Goal: Task Accomplishment & Management: Use online tool/utility

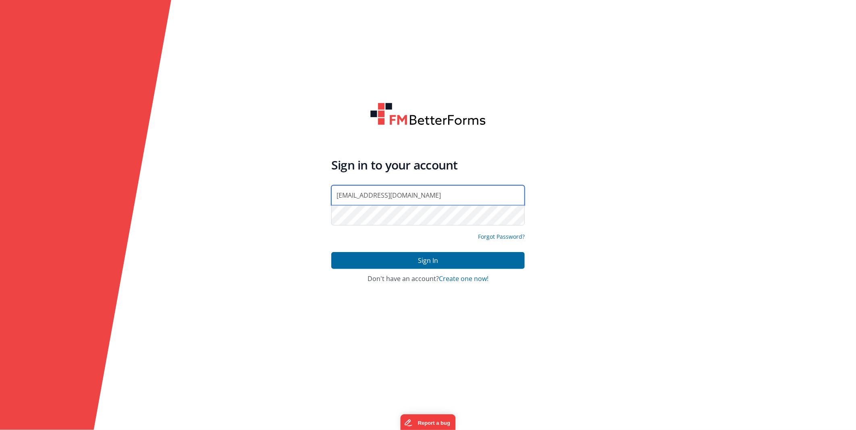
click at [420, 196] on input "[EMAIL_ADDRESS][DOMAIN_NAME]" at bounding box center [427, 195] width 193 height 20
click at [193, 112] on form "Sign in to your account dba@drivesavers.com Forgot Password? Sign In Sign in wi…" at bounding box center [428, 215] width 856 height 430
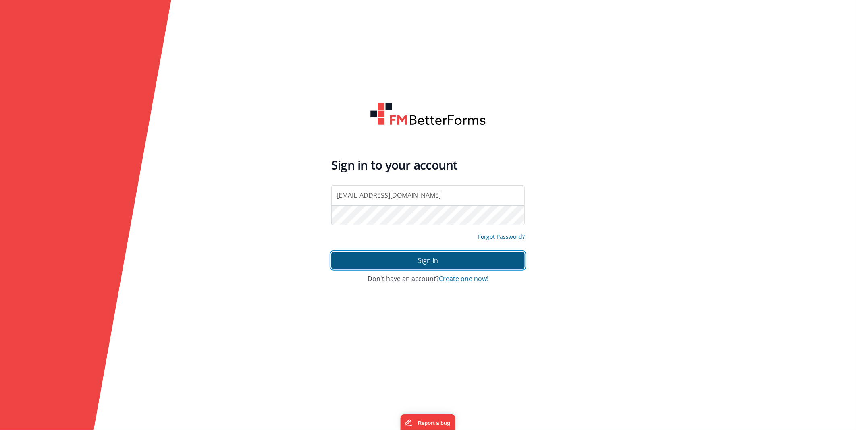
click at [400, 258] on button "Sign In" at bounding box center [427, 260] width 193 height 17
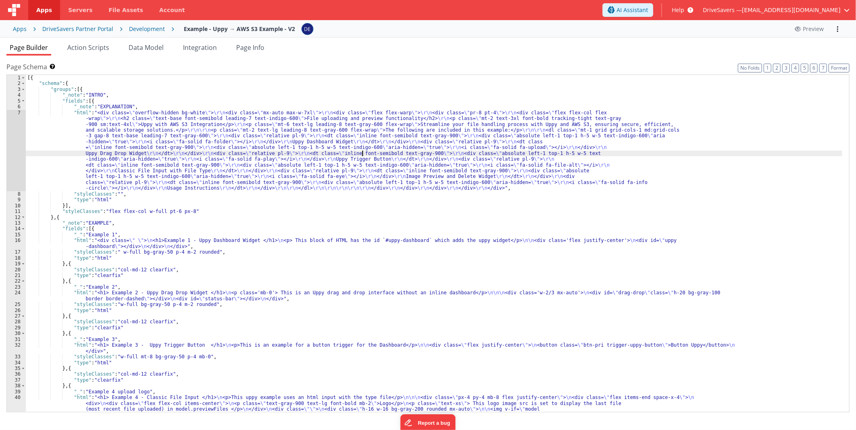
click at [363, 153] on div "[{ "schema" : { "groups" : [{ "_note" : "INTRO" , "fields" : [{ "_note" : "EXPL…" at bounding box center [434, 264] width 816 height 378
click at [458, 171] on div "[{ "schema" : { "groups" : [{ "_note" : "INTRO" , "fields" : [{ "_note" : "EXPL…" at bounding box center [434, 264] width 816 height 378
click at [22, 27] on div "Apps" at bounding box center [20, 29] width 14 height 8
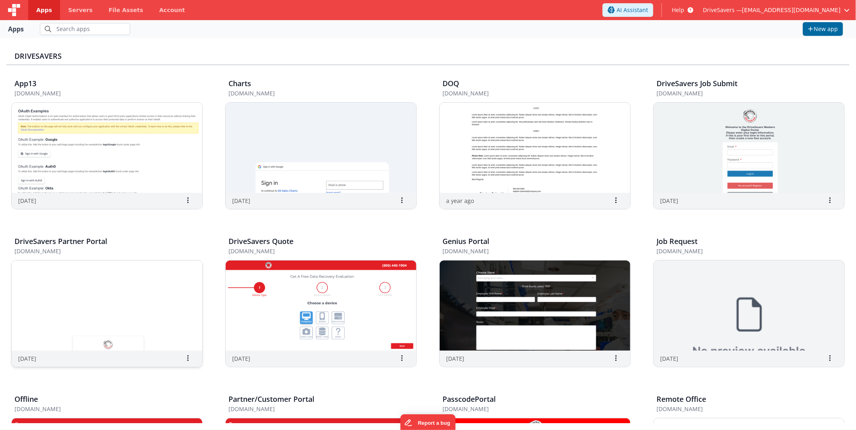
click at [41, 301] on img at bounding box center [107, 306] width 191 height 90
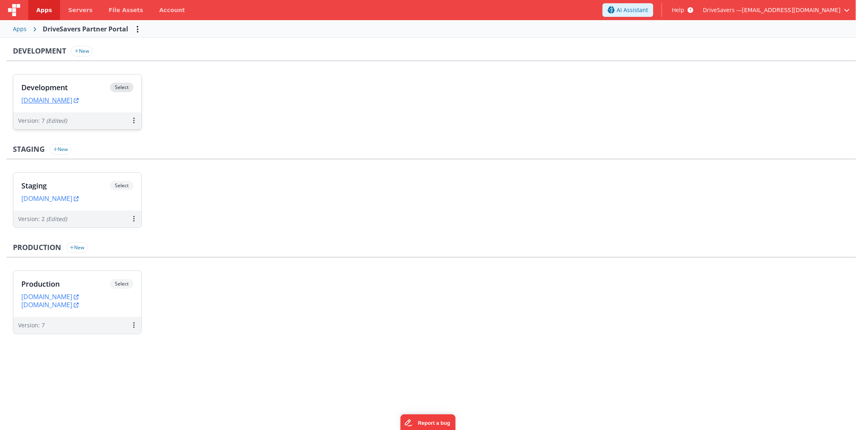
click at [61, 85] on h3 "Development" at bounding box center [65, 87] width 89 height 8
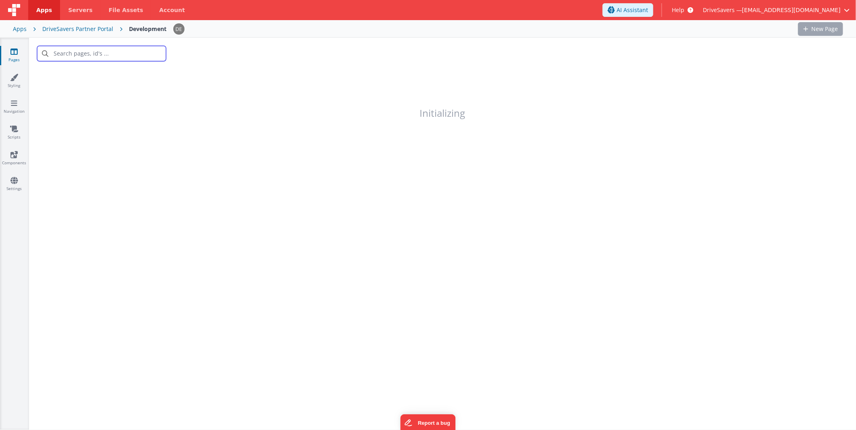
click at [118, 53] on input "text" at bounding box center [101, 53] width 129 height 15
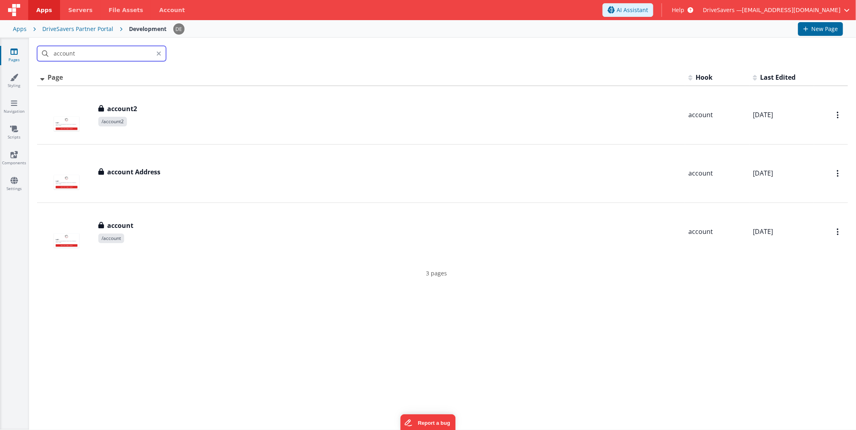
type input "account"
click at [317, 45] on div "account" at bounding box center [442, 53] width 827 height 31
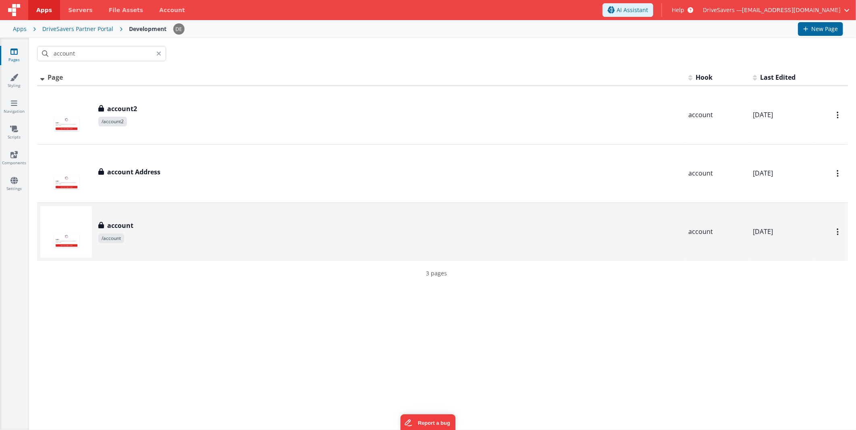
click at [170, 252] on div "account account /account" at bounding box center [360, 232] width 641 height 52
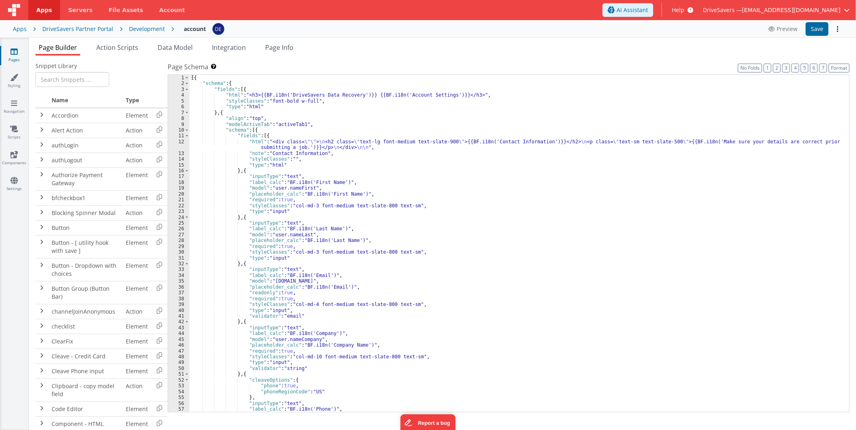
click at [520, 184] on div "[{ "schema" : { "fields" : [{ "html" : "<h3>{{BF.i18n('DriveSavers Data Recover…" at bounding box center [515, 249] width 653 height 349
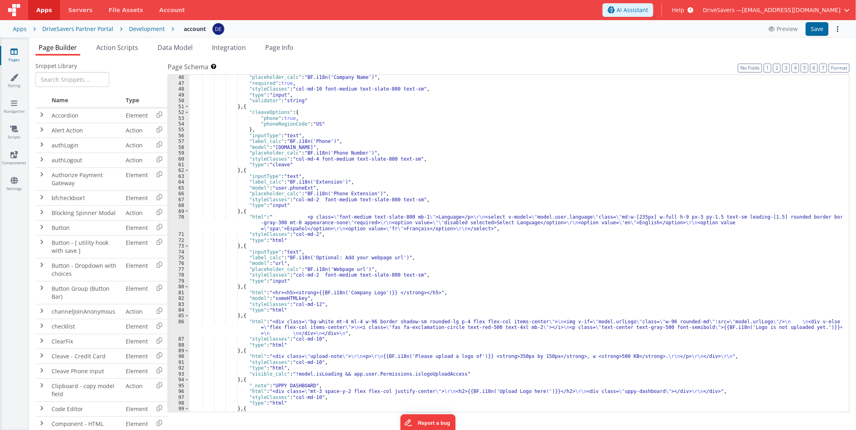
scroll to position [294, 0]
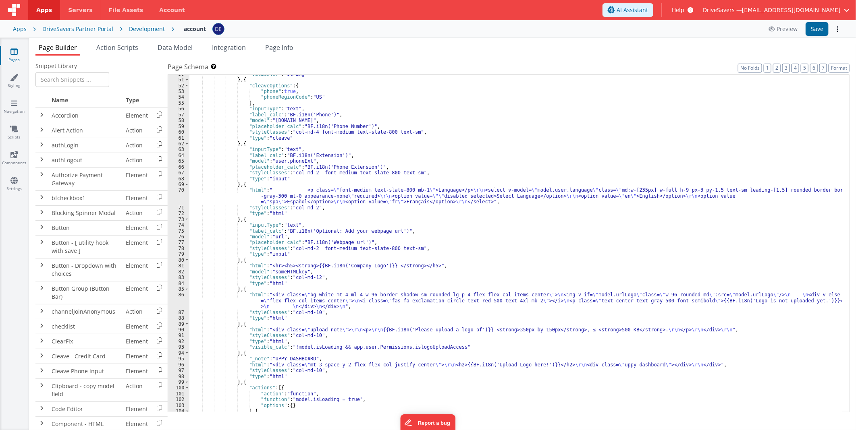
click at [524, 190] on div ""validator" : "string" } , { "cleaveOptions" : { "phone" : true , "phoneRegionC…" at bounding box center [515, 245] width 653 height 349
click at [522, 193] on div ""validator" : "string" } , { "cleaveOptions" : { "phone" : true , "phoneRegionC…" at bounding box center [515, 245] width 653 height 349
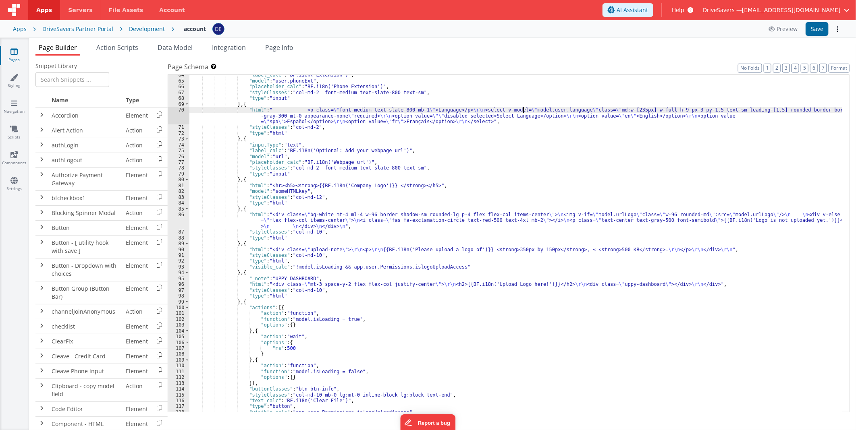
scroll to position [402, 0]
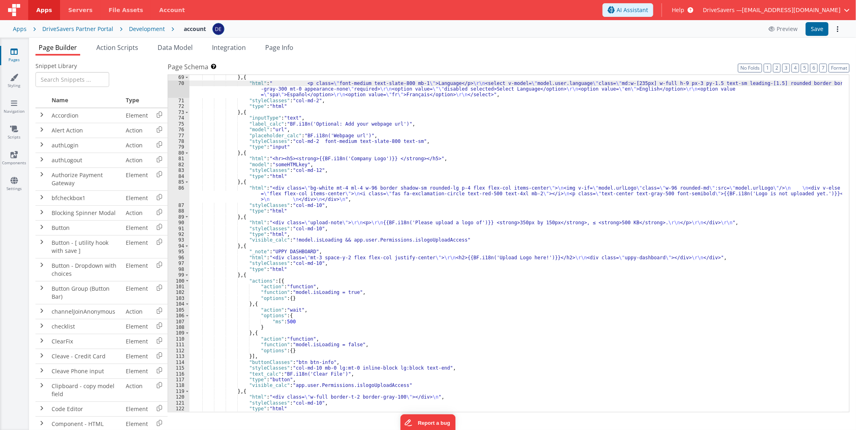
click at [566, 194] on div "} , { "html" : " <p class= \" font-medium text-slate-800 mb-1 \" >Language</p> …" at bounding box center [515, 249] width 653 height 349
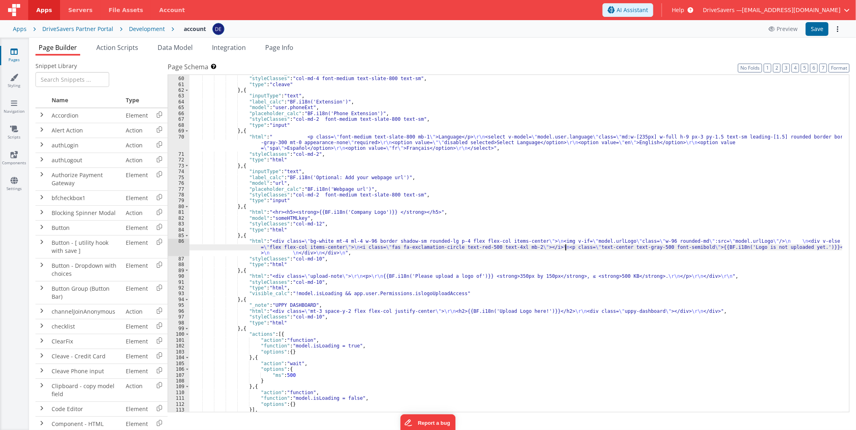
scroll to position [348, 0]
click at [247, 164] on div ""placeholder_calc" : "BF.i18n('Phone Number')" , "styleClasses" : "col-md-4 fon…" at bounding box center [515, 244] width 653 height 349
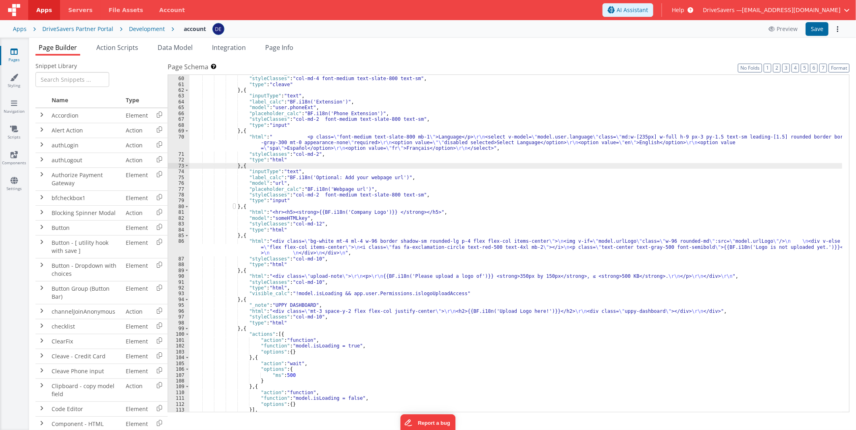
click at [295, 143] on div ""placeholder_calc" : "BF.i18n('Phone Number')" , "styleClasses" : "col-md-4 fon…" at bounding box center [515, 244] width 653 height 349
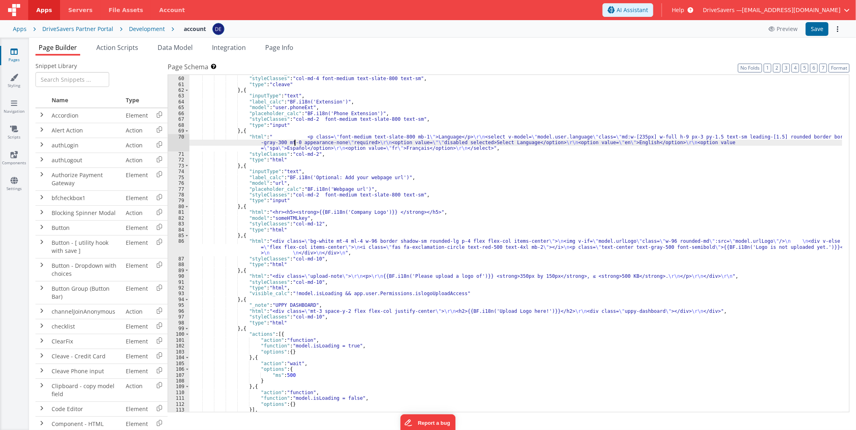
click at [171, 142] on div "70" at bounding box center [178, 142] width 21 height 17
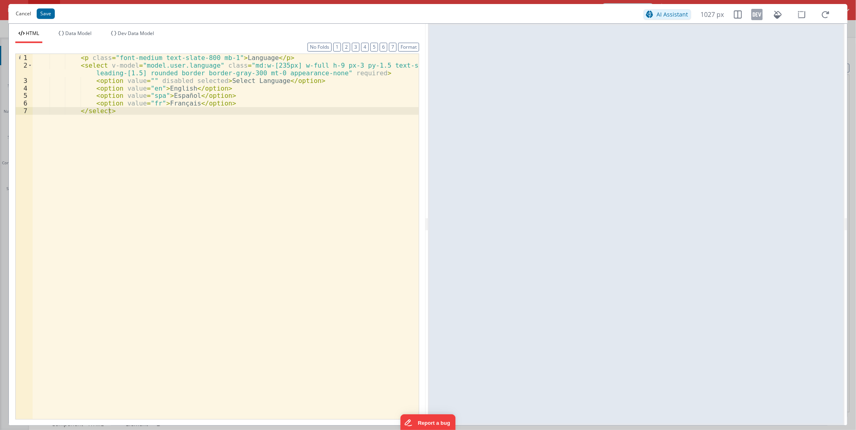
click at [21, 15] on button "Cancel" at bounding box center [23, 13] width 23 height 11
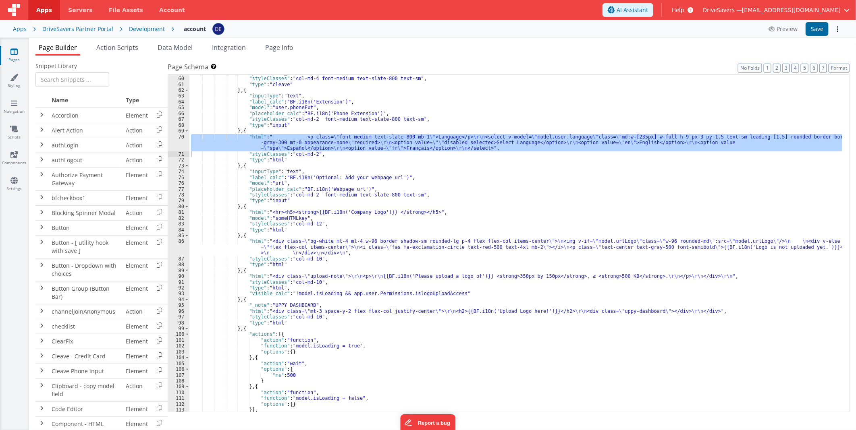
click at [684, 11] on span "Help" at bounding box center [677, 10] width 12 height 8
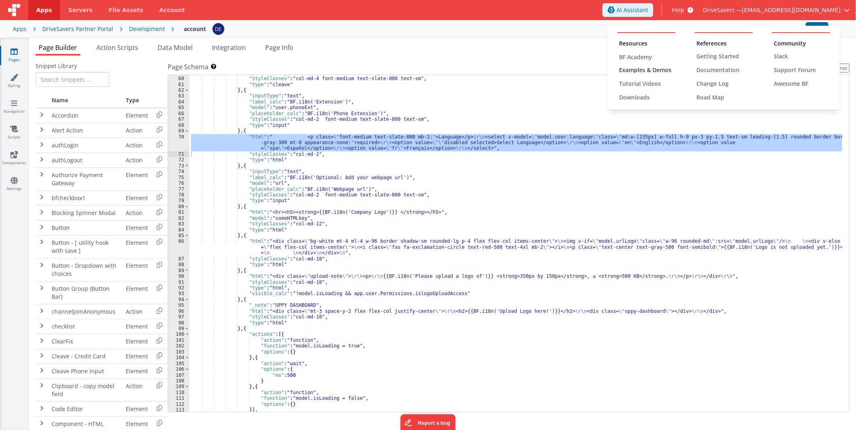
click at [648, 69] on div "Examples & Demos" at bounding box center [647, 70] width 56 height 8
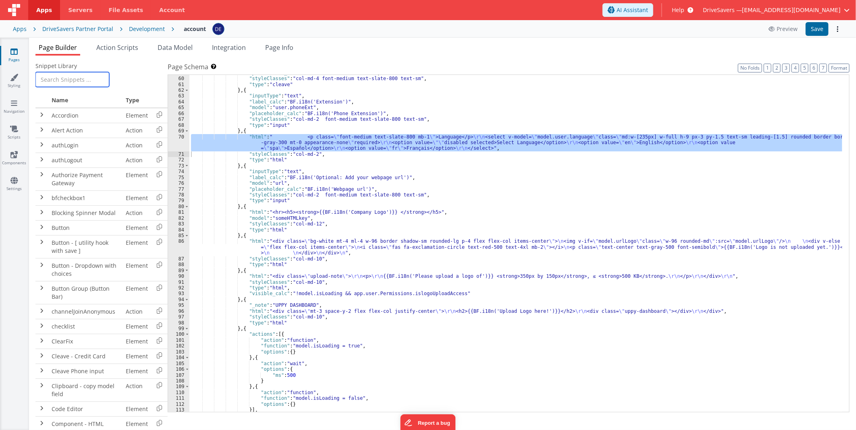
click at [73, 76] on input "text" at bounding box center [72, 79] width 74 height 15
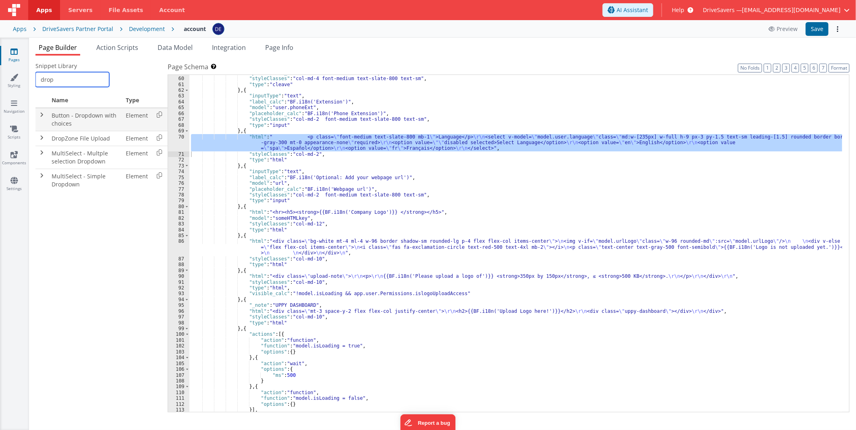
type input "drop"
click at [42, 114] on span at bounding box center [42, 115] width 6 height 6
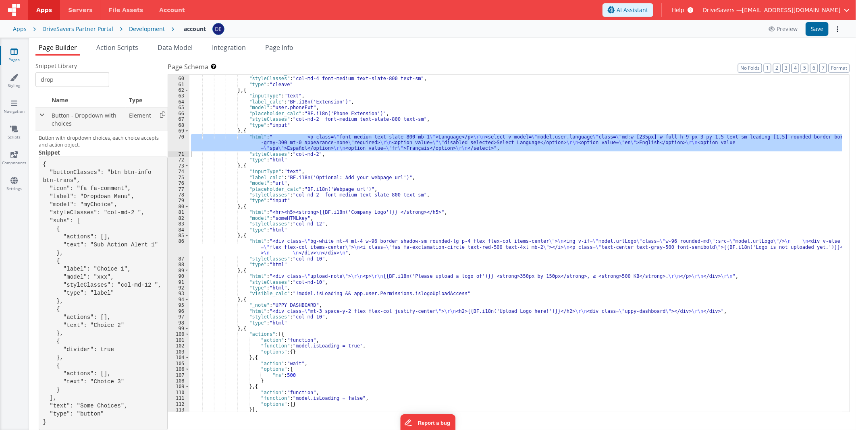
click at [160, 113] on icon at bounding box center [162, 114] width 17 height 12
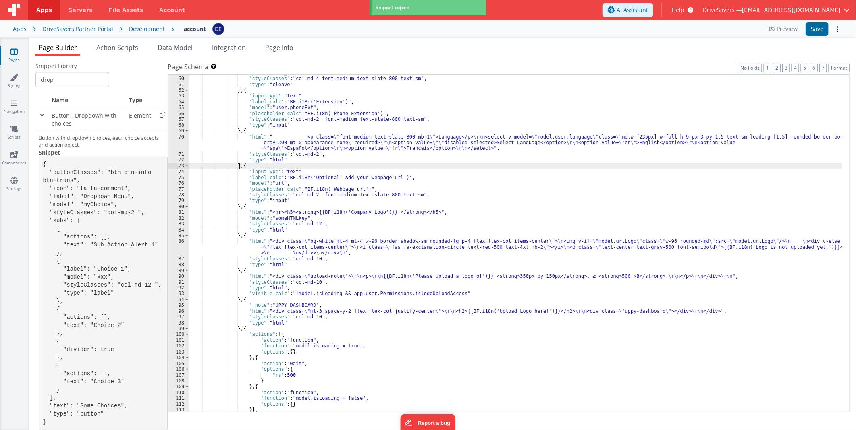
click at [239, 166] on div ""placeholder_calc" : "BF.i18n('Phone Number')" , "styleClasses" : "col-md-4 fon…" at bounding box center [515, 244] width 653 height 349
paste textarea
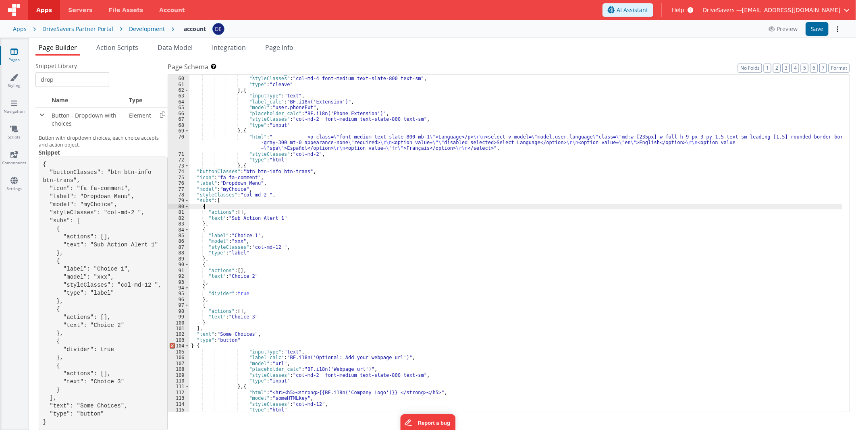
click at [346, 208] on div ""placeholder_calc" : "BF.i18n('Phone Number')" , "styleClasses" : "col-md-4 fon…" at bounding box center [515, 244] width 653 height 349
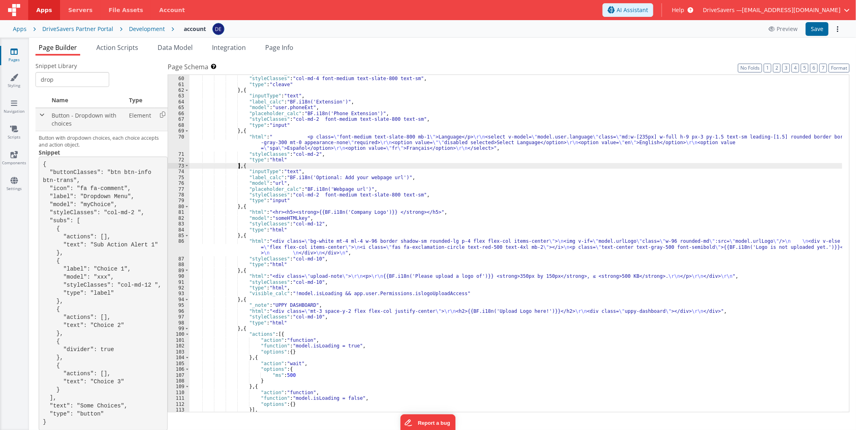
click at [42, 117] on span at bounding box center [42, 115] width 6 height 6
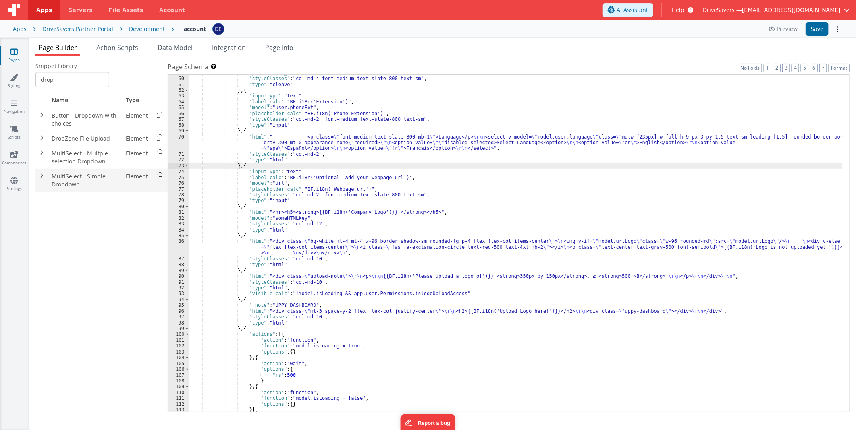
click at [155, 175] on icon at bounding box center [159, 175] width 17 height 12
click at [239, 165] on div ""placeholder_calc" : "BF.i18n('Phone Number')" , "styleClasses" : "col-md-4 fon…" at bounding box center [515, 244] width 653 height 349
paste textarea
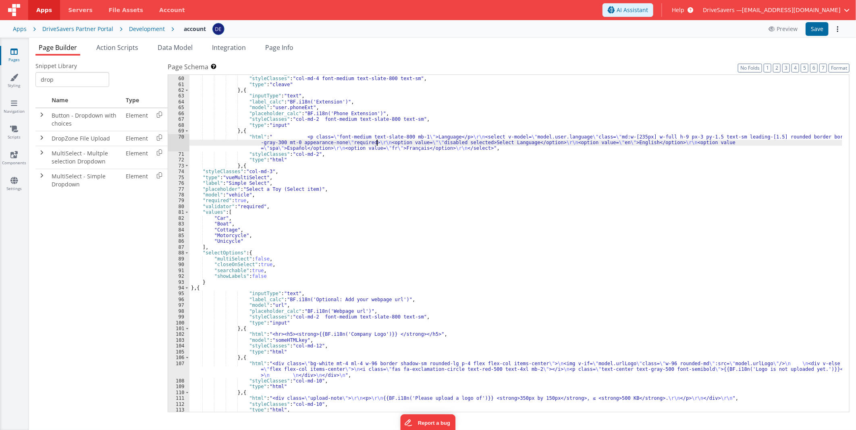
click at [376, 144] on div ""placeholder_calc" : "BF.i18n('Phone Number')" , "styleClasses" : "col-md-4 fon…" at bounding box center [515, 244] width 653 height 349
click at [823, 30] on button "Save" at bounding box center [816, 29] width 23 height 14
click at [377, 144] on div ""placeholder_calc" : "BF.i18n('Phone Number')" , "styleClasses" : "col-md-4 fon…" at bounding box center [515, 244] width 653 height 349
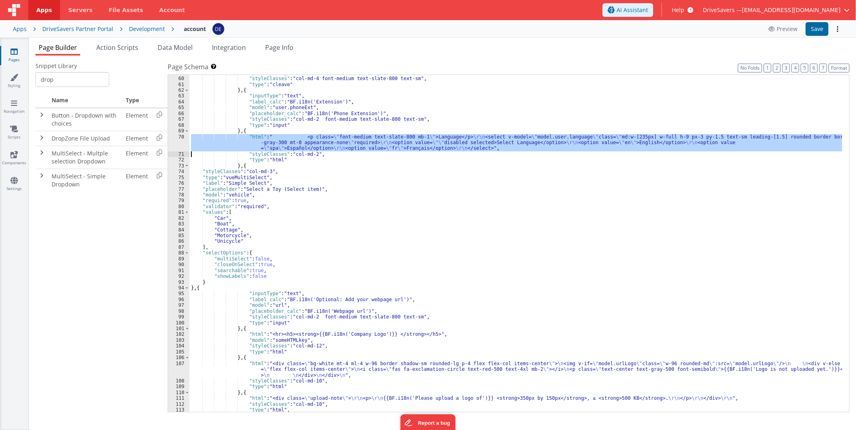
click at [174, 142] on div "70" at bounding box center [178, 142] width 21 height 17
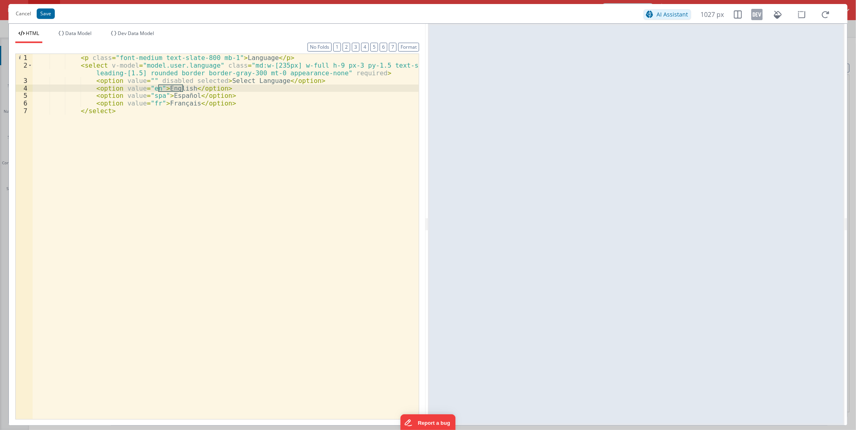
drag, startPoint x: 158, startPoint y: 86, endPoint x: 184, endPoint y: 87, distance: 25.8
click at [184, 87] on div "< p class = "font-medium text-slate-800 mb-1" > Language </ p > < select v-mode…" at bounding box center [226, 244] width 386 height 380
click at [162, 95] on div "< p class = "font-medium text-slate-800 mb-1" > Language </ p > < select v-mode…" at bounding box center [226, 244] width 386 height 380
drag, startPoint x: 161, startPoint y: 94, endPoint x: 212, endPoint y: 94, distance: 50.8
click at [212, 94] on div "< p class = "font-medium text-slate-800 mb-1" > Language </ p > < select v-mode…" at bounding box center [226, 244] width 386 height 380
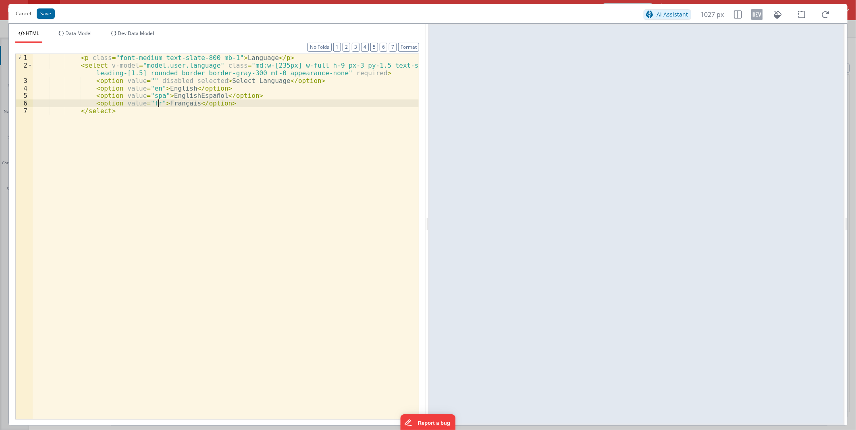
click at [158, 102] on div "< p class = "font-medium text-slate-800 mb-1" > Language </ p > < select v-mode…" at bounding box center [226, 244] width 386 height 380
paste textarea
click at [183, 102] on div "< p class = "font-medium text-slate-800 mb-1" > Language </ p > < select v-mode…" at bounding box center [226, 244] width 386 height 380
drag, startPoint x: 243, startPoint y: 103, endPoint x: 158, endPoint y: 102, distance: 85.0
click at [158, 102] on div "< p class = "font-medium text-slate-800 mb-1" > Language </ p > < select v-mode…" at bounding box center [226, 244] width 386 height 380
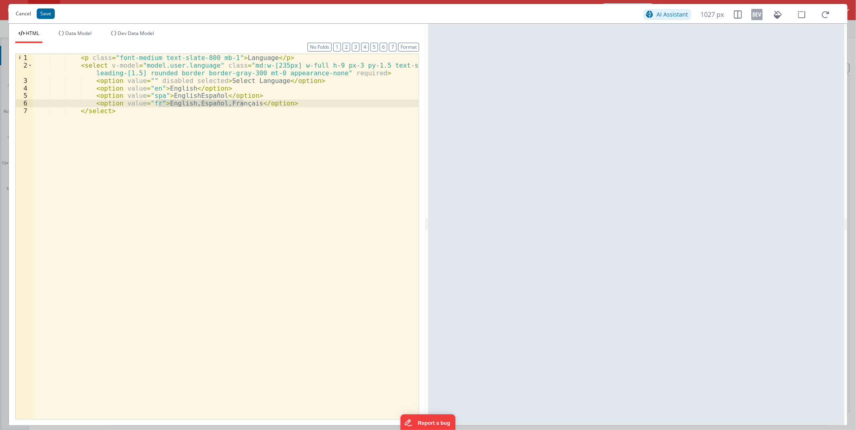
click at [24, 14] on button "Cancel" at bounding box center [23, 13] width 23 height 11
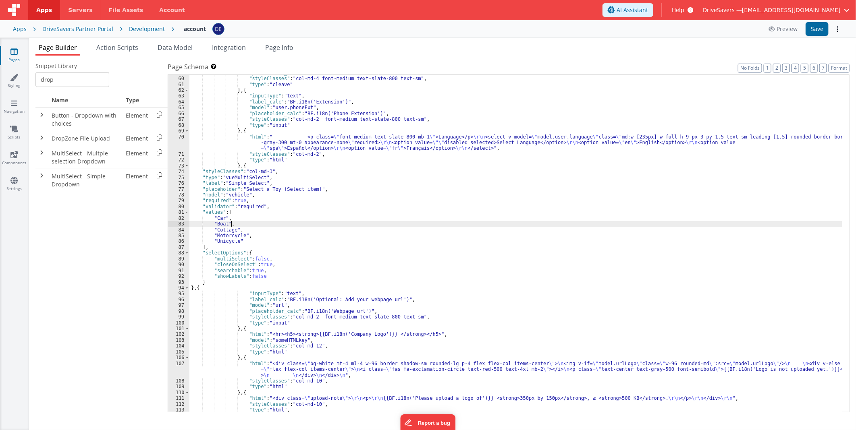
click at [232, 226] on div ""placeholder_calc" : "BF.i18n('Phone Number')" , "styleClasses" : "col-md-4 fon…" at bounding box center [515, 244] width 653 height 349
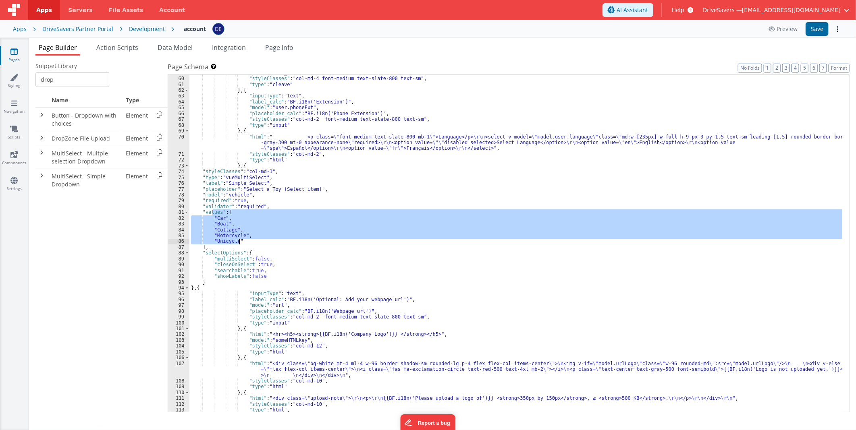
drag, startPoint x: 211, startPoint y: 215, endPoint x: 240, endPoint y: 240, distance: 37.7
click at [240, 240] on div ""placeholder_calc" : "BF.i18n('Phone Number')" , "styleClasses" : "col-md-4 fon…" at bounding box center [515, 244] width 653 height 349
click at [226, 227] on div ""placeholder_calc" : "BF.i18n('Phone Number')" , "styleClasses" : "col-md-4 fon…" at bounding box center [515, 243] width 653 height 337
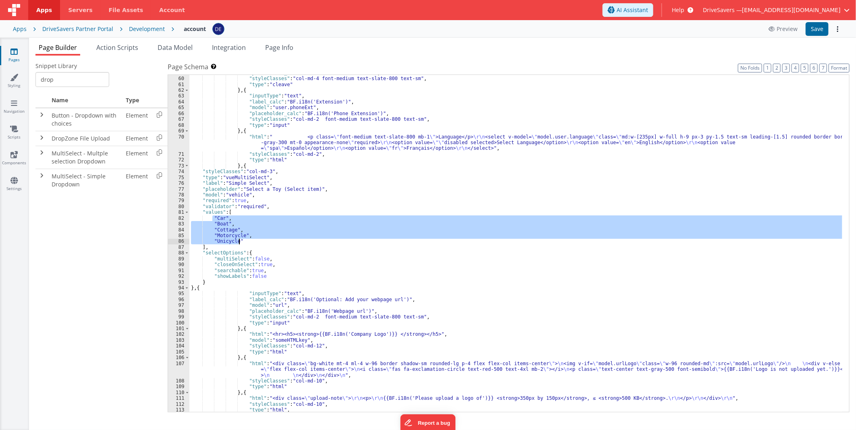
drag, startPoint x: 211, startPoint y: 216, endPoint x: 240, endPoint y: 239, distance: 37.0
click at [240, 239] on div ""placeholder_calc" : "BF.i18n('Phone Number')" , "styleClasses" : "col-md-4 fon…" at bounding box center [515, 244] width 653 height 349
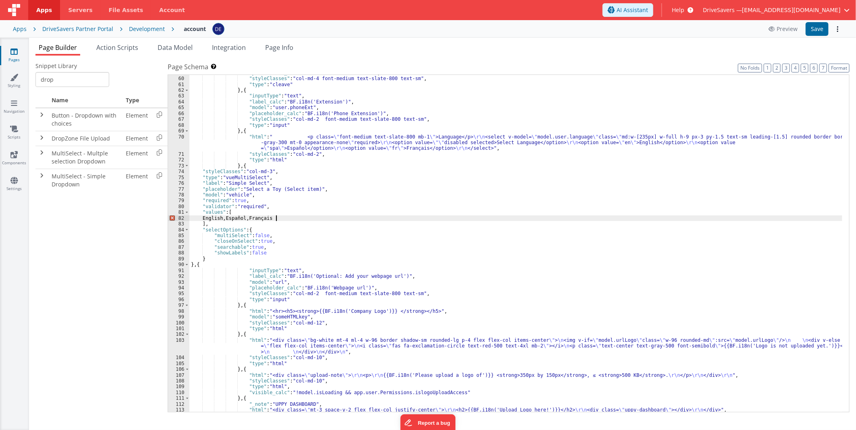
click at [211, 215] on div ""placeholder_calc" : "BF.i18n('Phone Number')" , "styleClasses" : "col-md-4 fon…" at bounding box center [515, 244] width 653 height 349
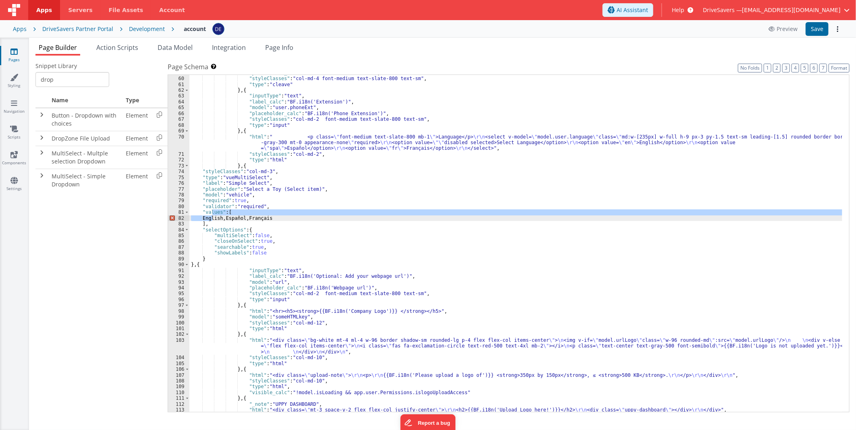
click at [221, 218] on div ""placeholder_calc" : "BF.i18n('Phone Number')" , "styleClasses" : "col-md-4 fon…" at bounding box center [515, 244] width 653 height 349
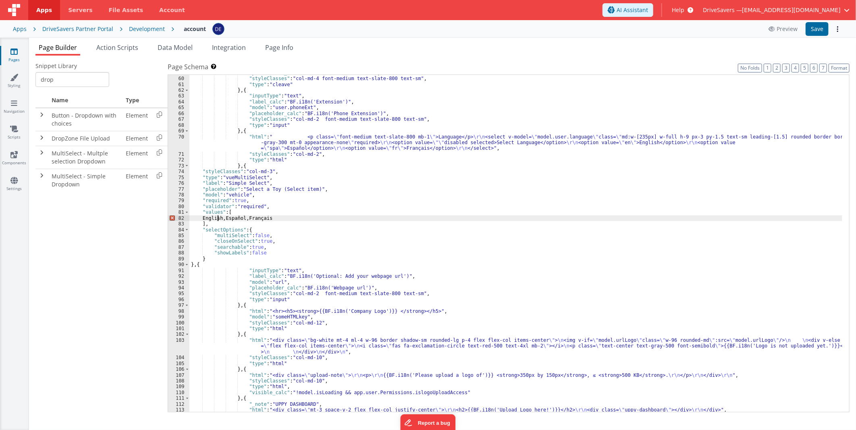
click at [218, 218] on div ""placeholder_calc" : "BF.i18n('Phone Number')" , "styleClasses" : "col-md-4 fon…" at bounding box center [515, 244] width 653 height 349
click at [243, 218] on div ""placeholder_calc" : "BF.i18n('Phone Number')" , "styleClasses" : "col-md-4 fon…" at bounding box center [515, 244] width 653 height 349
click at [271, 218] on div ""placeholder_calc" : "BF.i18n('Phone Number')" , "styleClasses" : "col-md-4 fon…" at bounding box center [515, 244] width 653 height 349
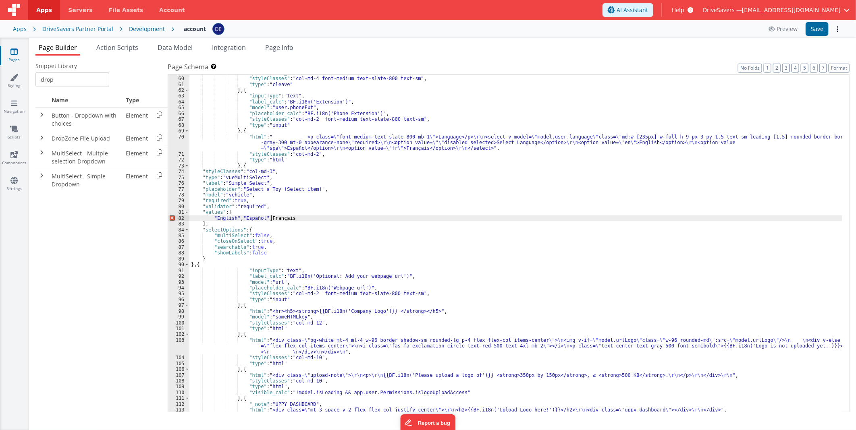
click at [271, 218] on div ""placeholder_calc" : "BF.i18n('Phone Number')" , "styleClasses" : "col-md-4 fon…" at bounding box center [515, 244] width 653 height 349
click at [814, 27] on button "Save" at bounding box center [816, 29] width 23 height 14
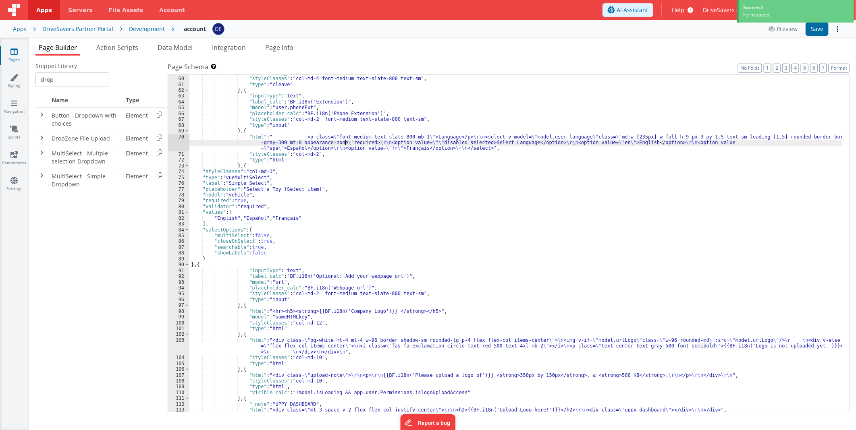
click at [345, 145] on div ""placeholder_calc" : "BF.i18n('Phone Number')" , "styleClasses" : "col-md-4 fon…" at bounding box center [515, 244] width 653 height 349
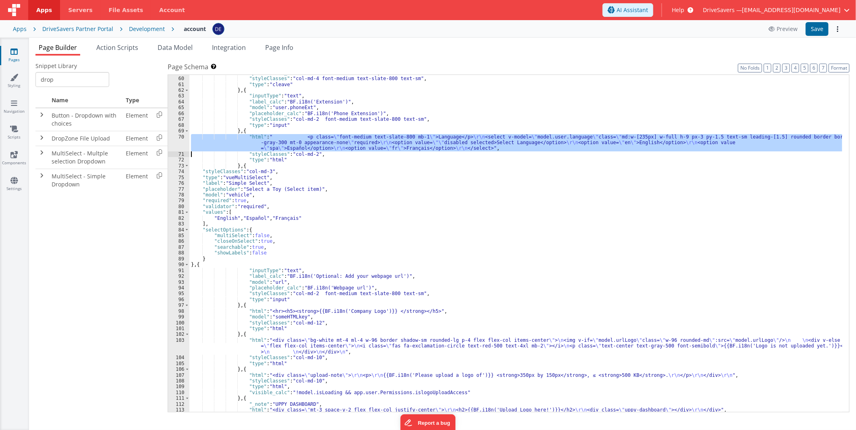
click at [171, 145] on div "70" at bounding box center [178, 142] width 21 height 17
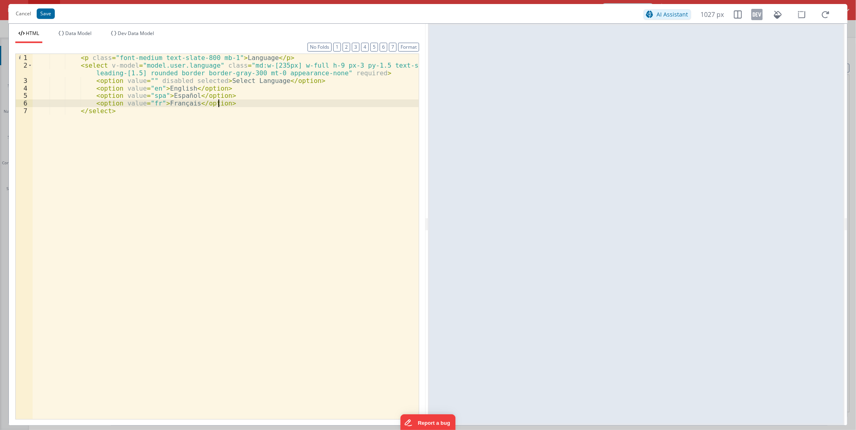
click at [275, 103] on div "< p class = "font-medium text-slate-800 mb-1" > Language </ p > < select v-mode…" at bounding box center [226, 244] width 386 height 380
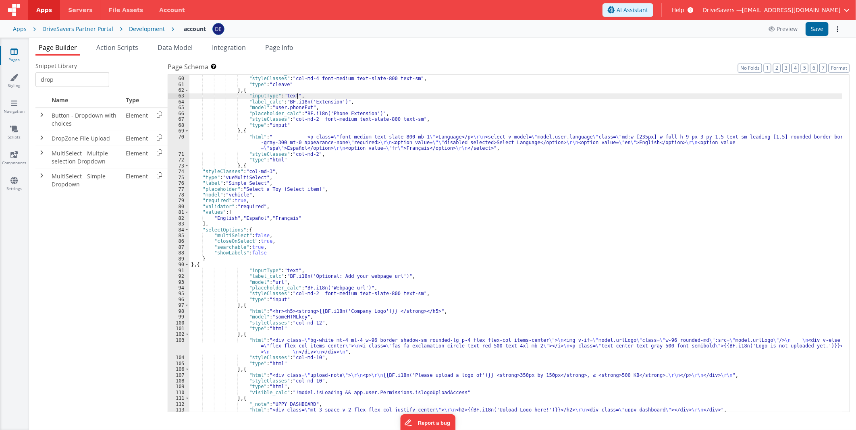
click at [341, 99] on div ""placeholder_calc" : "BF.i18n('Phone Number')" , "styleClasses" : "col-md-4 fon…" at bounding box center [515, 244] width 653 height 349
drag, startPoint x: 336, startPoint y: 101, endPoint x: 283, endPoint y: 101, distance: 53.2
click at [283, 101] on div ""placeholder_calc" : "BF.i18n('Phone Number')" , "styleClasses" : "col-md-4 fon…" at bounding box center [515, 244] width 653 height 349
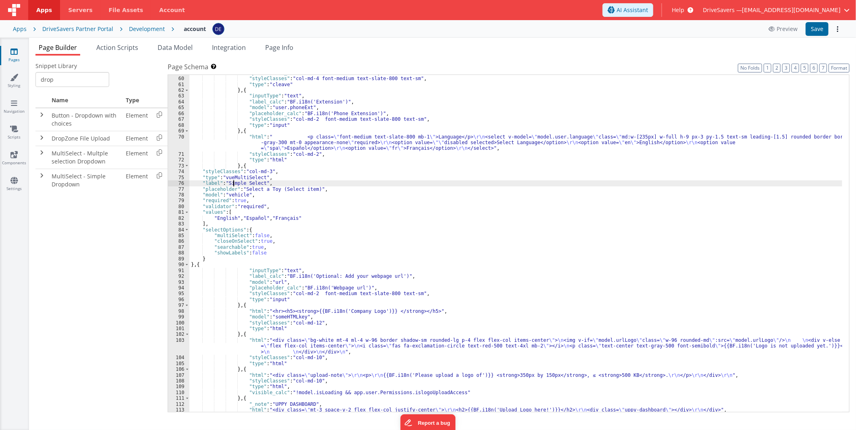
click at [234, 186] on div ""placeholder_calc" : "BF.i18n('Phone Number')" , "styleClasses" : "col-md-4 fon…" at bounding box center [515, 244] width 653 height 349
drag, startPoint x: 325, startPoint y: 188, endPoint x: 257, endPoint y: 187, distance: 68.5
click at [257, 187] on div ""placeholder_calc" : "BF.i18n('Phone Number')" , "styleClasses" : "col-md-4 fon…" at bounding box center [515, 244] width 653 height 349
click at [363, 143] on div ""placeholder_calc" : "BF.i18n('Phone Number')" , "styleClasses" : "col-md-4 fon…" at bounding box center [515, 244] width 653 height 349
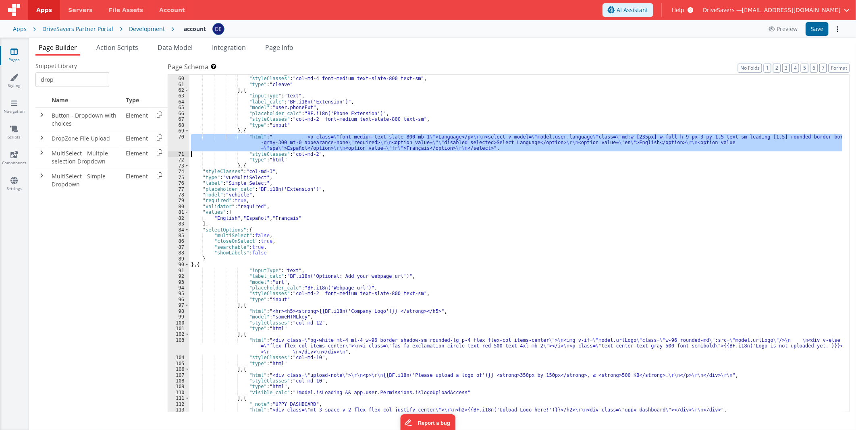
click at [171, 141] on div "70" at bounding box center [178, 142] width 21 height 17
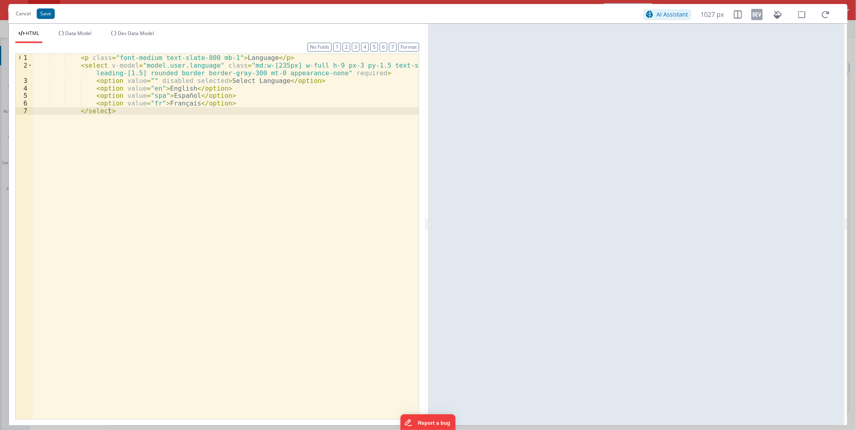
click at [226, 81] on div "< p class = "font-medium text-slate-800 mb-1" > Language </ p > < select v-mode…" at bounding box center [226, 244] width 386 height 380
drag, startPoint x: 226, startPoint y: 81, endPoint x: 251, endPoint y: 83, distance: 24.3
click at [251, 83] on div "< p class = "font-medium text-slate-800 mb-1" > Language </ p > < select v-mode…" at bounding box center [226, 244] width 386 height 380
click at [24, 14] on button "Cancel" at bounding box center [23, 13] width 23 height 11
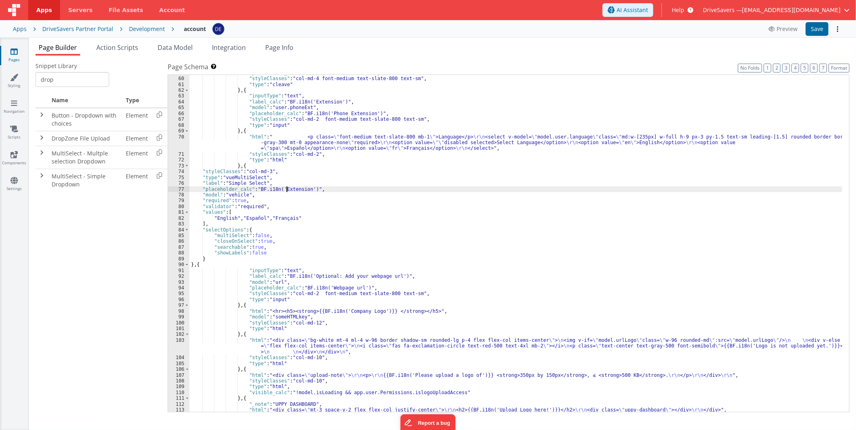
click at [288, 188] on div ""placeholder_calc" : "BF.i18n('Phone Number')" , "styleClasses" : "col-md-4 fon…" at bounding box center [515, 244] width 653 height 349
click at [218, 182] on div ""placeholder_calc" : "BF.i18n('Phone Number')" , "styleClasses" : "col-md-4 fon…" at bounding box center [515, 244] width 653 height 349
drag, startPoint x: 255, startPoint y: 188, endPoint x: 326, endPoint y: 188, distance: 70.9
click at [326, 188] on div ""placeholder_calc" : "BF.i18n('Phone Number')" , "styleClasses" : "col-md-4 fon…" at bounding box center [515, 244] width 653 height 349
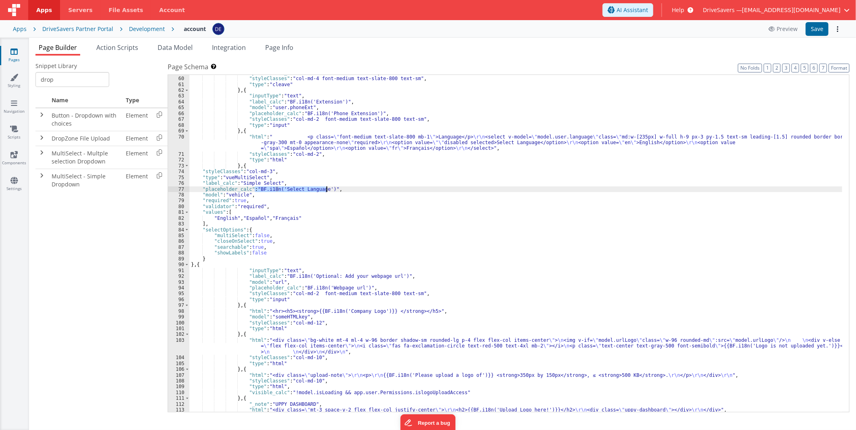
click at [263, 182] on div ""placeholder_calc" : "BF.i18n('Phone Number')" , "styleClasses" : "col-md-4 fon…" at bounding box center [515, 244] width 653 height 349
drag, startPoint x: 263, startPoint y: 182, endPoint x: 249, endPoint y: 181, distance: 14.5
click at [249, 181] on div ""placeholder_calc" : "BF.i18n('Phone Number')" , "styleClasses" : "col-md-4 fon…" at bounding box center [515, 244] width 653 height 349
click at [296, 182] on div ""placeholder_calc" : "BF.i18n('Phone Number')" , "styleClasses" : "col-md-4 fon…" at bounding box center [515, 244] width 653 height 349
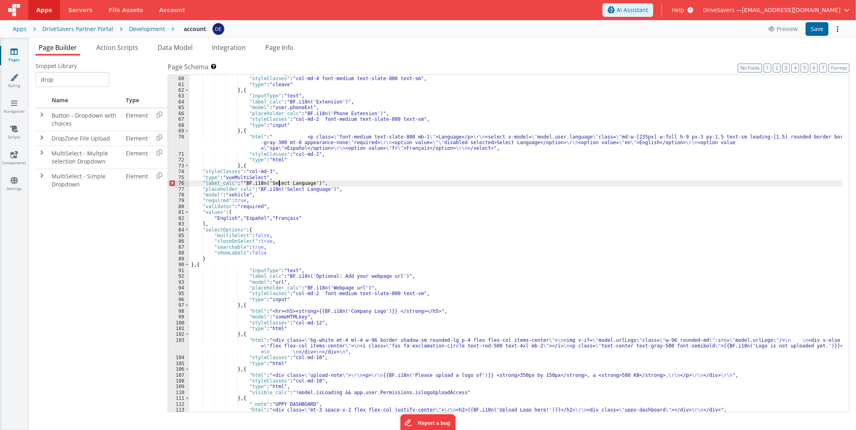
click at [278, 182] on div ""placeholder_calc" : "BF.i18n('Phone Number')" , "styleClasses" : "col-md-4 fon…" at bounding box center [515, 244] width 653 height 349
click at [327, 221] on div ""placeholder_calc" : "BF.i18n('Phone Number')" , "styleClasses" : "col-md-4 fon…" at bounding box center [515, 244] width 653 height 349
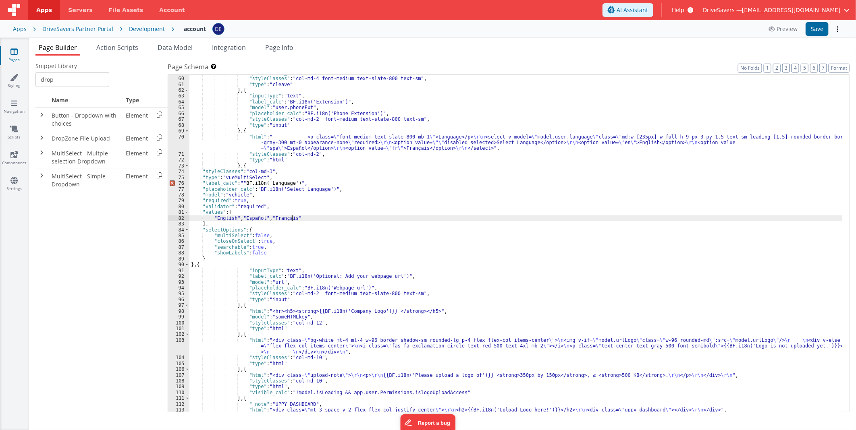
click at [242, 183] on div ""placeholder_calc" : "BF.i18n('Phone Number')" , "styleClasses" : "col-md-4 fon…" at bounding box center [515, 244] width 653 height 349
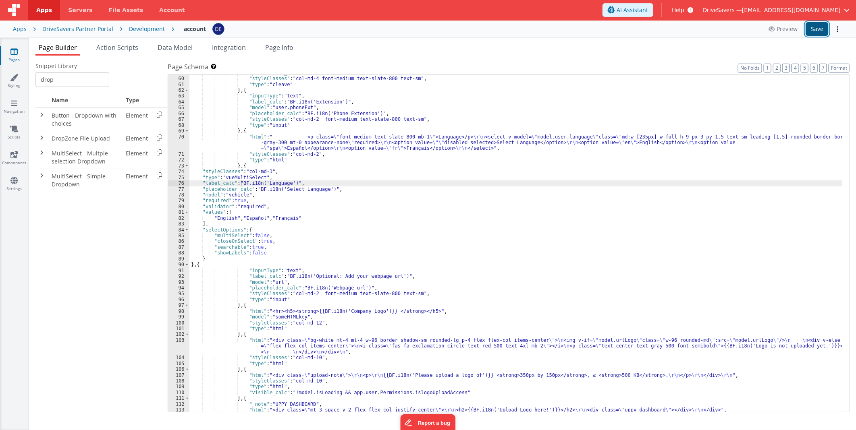
click at [814, 31] on button "Save" at bounding box center [816, 29] width 23 height 14
click at [822, 26] on button "Save" at bounding box center [816, 29] width 23 height 14
click at [287, 186] on div ""placeholder_calc" : "BF.i18n('Phone Number')" , "styleClasses" : "col-md-4 fon…" at bounding box center [515, 244] width 653 height 349
drag, startPoint x: 287, startPoint y: 186, endPoint x: 303, endPoint y: 188, distance: 15.8
click at [303, 188] on div ""placeholder_calc" : "BF.i18n('Phone Number')" , "styleClasses" : "col-md-4 fon…" at bounding box center [515, 244] width 653 height 349
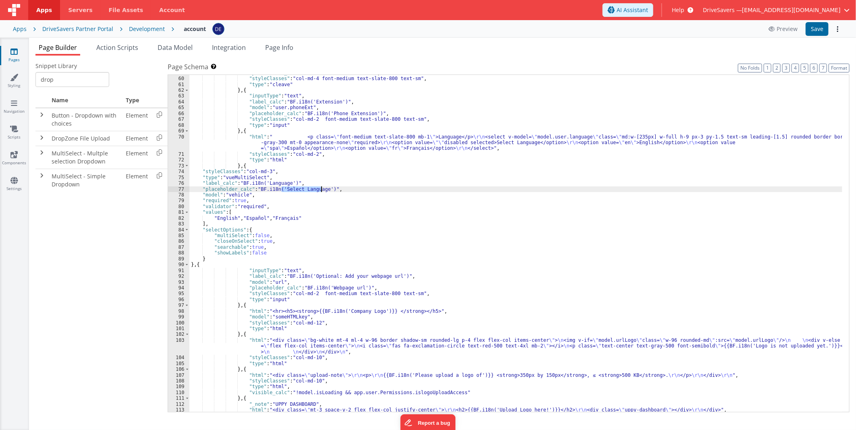
click at [452, 187] on div ""placeholder_calc" : "BF.i18n('Phone Number')" , "styleClasses" : "col-md-4 fon…" at bounding box center [515, 244] width 653 height 349
click at [11, 176] on icon at bounding box center [13, 180] width 7 height 8
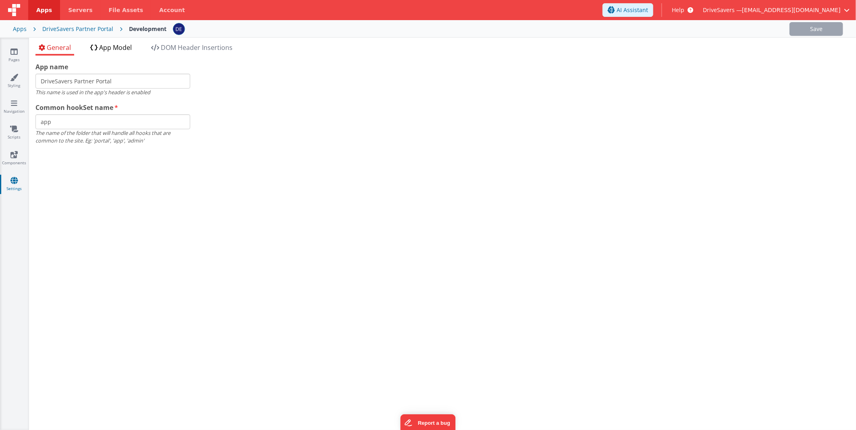
drag, startPoint x: 110, startPoint y: 64, endPoint x: 114, endPoint y: 50, distance: 14.9
click at [114, 50] on span "App Model" at bounding box center [115, 47] width 33 height 9
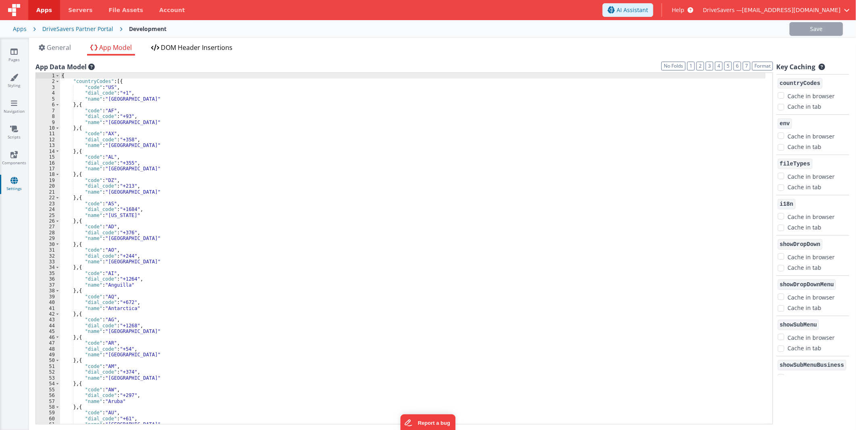
click at [199, 47] on span "DOM Header Insertions" at bounding box center [197, 47] width 72 height 9
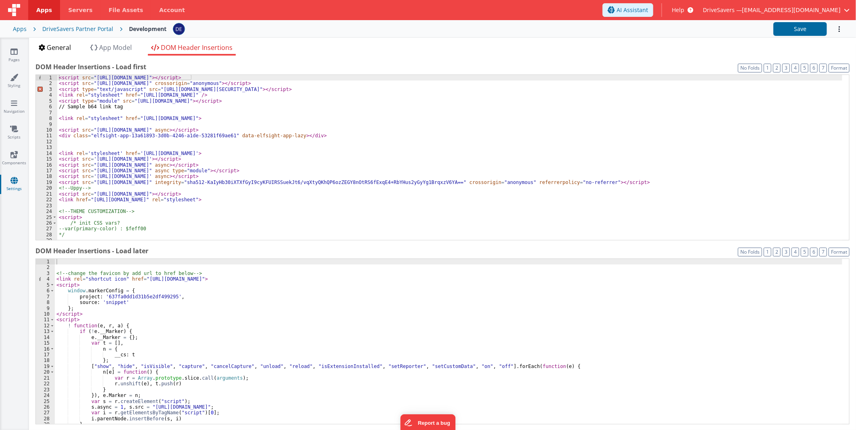
click at [65, 47] on span "General" at bounding box center [59, 47] width 24 height 9
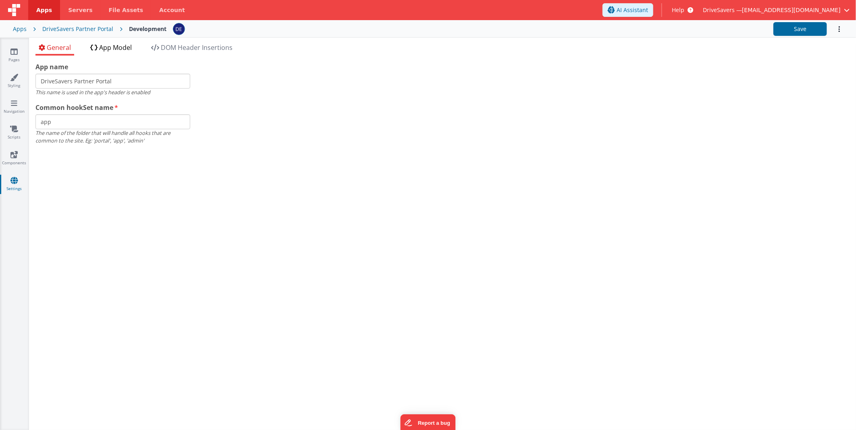
click at [113, 45] on span "App Model" at bounding box center [115, 47] width 33 height 9
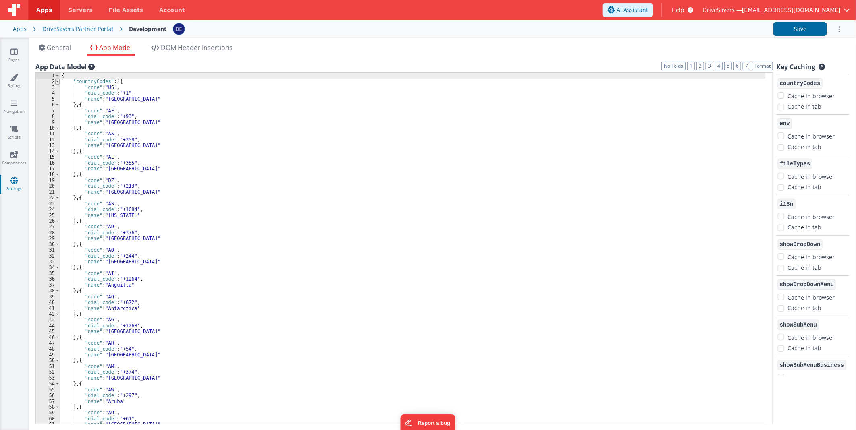
click at [56, 81] on span at bounding box center [57, 82] width 4 height 6
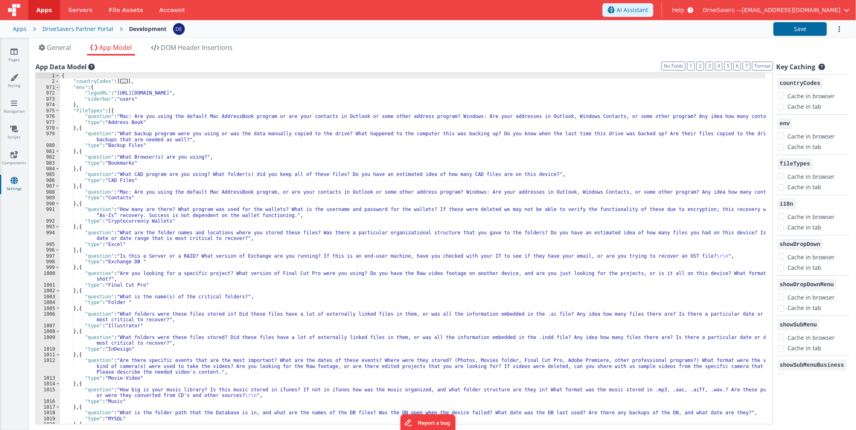
click at [55, 87] on span at bounding box center [57, 88] width 4 height 6
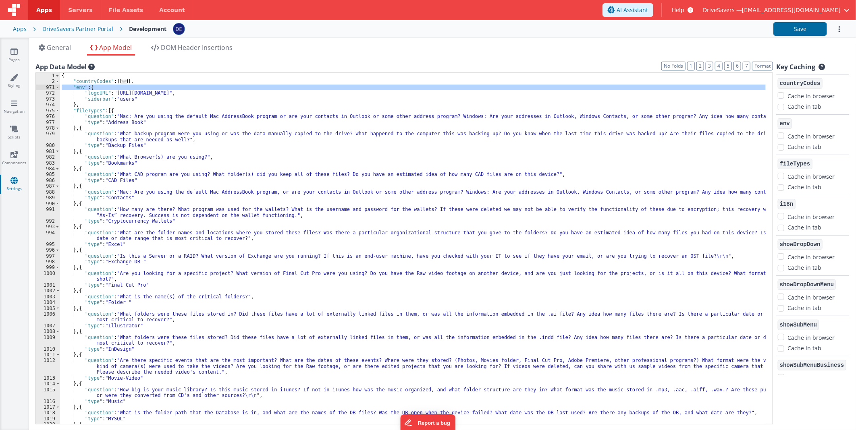
click at [56, 93] on div "972" at bounding box center [48, 93] width 24 height 6
click at [58, 87] on span at bounding box center [57, 88] width 4 height 6
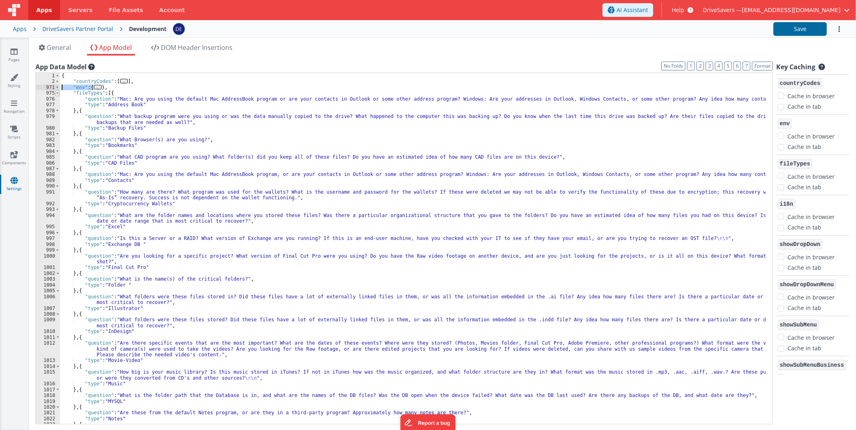
click at [58, 93] on span at bounding box center [57, 93] width 4 height 6
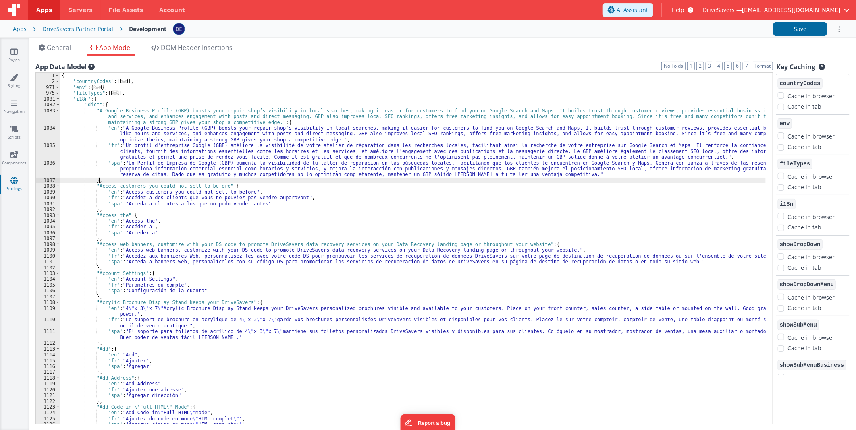
click at [103, 181] on div "{ "countryCodes" : [ ... ] , "env" : { ... } , "fileTypes" : [ ... ] , "i18n" :…" at bounding box center [412, 254] width 705 height 363
paste textarea
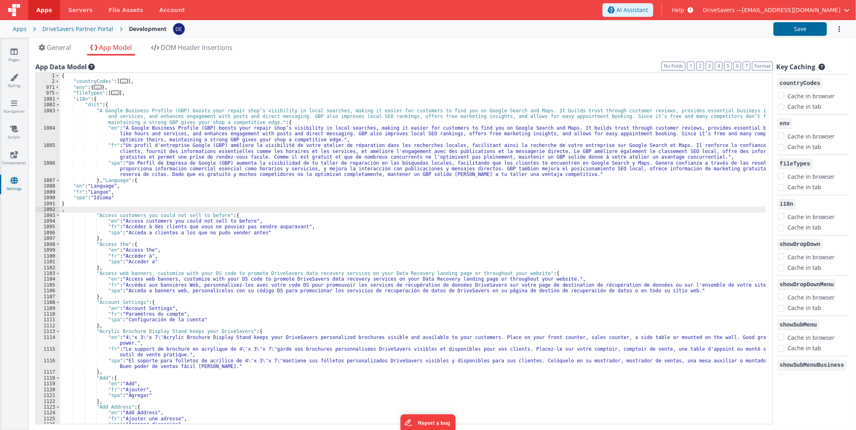
click at [101, 208] on div "{ "countryCodes" : [ ... ] , "env" : { ... } , "fileTypes" : [ ... ] , "i18n" :…" at bounding box center [412, 254] width 705 height 363
paste textarea
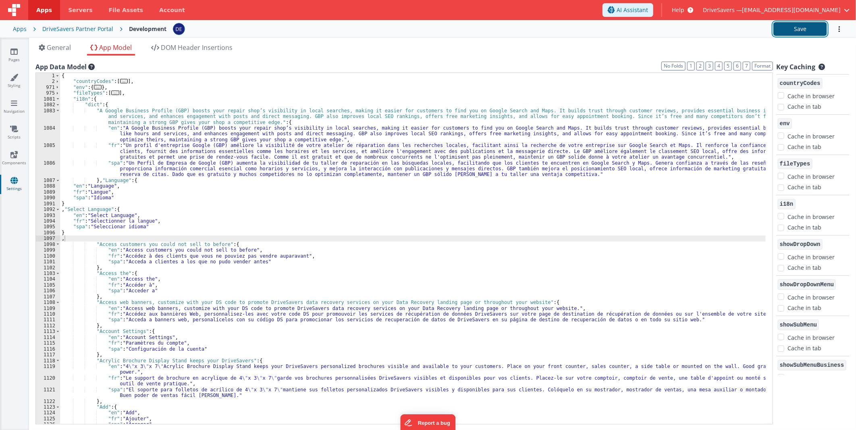
click at [796, 29] on button "Save" at bounding box center [800, 29] width 54 height 14
click at [13, 51] on icon at bounding box center [13, 52] width 7 height 8
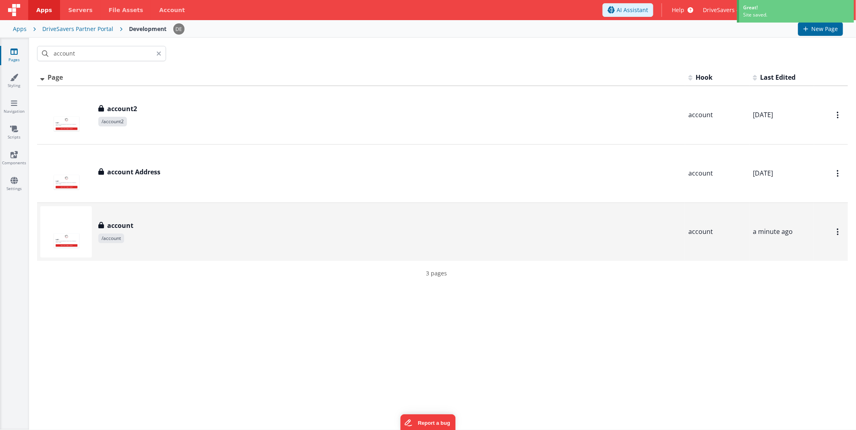
click at [142, 234] on span "/account" at bounding box center [389, 239] width 583 height 10
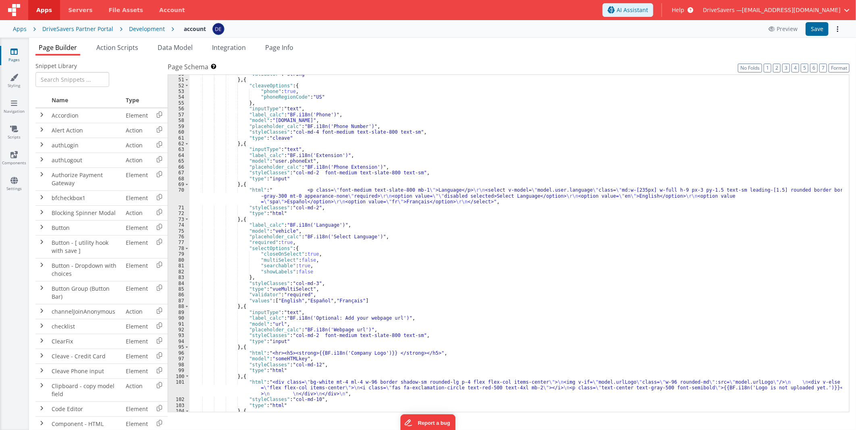
scroll to position [294, 0]
click at [309, 243] on div ""validator" : "string" } , { "cleaveOptions" : { "phone" : true , "phoneRegionC…" at bounding box center [515, 245] width 653 height 349
drag, startPoint x: 290, startPoint y: 243, endPoint x: 183, endPoint y: 242, distance: 107.1
click at [183, 242] on div "50 51 52 53 54 55 56 57 58 59 60 61 62 63 64 65 66 67 68 69 70 71 72 73 74 75 7…" at bounding box center [509, 244] width 682 height 338
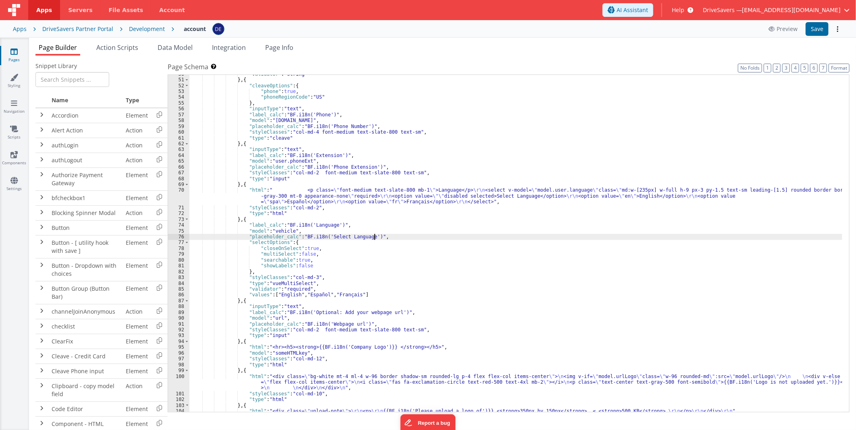
click at [301, 189] on div ""validator" : "string" } , { "cleaveOptions" : { "phone" : true , "phoneRegionC…" at bounding box center [515, 245] width 653 height 349
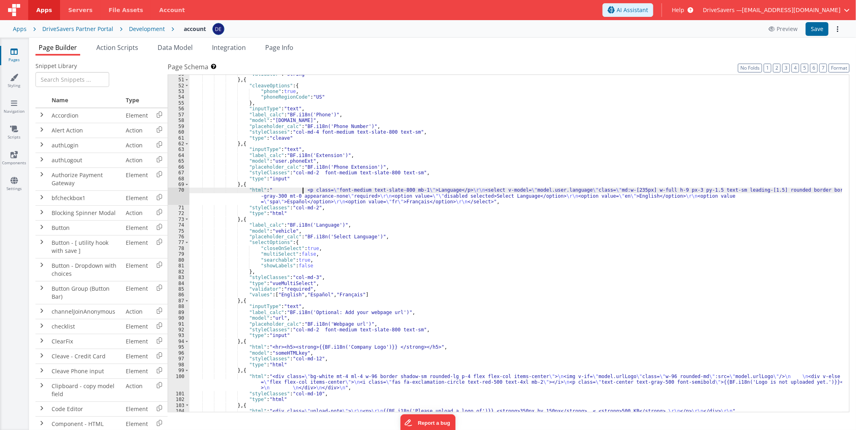
click at [301, 195] on div ""validator" : "string" } , { "cleaveOptions" : { "phone" : true , "phoneRegionC…" at bounding box center [515, 245] width 653 height 349
click at [814, 27] on button "Save" at bounding box center [816, 29] width 23 height 14
click at [259, 205] on div ""validator" : "string" } , { "cleaveOptions" : { "phone" : true , "phoneRegionC…" at bounding box center [515, 245] width 653 height 349
click at [263, 198] on div ""validator" : "string" } , { "cleaveOptions" : { "phone" : true , "phoneRegionC…" at bounding box center [515, 245] width 653 height 349
click at [172, 197] on div "70" at bounding box center [178, 195] width 21 height 17
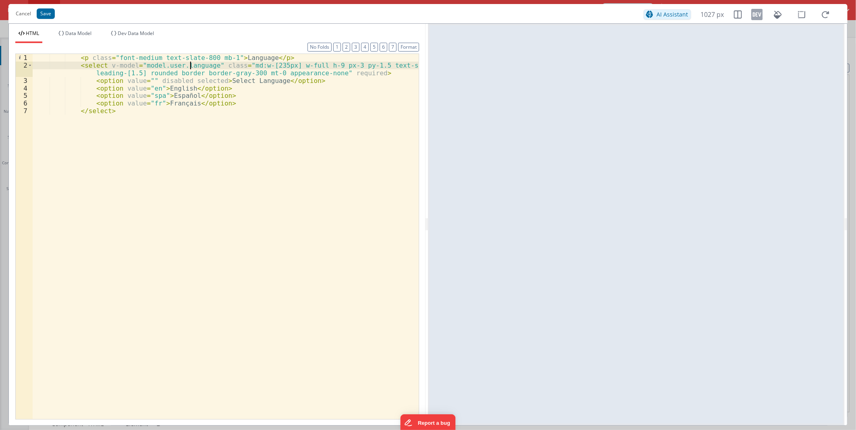
click at [191, 63] on div "< p class = "font-medium text-slate-800 mb-1" > Language </ p > < select v-mode…" at bounding box center [226, 244] width 386 height 380
drag, startPoint x: 191, startPoint y: 63, endPoint x: 144, endPoint y: 65, distance: 47.2
click at [144, 65] on div "< p class = "font-medium text-slate-800 mb-1" > Language </ p > < select v-mode…" at bounding box center [226, 244] width 386 height 380
click at [18, 11] on button "Cancel" at bounding box center [23, 13] width 23 height 11
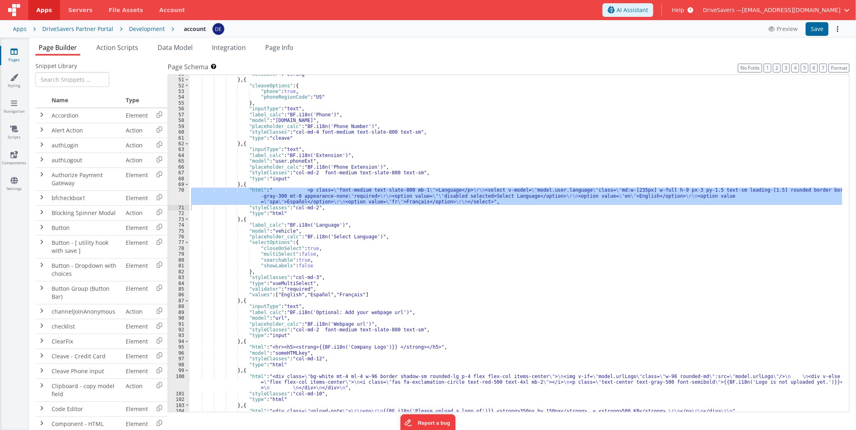
click at [320, 245] on div ""validator" : "string" } , { "cleaveOptions" : { "phone" : true , "phoneRegionC…" at bounding box center [515, 245] width 653 height 349
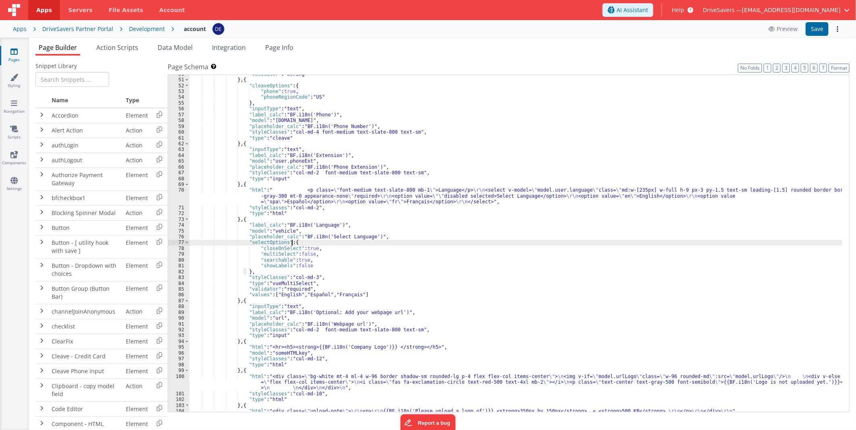
click at [278, 230] on div ""validator" : "string" } , { "cleaveOptions" : { "phone" : true , "phoneRegionC…" at bounding box center [515, 245] width 653 height 349
click at [279, 230] on div ""validator" : "string" } , { "cleaveOptions" : { "phone" : true , "phoneRegionC…" at bounding box center [515, 245] width 653 height 349
click at [816, 29] on button "Save" at bounding box center [816, 29] width 23 height 14
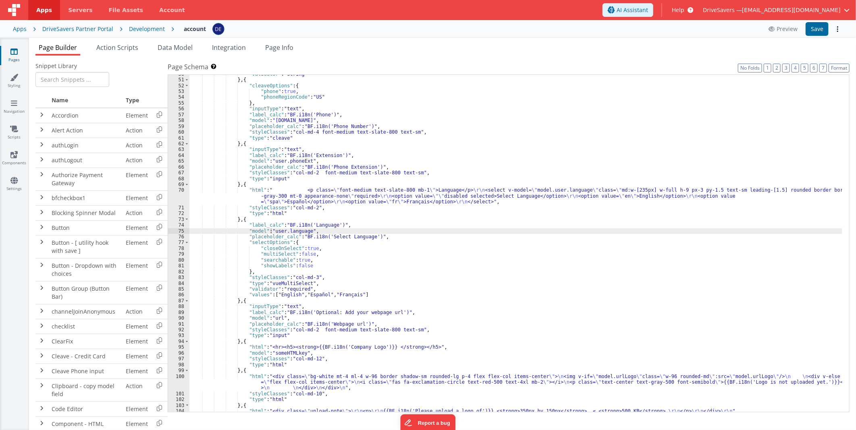
click at [342, 249] on div ""validator" : "string" } , { "cleaveOptions" : { "phone" : true , "phoneRegionC…" at bounding box center [515, 245] width 653 height 349
click at [432, 192] on div ""validator" : "string" } , { "cleaveOptions" : { "phone" : true , "phoneRegionC…" at bounding box center [515, 245] width 653 height 349
click at [180, 195] on div "70" at bounding box center [178, 195] width 21 height 17
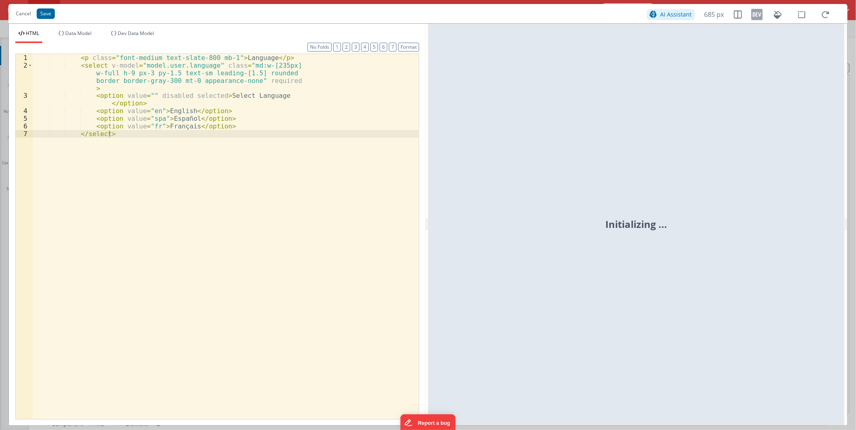
click at [176, 195] on div "< p class = "font-medium text-slate-800 mb-1" > Language </ p > < select v-mode…" at bounding box center [226, 244] width 386 height 380
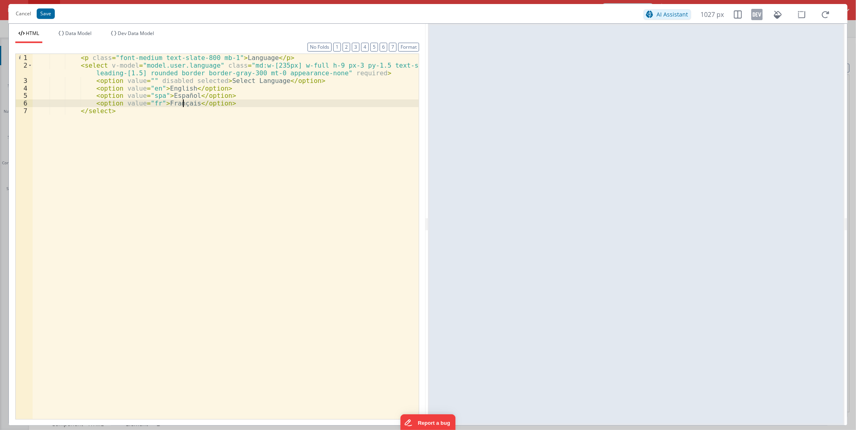
click at [183, 106] on div "< p class = "font-medium text-slate-800 mb-1" > Language </ p > < select v-mode…" at bounding box center [226, 244] width 386 height 380
click at [144, 86] on div "< p class = "font-medium text-slate-800 mb-1" > Language </ p > < select v-mode…" at bounding box center [226, 244] width 386 height 380
click at [19, 10] on button "Cancel" at bounding box center [23, 13] width 23 height 11
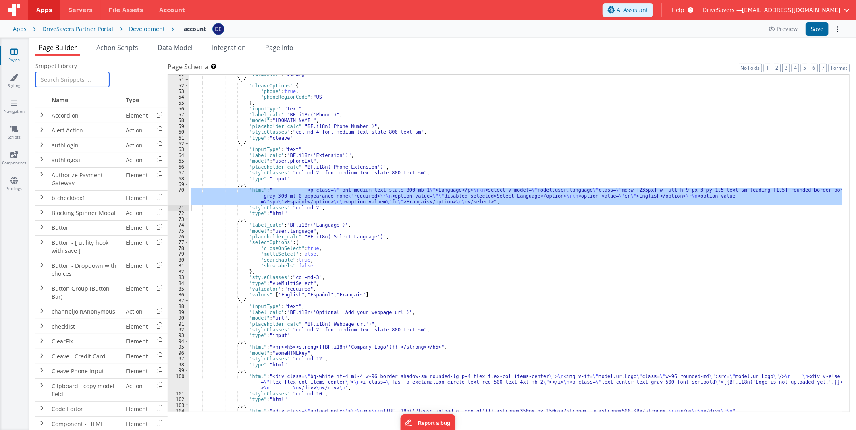
click at [76, 83] on input "text" at bounding box center [72, 79] width 74 height 15
click at [77, 81] on input "text" at bounding box center [72, 79] width 74 height 15
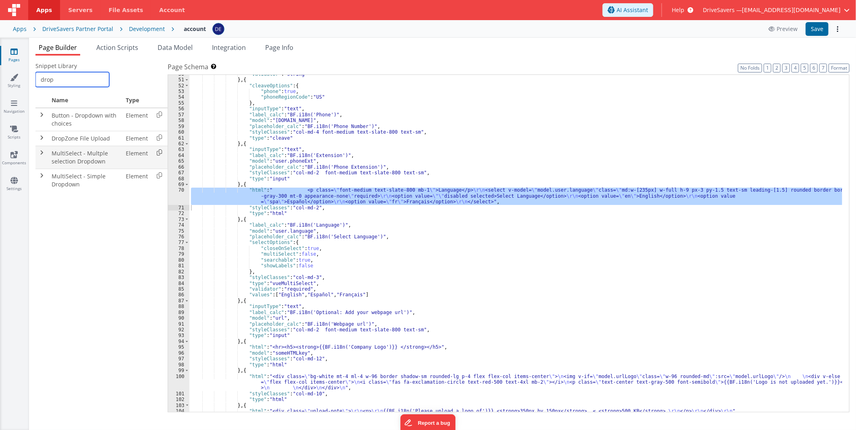
type input "drop"
click at [156, 151] on icon at bounding box center [159, 152] width 17 height 12
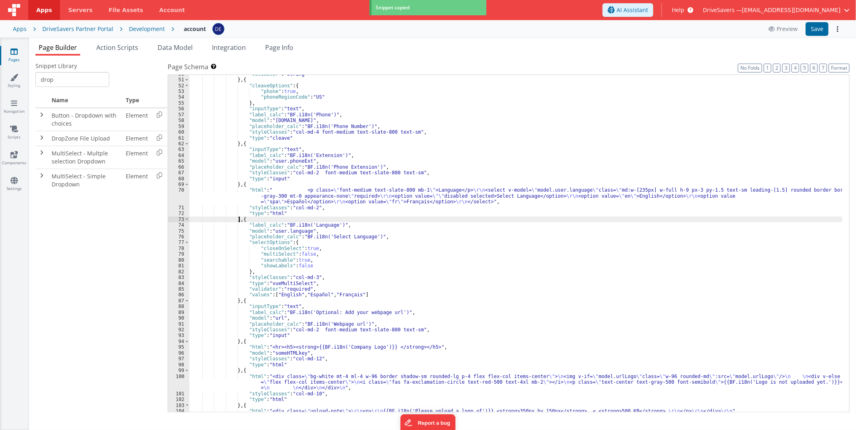
click at [238, 220] on div ""validator" : "string" } , { "cleaveOptions" : { "phone" : true , "phoneRegionC…" at bounding box center [515, 245] width 653 height 349
paste textarea
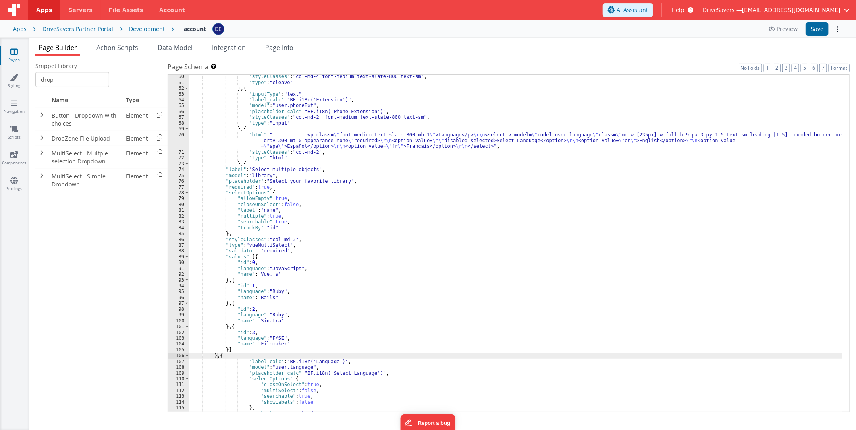
scroll to position [350, 0]
click at [270, 217] on div ""styleClasses" : "col-md-4 font-medium text-slate-800 text-sm" , "type" : "clea…" at bounding box center [515, 248] width 653 height 349
click at [806, 32] on button "Save" at bounding box center [816, 29] width 23 height 14
click at [294, 208] on div ""styleClasses" : "col-md-4 font-medium text-slate-800 text-sm" , "type" : "clea…" at bounding box center [515, 248] width 653 height 349
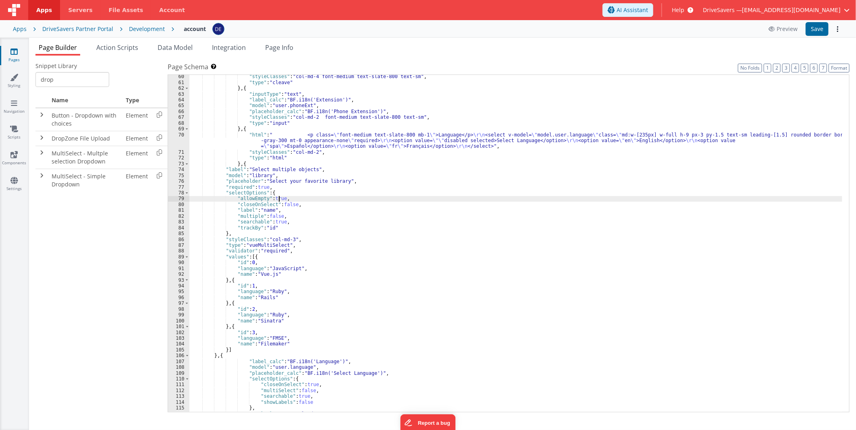
click at [278, 199] on div ""styleClasses" : "col-md-4 font-medium text-slate-800 text-sm" , "type" : "clea…" at bounding box center [515, 248] width 653 height 349
click at [275, 221] on div ""styleClasses" : "col-md-4 font-medium text-slate-800 text-sm" , "type" : "clea…" at bounding box center [515, 248] width 653 height 349
click at [342, 234] on div ""styleClasses" : "col-md-4 font-medium text-slate-800 text-sm" , "type" : "clea…" at bounding box center [515, 248] width 653 height 349
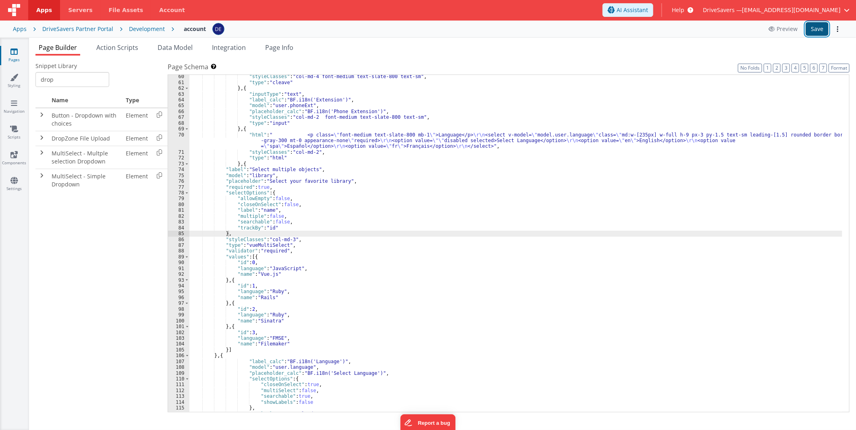
click at [807, 31] on button "Save" at bounding box center [816, 29] width 23 height 14
click at [412, 242] on div ""styleClasses" : "col-md-4 font-medium text-slate-800 text-sm" , "type" : "clea…" at bounding box center [515, 248] width 653 height 349
click at [383, 215] on div ""styleClasses" : "col-md-4 font-medium text-slate-800 text-sm" , "type" : "clea…" at bounding box center [515, 248] width 653 height 349
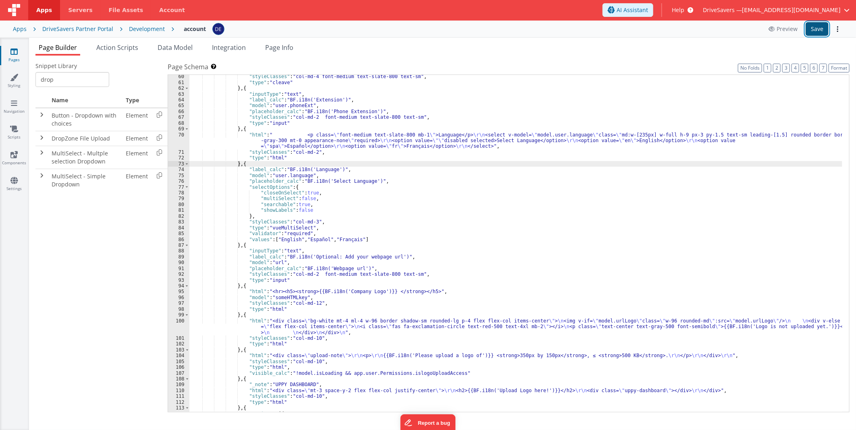
click at [822, 27] on button "Save" at bounding box center [816, 29] width 23 height 14
click at [514, 212] on div ""styleClasses" : "col-md-4 font-medium text-slate-800 text-sm" , "type" : "clea…" at bounding box center [515, 248] width 653 height 349
click at [570, 200] on div ""styleClasses" : "col-md-4 font-medium text-slate-800 text-sm" , "type" : "clea…" at bounding box center [515, 248] width 653 height 349
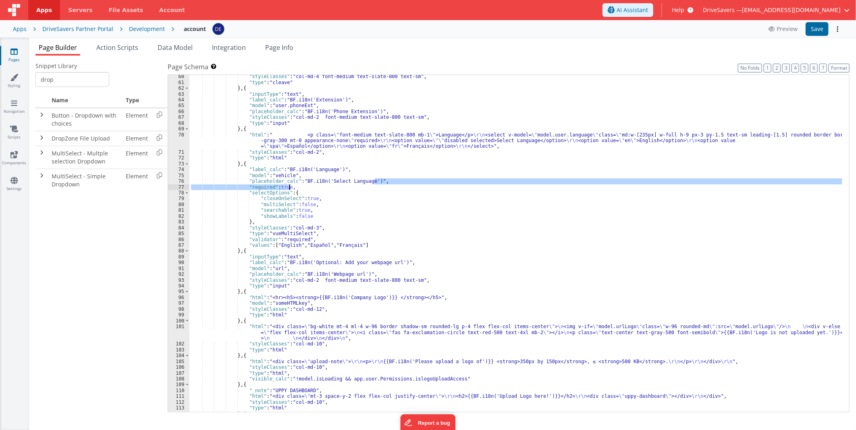
click at [268, 162] on div ""styleClasses" : "col-md-4 font-medium text-slate-800 text-sm" , "type" : "clea…" at bounding box center [515, 248] width 653 height 349
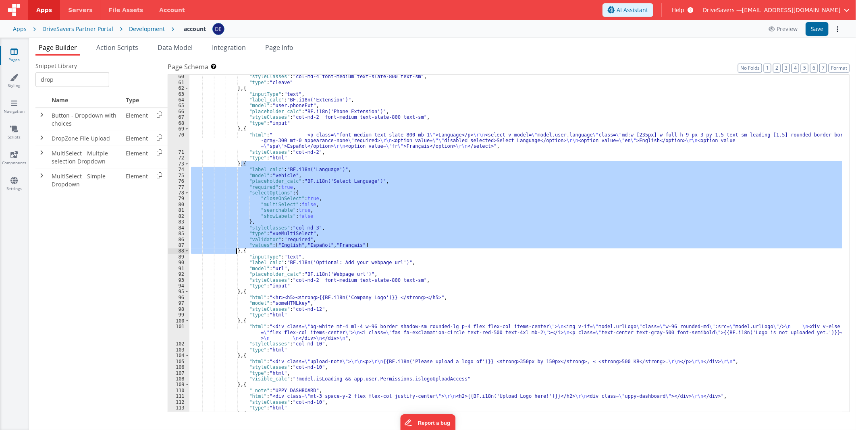
drag, startPoint x: 241, startPoint y: 163, endPoint x: 237, endPoint y: 251, distance: 87.5
click at [237, 251] on div ""styleClasses" : "col-md-4 font-medium text-slate-800 text-sm" , "type" : "clea…" at bounding box center [515, 248] width 653 height 349
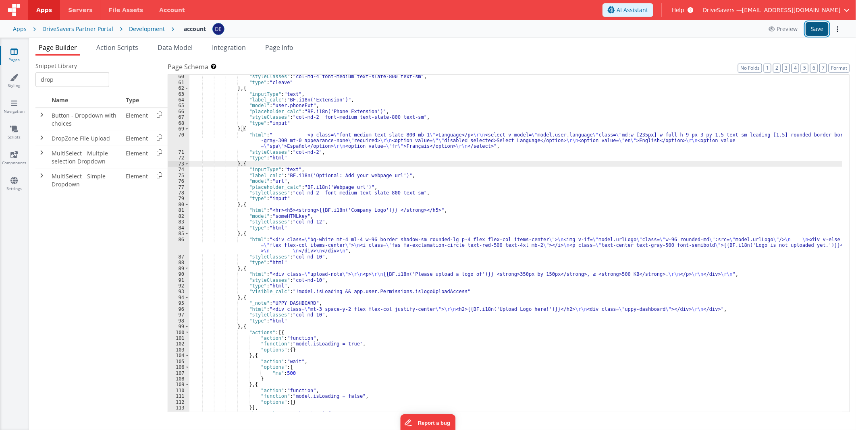
click at [808, 32] on button "Save" at bounding box center [816, 29] width 23 height 14
click at [253, 130] on div ""styleClasses" : "col-md-4 font-medium text-slate-800 text-sm" , "type" : "clea…" at bounding box center [515, 248] width 653 height 349
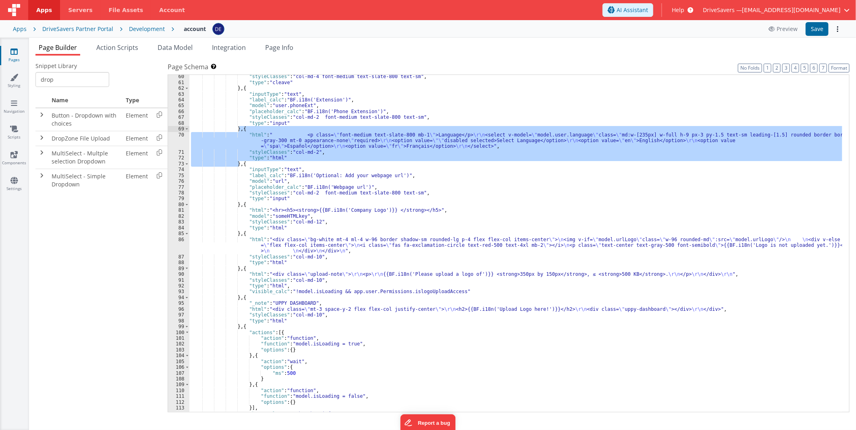
drag, startPoint x: 239, startPoint y: 164, endPoint x: 239, endPoint y: 130, distance: 33.4
click at [239, 130] on div ""styleClasses" : "col-md-4 font-medium text-slate-800 text-sm" , "type" : "clea…" at bounding box center [515, 248] width 653 height 349
click at [239, 163] on div ""styleClasses" : "col-md-4 font-medium text-slate-800 text-sm" , "type" : "clea…" at bounding box center [515, 243] width 653 height 337
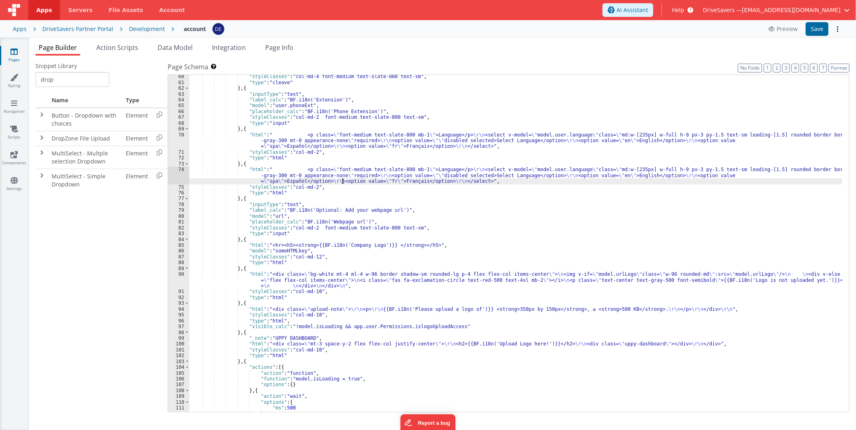
click at [341, 184] on div ""styleClasses" : "col-md-4 font-medium text-slate-800 text-sm" , "type" : "clea…" at bounding box center [515, 248] width 653 height 349
click at [178, 175] on div "74" at bounding box center [178, 175] width 21 height 17
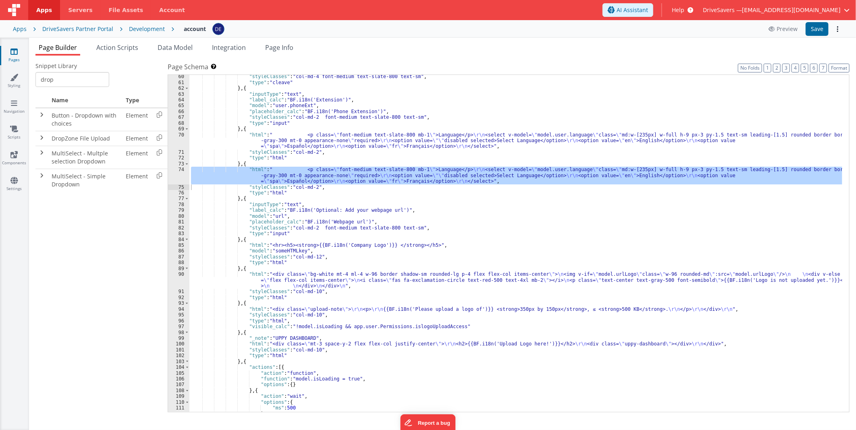
click at [313, 211] on div ""styleClasses" : "col-md-4 font-medium text-slate-800 text-sm" , "type" : "clea…" at bounding box center [515, 248] width 653 height 349
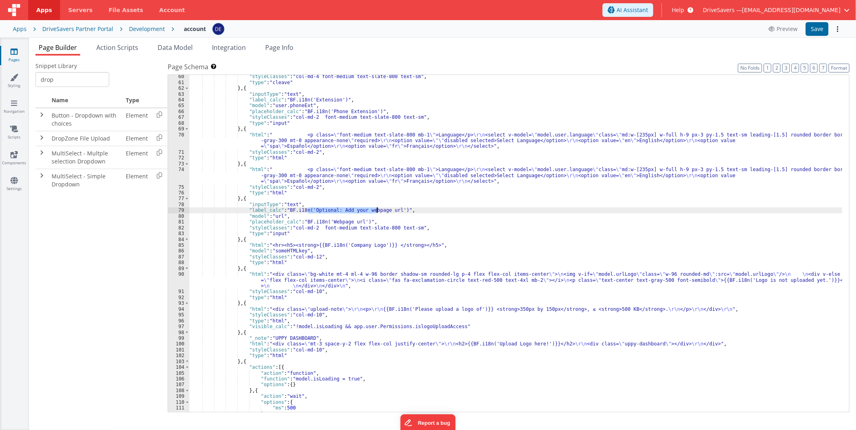
drag, startPoint x: 313, startPoint y: 211, endPoint x: 377, endPoint y: 210, distance: 63.6
click at [377, 209] on div ""styleClasses" : "col-md-4 font-medium text-slate-800 text-sm" , "type" : "clea…" at bounding box center [515, 248] width 653 height 349
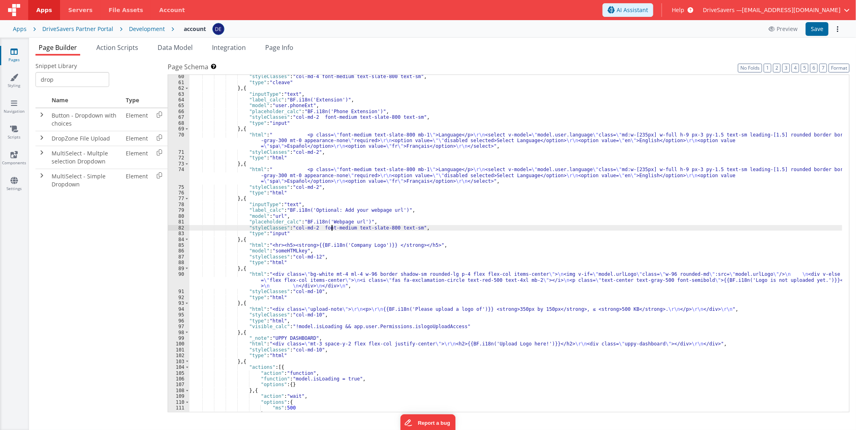
click at [332, 227] on div ""styleClasses" : "col-md-4 font-medium text-slate-800 text-sm" , "type" : "clea…" at bounding box center [515, 248] width 653 height 349
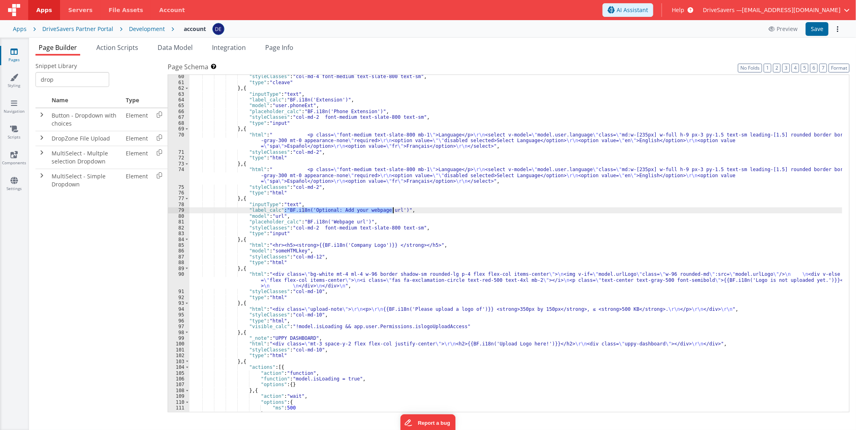
drag, startPoint x: 283, startPoint y: 209, endPoint x: 393, endPoint y: 210, distance: 109.6
click at [393, 210] on div ""styleClasses" : "col-md-4 font-medium text-slate-800 text-sm" , "type" : "clea…" at bounding box center [515, 248] width 653 height 349
click at [336, 180] on div ""styleClasses" : "col-md-4 font-medium text-slate-800 text-sm" , "type" : "clea…" at bounding box center [515, 248] width 653 height 349
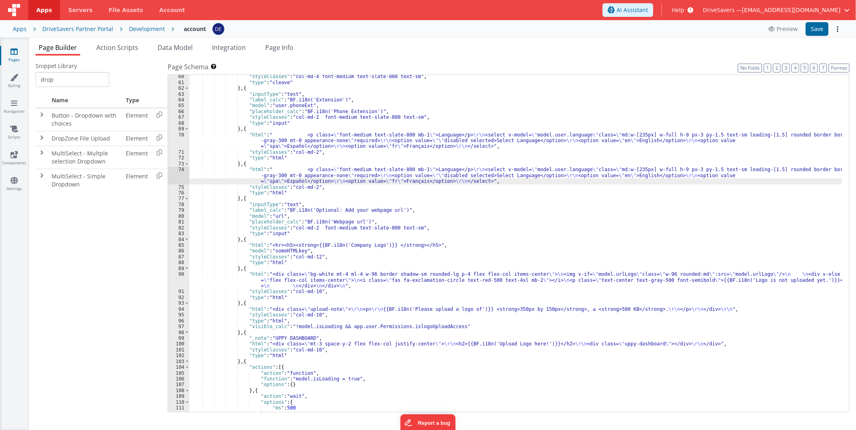
click at [174, 174] on div "74" at bounding box center [178, 175] width 21 height 17
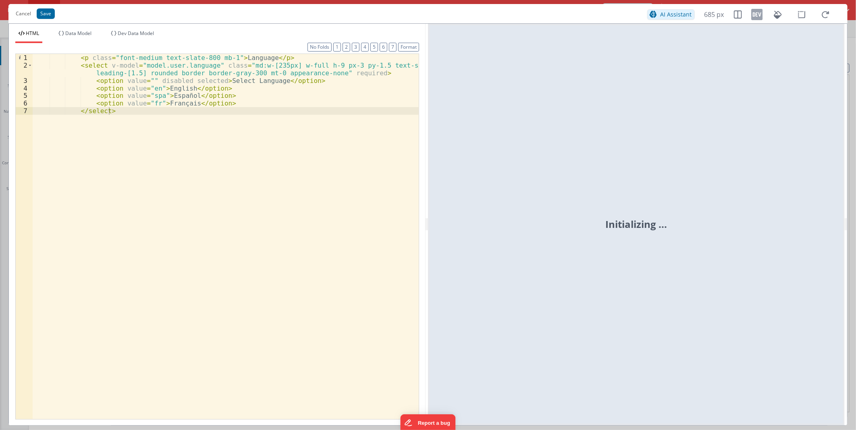
click at [285, 106] on div "< p class = "font-medium text-slate-800 mb-1" > Language </ p > < select v-mode…" at bounding box center [226, 244] width 386 height 380
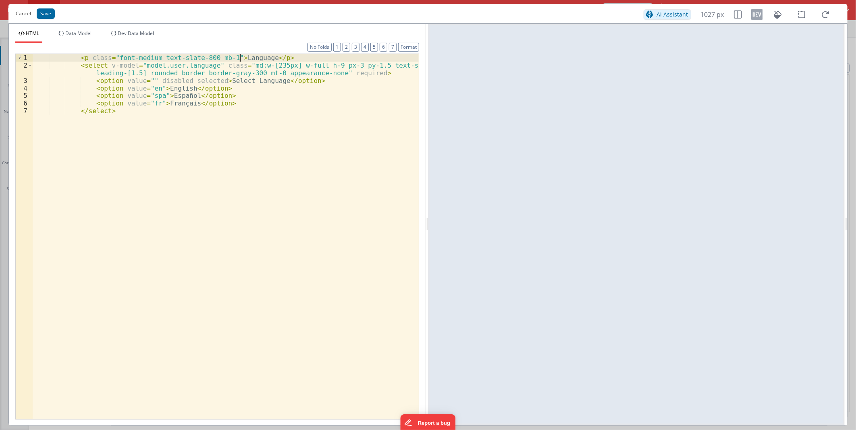
click at [238, 58] on div "< p class = "font-medium text-slate-800 mb-1" > Language </ p > < select v-mode…" at bounding box center [226, 244] width 386 height 380
click at [41, 16] on button "Save" at bounding box center [46, 13] width 18 height 10
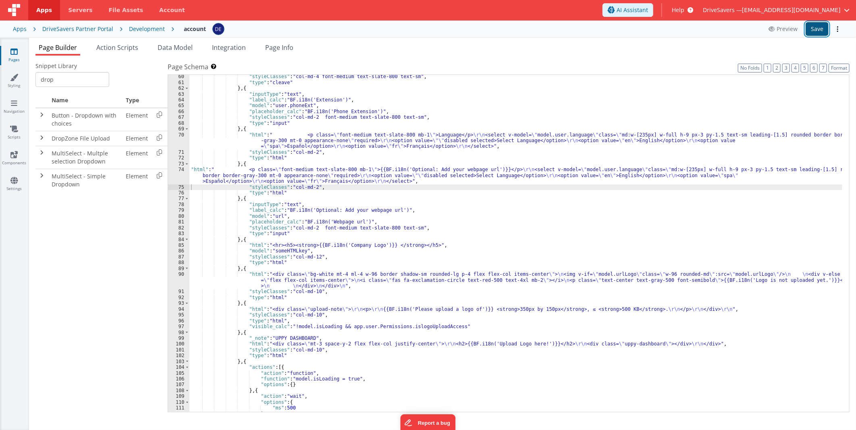
click at [812, 29] on button "Save" at bounding box center [816, 29] width 23 height 14
click at [247, 167] on div ""styleClasses" : "col-md-4 font-medium text-slate-800 text-sm" , "type" : "clea…" at bounding box center [515, 248] width 653 height 349
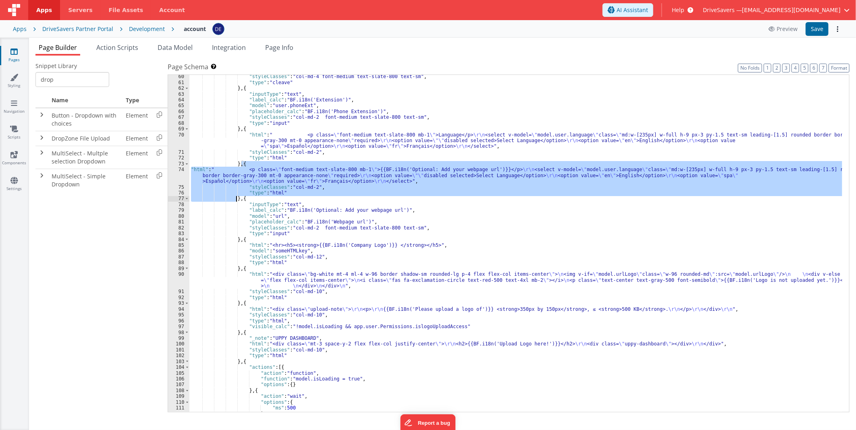
drag, startPoint x: 240, startPoint y: 163, endPoint x: 235, endPoint y: 196, distance: 33.5
click at [235, 196] on div ""styleClasses" : "col-md-4 font-medium text-slate-800 text-sm" , "type" : "clea…" at bounding box center [515, 248] width 653 height 349
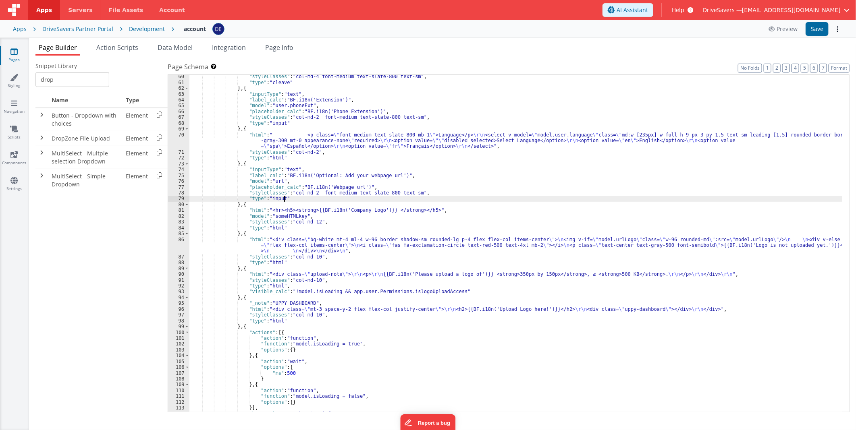
click at [298, 196] on div ""styleClasses" : "col-md-4 font-medium text-slate-800 text-sm" , "type" : "clea…" at bounding box center [515, 248] width 653 height 349
click at [311, 192] on div ""styleClasses" : "col-md-4 font-medium text-slate-800 text-sm" , "type" : "clea…" at bounding box center [515, 248] width 653 height 349
click at [809, 23] on button "Save" at bounding box center [816, 29] width 23 height 14
click at [308, 191] on div ""styleClasses" : "col-md-4 font-medium text-slate-800 text-sm" , "type" : "clea…" at bounding box center [515, 248] width 653 height 349
click at [815, 30] on button "Save" at bounding box center [816, 29] width 23 height 14
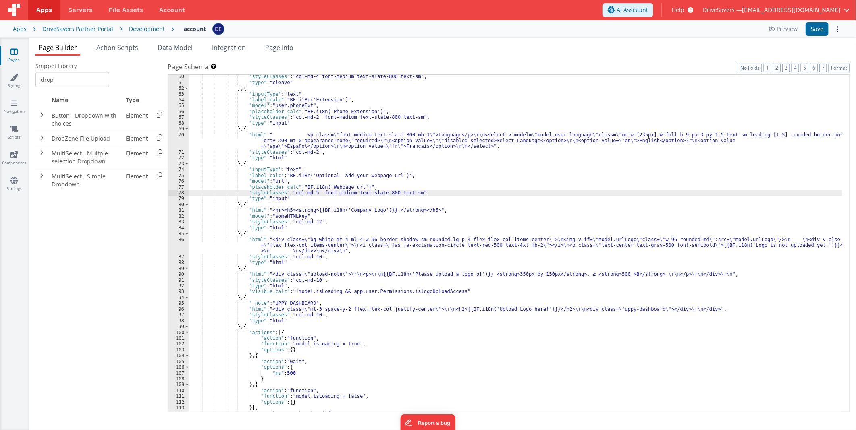
click at [253, 163] on div ""styleClasses" : "col-md-4 font-medium text-slate-800 text-sm" , "type" : "clea…" at bounding box center [515, 248] width 653 height 349
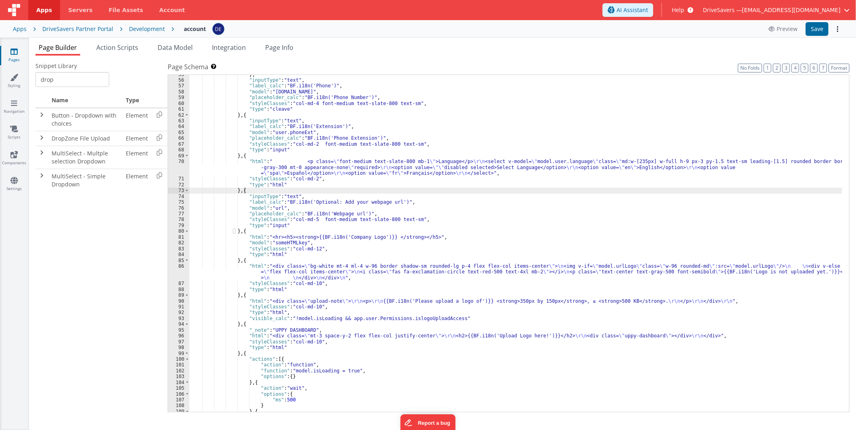
scroll to position [296, 0]
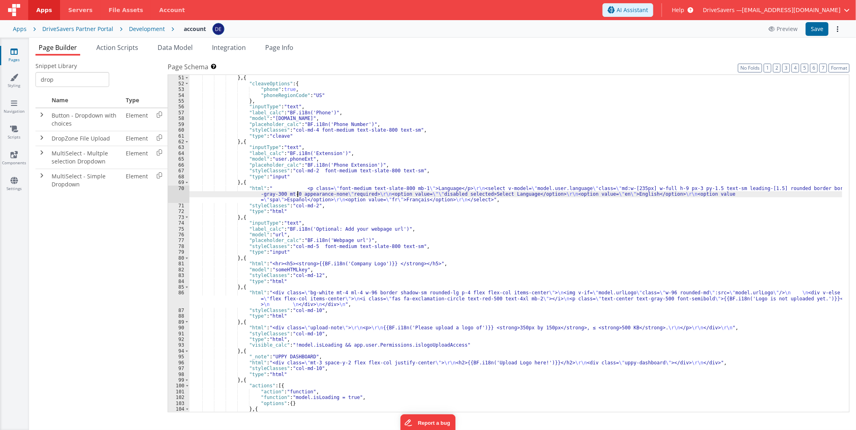
click at [298, 192] on div ""validator" : "string" } , { "cleaveOptions" : { "phone" : true , "phoneRegionC…" at bounding box center [515, 243] width 653 height 349
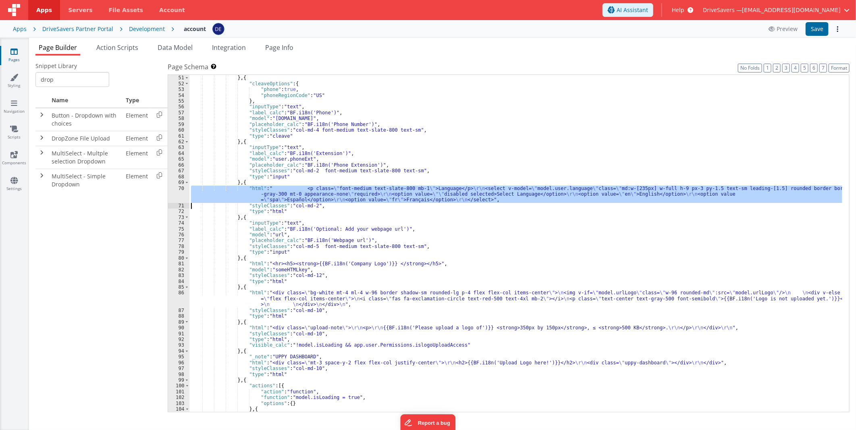
click at [179, 192] on div "70" at bounding box center [178, 194] width 21 height 17
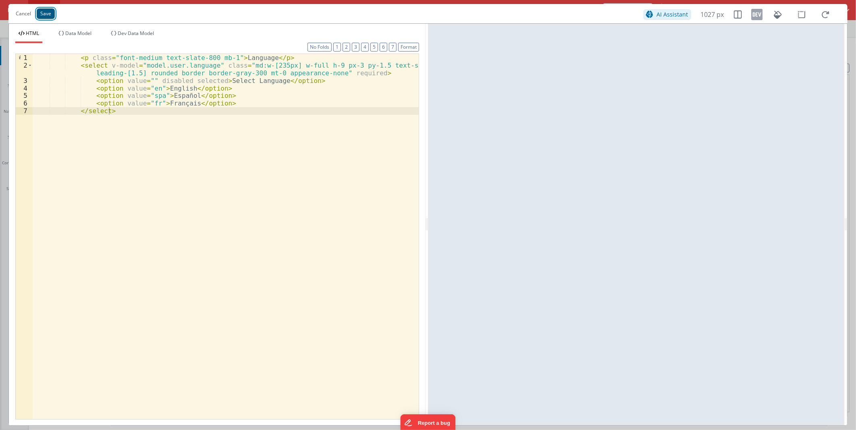
click at [41, 17] on button "Save" at bounding box center [46, 13] width 18 height 10
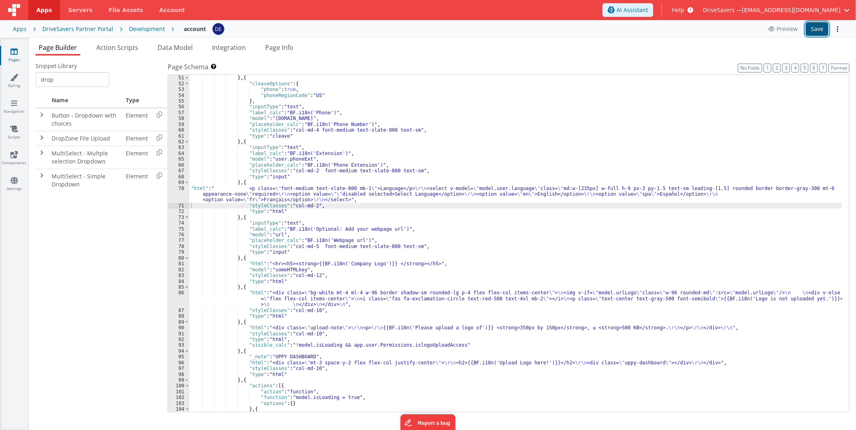
click at [819, 27] on button "Save" at bounding box center [816, 29] width 23 height 14
click at [276, 214] on div ""validator" : "string" } , { "cleaveOptions" : { "phone" : true , "phoneRegionC…" at bounding box center [515, 243] width 653 height 349
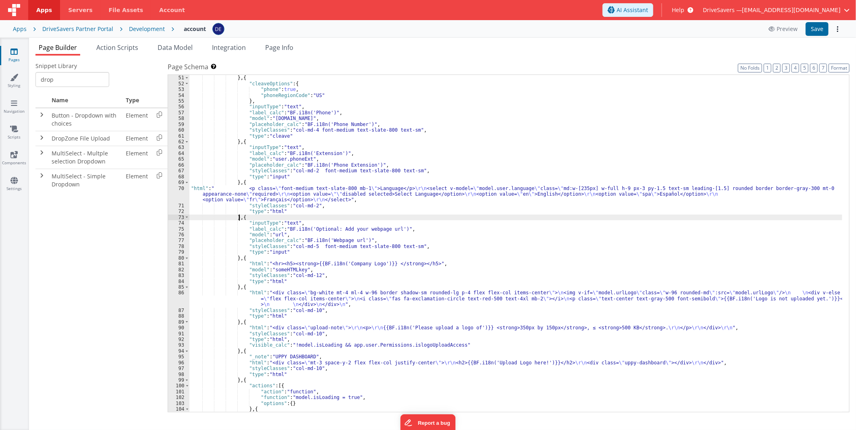
click at [239, 216] on div ""validator" : "string" } , { "cleaveOptions" : { "phone" : true , "phoneRegionC…" at bounding box center [515, 243] width 653 height 349
click at [383, 199] on div ""validator" : "string" } , { "cleaveOptions" : { "phone" : true , "phoneRegionC…" at bounding box center [515, 243] width 653 height 349
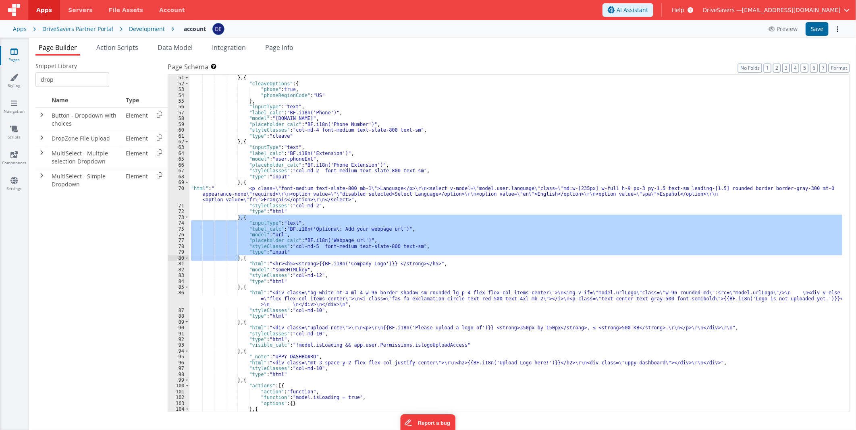
drag, startPoint x: 240, startPoint y: 217, endPoint x: 238, endPoint y: 257, distance: 40.3
click at [238, 257] on div ""validator" : "string" } , { "cleaveOptions" : { "phone" : true , "phoneRegionC…" at bounding box center [515, 243] width 653 height 349
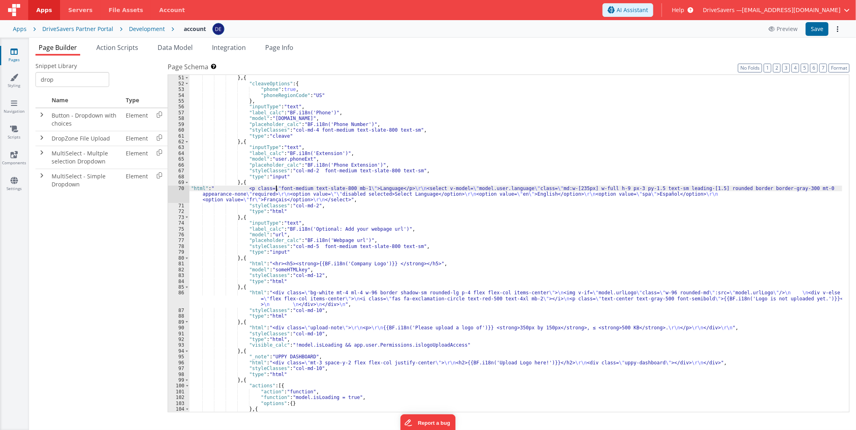
click at [275, 190] on div ""validator" : "string" } , { "cleaveOptions" : { "phone" : true , "phoneRegionC…" at bounding box center [515, 243] width 653 height 349
click at [176, 193] on div "70" at bounding box center [178, 194] width 21 height 17
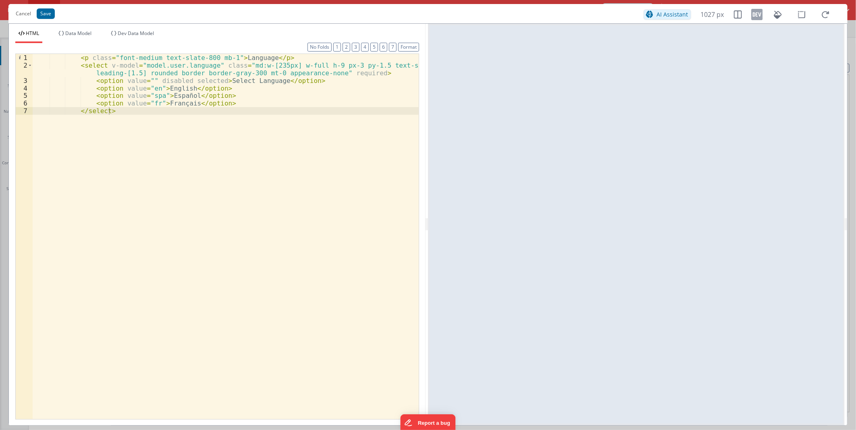
click at [274, 75] on div "< p class = "font-medium text-slate-800 mb-1" > Language </ p > < select v-mode…" at bounding box center [226, 244] width 386 height 380
drag, startPoint x: 235, startPoint y: 63, endPoint x: 283, endPoint y: 64, distance: 47.9
click at [283, 64] on div "< p class = "font-medium text-slate-800 mb-1" > Language </ p > < select v-mode…" at bounding box center [226, 244] width 386 height 380
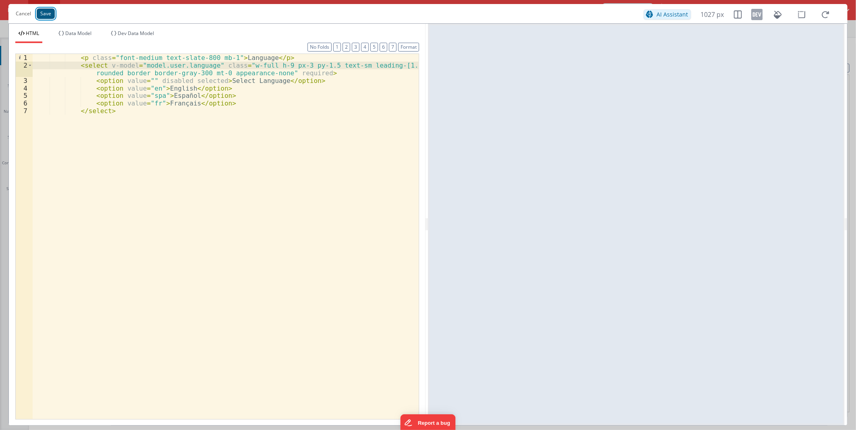
click at [37, 13] on button "Save" at bounding box center [46, 13] width 18 height 10
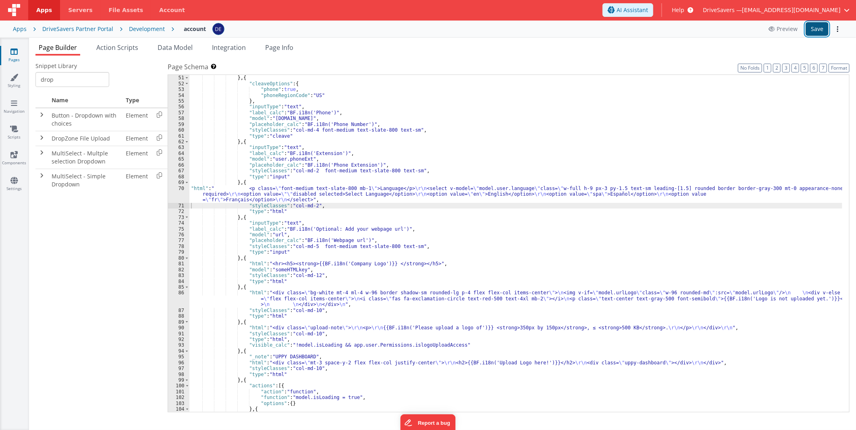
click at [810, 29] on button "Save" at bounding box center [816, 29] width 23 height 14
click at [575, 188] on div ""validator" : "string" } , { "cleaveOptions" : { "phone" : true , "phoneRegionC…" at bounding box center [515, 243] width 653 height 349
click at [176, 188] on div "70" at bounding box center [178, 194] width 21 height 17
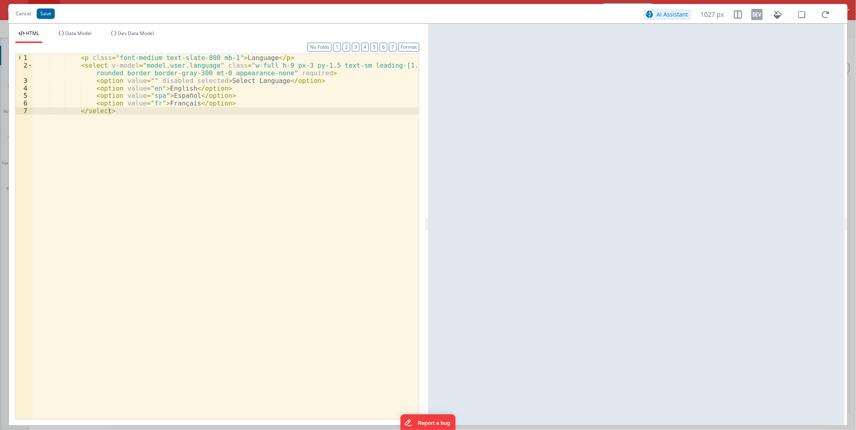
click at [297, 87] on div "< p class = "font-medium text-slate-800 mb-1" > Language </ p > < select v-mode…" at bounding box center [226, 244] width 386 height 380
click at [258, 79] on div "< p class = "font-medium text-slate-800 mb-1" > Language </ p > < select v-mode…" at bounding box center [226, 244] width 386 height 380
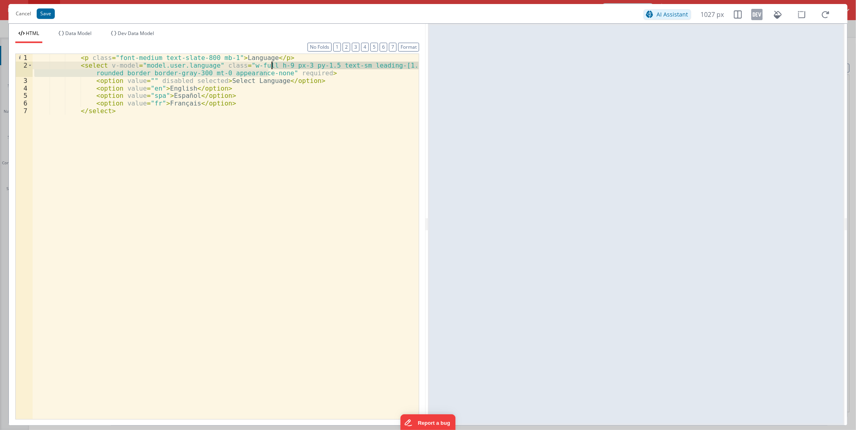
click at [270, 69] on div "< p class = "font-medium text-slate-800 mb-1" > Language </ p > < select v-mode…" at bounding box center [226, 244] width 386 height 380
drag, startPoint x: 211, startPoint y: 65, endPoint x: 276, endPoint y: 71, distance: 65.1
click at [276, 71] on div "< p class = "font-medium text-slate-800 mb-1" > Language </ p > < select v-mode…" at bounding box center [226, 244] width 386 height 380
click at [276, 72] on div "< p class = "font-medium text-slate-800 mb-1" > Language </ p > < select v-mode…" at bounding box center [226, 236] width 386 height 365
click at [266, 64] on div "< p class = "font-medium text-slate-800 mb-1" > Language </ p > < select v-mode…" at bounding box center [226, 244] width 386 height 380
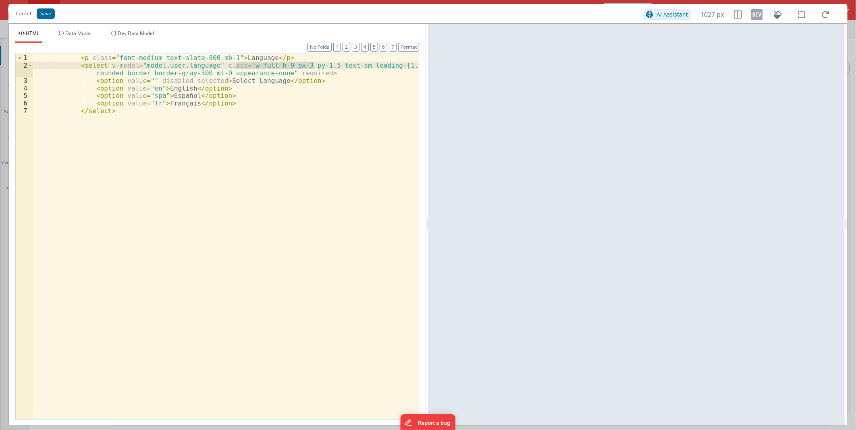
drag, startPoint x: 235, startPoint y: 64, endPoint x: 315, endPoint y: 64, distance: 79.8
click at [315, 64] on div "< p class = "font-medium text-slate-800 mb-1" > Language </ p > < select v-mode…" at bounding box center [226, 244] width 386 height 380
click at [315, 66] on div "< p class = "font-medium text-slate-800 mb-1" > Language </ p > < select v-mode…" at bounding box center [226, 236] width 386 height 365
drag, startPoint x: 315, startPoint y: 65, endPoint x: 293, endPoint y: 66, distance: 22.2
click at [293, 66] on div "< p class = "font-medium text-slate-800 mb-1" > Language </ p > < select v-mode…" at bounding box center [226, 244] width 386 height 380
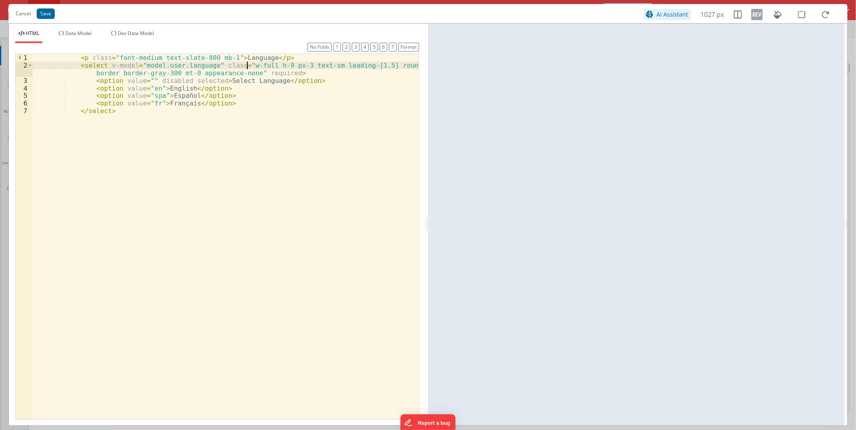
click at [248, 65] on div "< p class = "font-medium text-slate-800 mb-1" > Language </ p > < select v-mode…" at bounding box center [226, 244] width 386 height 380
drag, startPoint x: 248, startPoint y: 65, endPoint x: 238, endPoint y: 65, distance: 10.5
click at [238, 65] on div "< p class = "font-medium text-slate-800 mb-1" > Language </ p > < select v-mode…" at bounding box center [226, 244] width 386 height 380
click at [42, 13] on button "Save" at bounding box center [46, 13] width 18 height 10
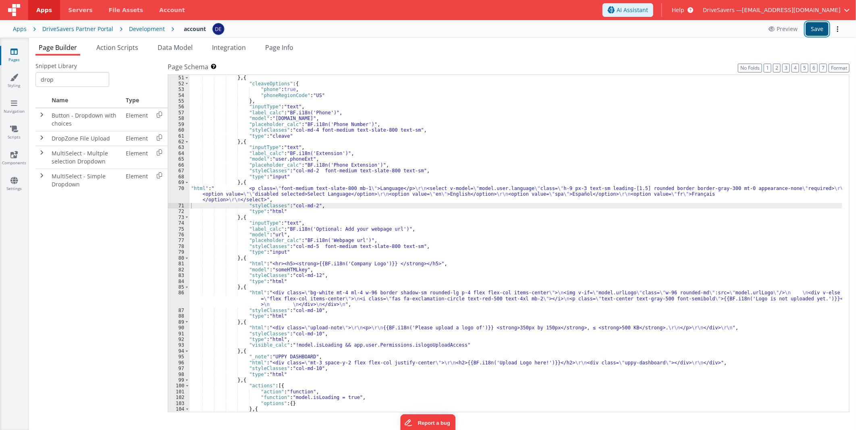
click at [818, 27] on button "Save" at bounding box center [816, 29] width 23 height 14
click at [397, 213] on div ""validator" : "string" } , { "cleaveOptions" : { "phone" : true , "phoneRegionC…" at bounding box center [515, 243] width 653 height 349
click at [301, 252] on div ""validator" : "string" } , { "cleaveOptions" : { "phone" : true , "phoneRegionC…" at bounding box center [515, 243] width 653 height 349
click at [302, 242] on div ""validator" : "string" } , { "cleaveOptions" : { "phone" : true , "phoneRegionC…" at bounding box center [515, 243] width 653 height 349
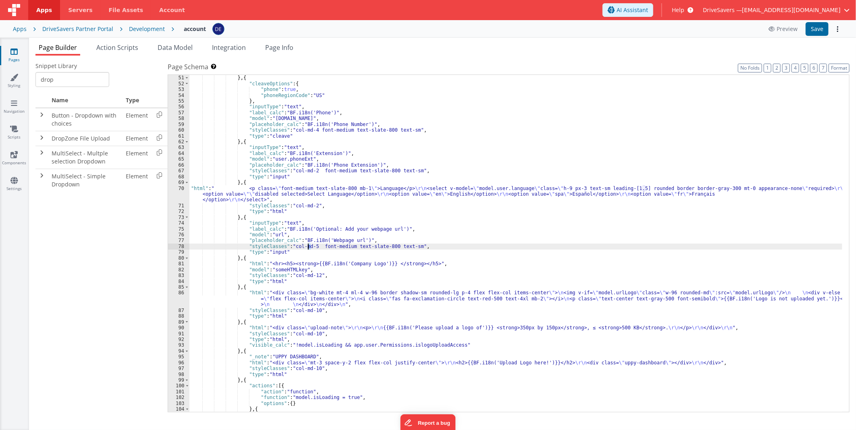
click at [308, 244] on div ""validator" : "string" } , { "cleaveOptions" : { "phone" : true , "phoneRegionC…" at bounding box center [515, 243] width 653 height 349
click at [812, 30] on button "Save" at bounding box center [816, 29] width 23 height 14
click at [348, 218] on div ""validator" : "string" } , { "cleaveOptions" : { "phone" : true , "phoneRegionC…" at bounding box center [515, 243] width 653 height 349
click at [309, 246] on div ""validator" : "string" } , { "cleaveOptions" : { "phone" : true , "phoneRegionC…" at bounding box center [515, 243] width 653 height 349
click at [821, 33] on button "Save" at bounding box center [816, 29] width 23 height 14
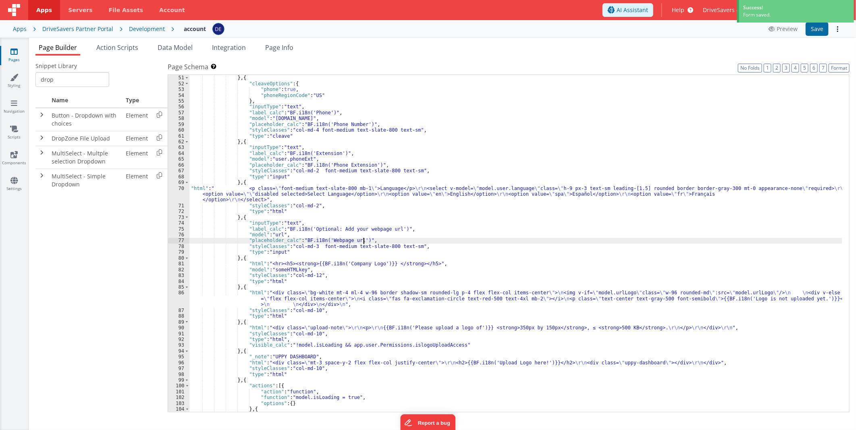
click at [393, 240] on div ""validator" : "string" } , { "cleaveOptions" : { "phone" : true , "phoneRegionC…" at bounding box center [515, 243] width 653 height 349
click at [309, 243] on div ""validator" : "string" } , { "cleaveOptions" : { "phone" : true , "phoneRegionC…" at bounding box center [515, 243] width 653 height 349
click at [808, 28] on button "Save" at bounding box center [816, 29] width 23 height 14
click at [308, 205] on div ""validator" : "string" } , { "cleaveOptions" : { "phone" : true , "phoneRegionC…" at bounding box center [515, 243] width 653 height 349
click at [309, 205] on div ""validator" : "string" } , { "cleaveOptions" : { "phone" : true , "phoneRegionC…" at bounding box center [515, 243] width 653 height 349
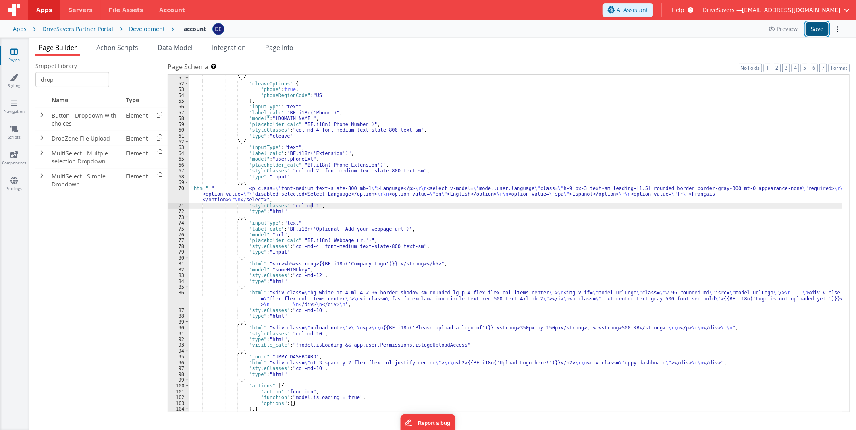
click at [820, 25] on button "Save" at bounding box center [816, 29] width 23 height 14
click at [298, 167] on div ""validator" : "string" } , { "cleaveOptions" : { "phone" : true , "phoneRegionC…" at bounding box center [515, 243] width 653 height 349
click at [298, 194] on div ""validator" : "string" } , { "cleaveOptions" : { "phone" : true , "phoneRegionC…" at bounding box center [515, 243] width 653 height 349
click at [309, 204] on div ""validator" : "string" } , { "cleaveOptions" : { "phone" : true , "phoneRegionC…" at bounding box center [515, 243] width 653 height 349
click at [310, 246] on div ""validator" : "string" } , { "cleaveOptions" : { "phone" : true , "phoneRegionC…" at bounding box center [515, 243] width 653 height 349
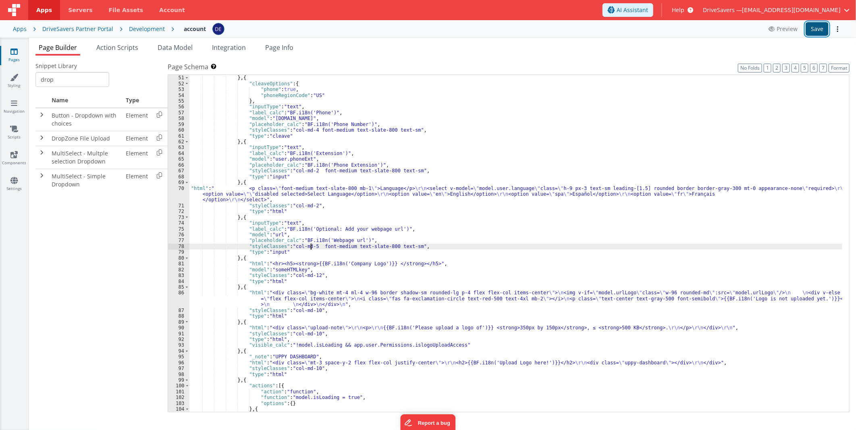
click at [810, 23] on button "Save" at bounding box center [816, 29] width 23 height 14
click at [276, 218] on div ""validator" : "string" } , { "cleaveOptions" : { "phone" : true , "phoneRegionC…" at bounding box center [515, 243] width 653 height 349
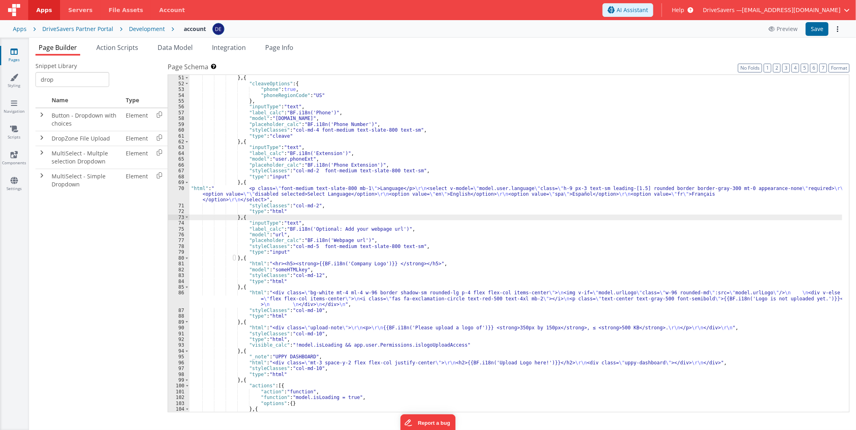
click at [307, 247] on div ""validator" : "string" } , { "cleaveOptions" : { "phone" : true , "phoneRegionC…" at bounding box center [515, 243] width 653 height 349
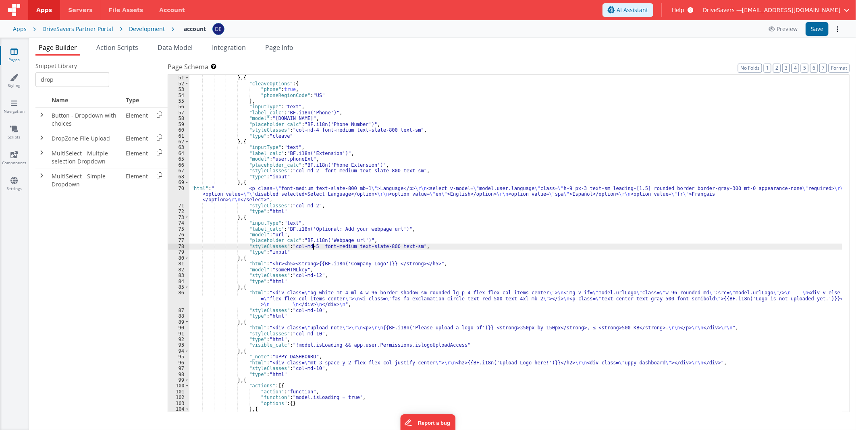
click at [312, 246] on div ""validator" : "string" } , { "cleaveOptions" : { "phone" : true , "phoneRegionC…" at bounding box center [515, 243] width 653 height 349
click at [818, 30] on button "Save" at bounding box center [816, 29] width 23 height 14
click at [429, 198] on div ""validator" : "string" } , { "cleaveOptions" : { "phone" : true , "phoneRegionC…" at bounding box center [515, 243] width 653 height 349
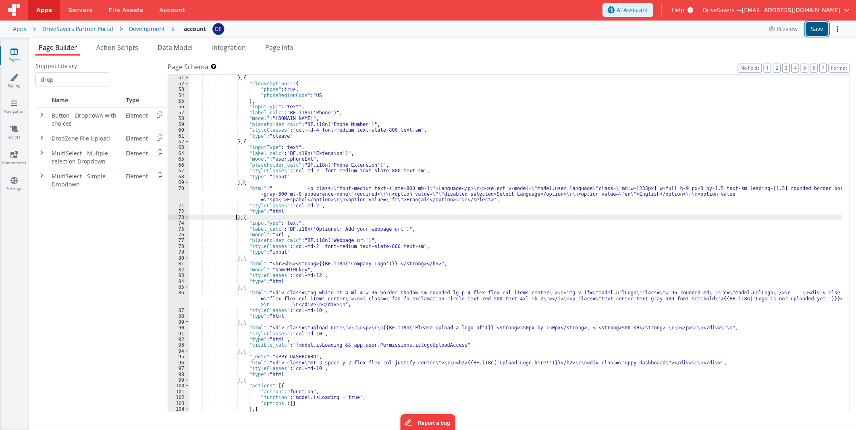
click at [810, 25] on button "Save" at bounding box center [816, 29] width 23 height 14
click at [353, 224] on div ""validator" : "string" } , { "cleaveOptions" : { "phone" : true , "phoneRegionC…" at bounding box center [515, 243] width 653 height 349
click at [284, 250] on div ""validator" : "string" } , { "cleaveOptions" : { "phone" : true , "phoneRegionC…" at bounding box center [515, 243] width 653 height 349
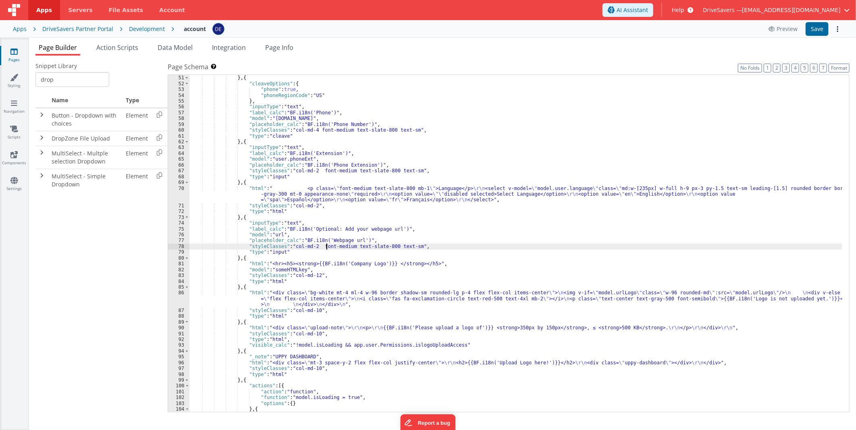
click at [327, 247] on div ""validator" : "string" } , { "cleaveOptions" : { "phone" : true , "phoneRegionC…" at bounding box center [515, 243] width 653 height 349
click at [308, 246] on div ""validator" : "string" } , { "cleaveOptions" : { "phone" : true , "phoneRegionC…" at bounding box center [515, 243] width 653 height 349
click at [808, 30] on button "Save" at bounding box center [816, 29] width 23 height 14
click at [507, 191] on div ""validator" : "string" } , { "cleaveOptions" : { "phone" : true , "phoneRegionC…" at bounding box center [515, 243] width 653 height 349
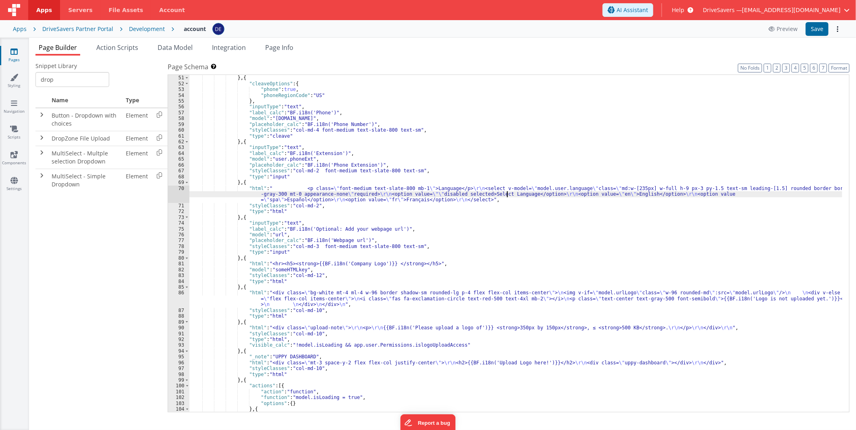
click at [642, 188] on div ""validator" : "string" } , { "cleaveOptions" : { "phone" : true , "phoneRegionC…" at bounding box center [515, 243] width 653 height 349
click at [821, 27] on button "Save" at bounding box center [816, 29] width 23 height 14
click at [436, 194] on div ""validator" : "string" } , { "cleaveOptions" : { "phone" : true , "phoneRegionC…" at bounding box center [515, 243] width 653 height 349
click at [314, 243] on div ""validator" : "string" } , { "cleaveOptions" : { "phone" : true , "phoneRegionC…" at bounding box center [515, 243] width 653 height 349
click at [808, 29] on button "Save" at bounding box center [816, 29] width 23 height 14
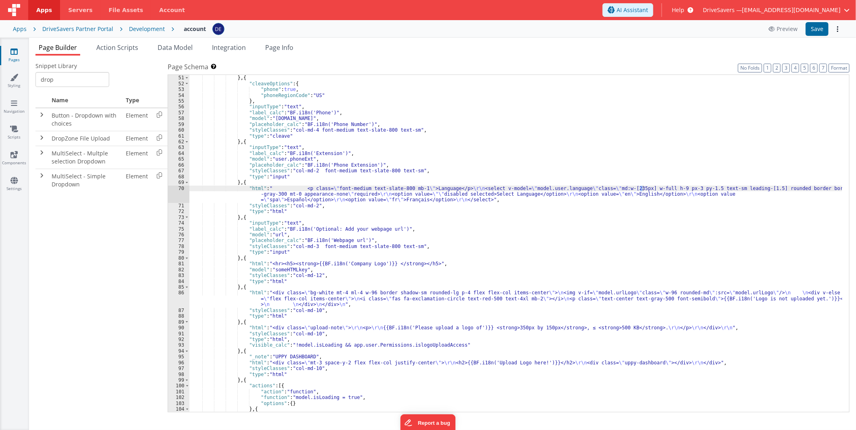
click at [352, 218] on div ""validator" : "string" } , { "cleaveOptions" : { "phone" : true , "phoneRegionC…" at bounding box center [515, 243] width 653 height 349
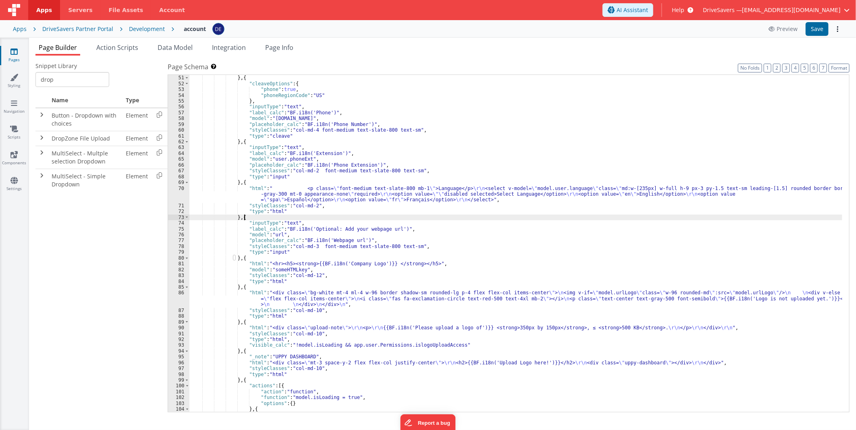
click at [282, 215] on div ""validator" : "string" } , { "cleaveOptions" : { "phone" : true , "phoneRegionC…" at bounding box center [515, 243] width 653 height 349
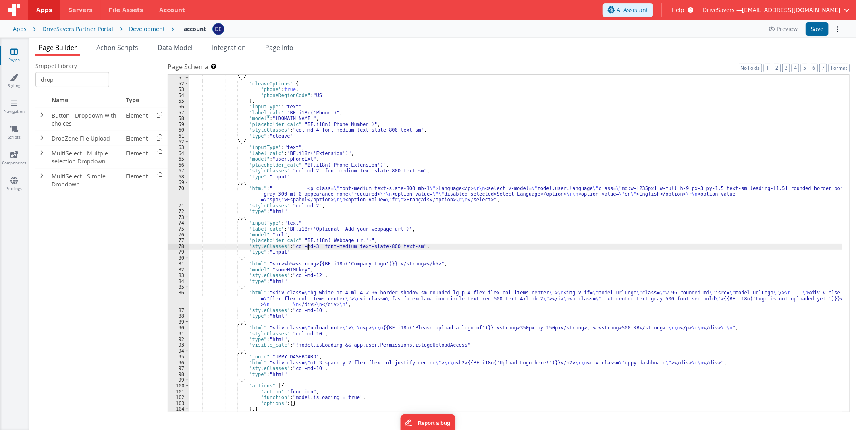
click at [309, 246] on div ""validator" : "string" } , { "cleaveOptions" : { "phone" : true , "phoneRegionC…" at bounding box center [515, 243] width 653 height 349
click at [810, 30] on button "Save" at bounding box center [816, 29] width 23 height 14
click at [336, 200] on div ""validator" : "string" } , { "cleaveOptions" : { "phone" : true , "phoneRegionC…" at bounding box center [515, 243] width 653 height 349
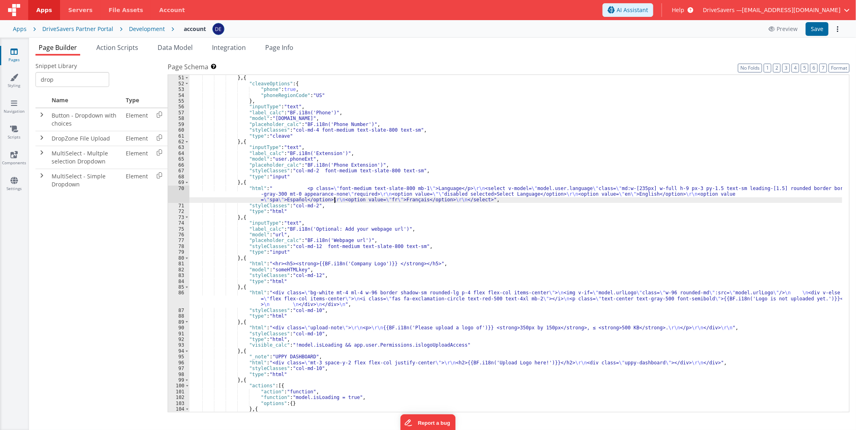
click at [638, 186] on div ""validator" : "string" } , { "cleaveOptions" : { "phone" : true , "phoneRegionC…" at bounding box center [515, 243] width 653 height 349
drag, startPoint x: 655, startPoint y: 186, endPoint x: 622, endPoint y: 187, distance: 33.0
click at [622, 187] on div ""validator" : "string" } , { "cleaveOptions" : { "phone" : true , "phoneRegionC…" at bounding box center [515, 243] width 653 height 349
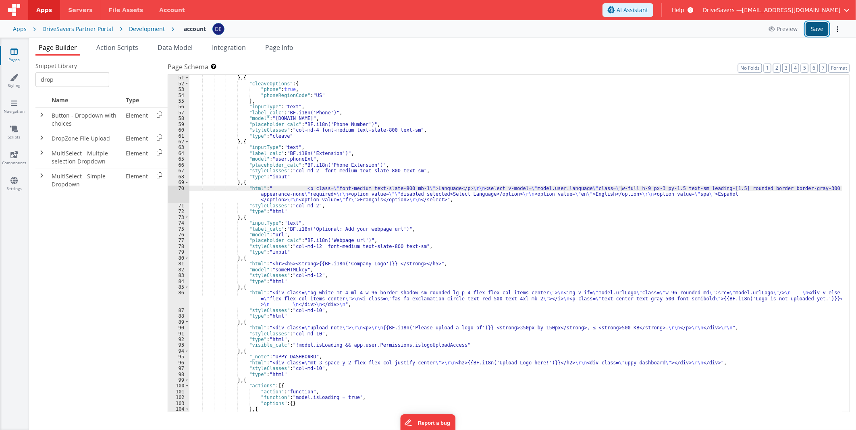
click at [824, 24] on button "Save" at bounding box center [816, 29] width 23 height 14
click at [334, 244] on div ""validator" : "string" } , { "cleaveOptions" : { "phone" : true , "phoneRegionC…" at bounding box center [515, 243] width 653 height 349
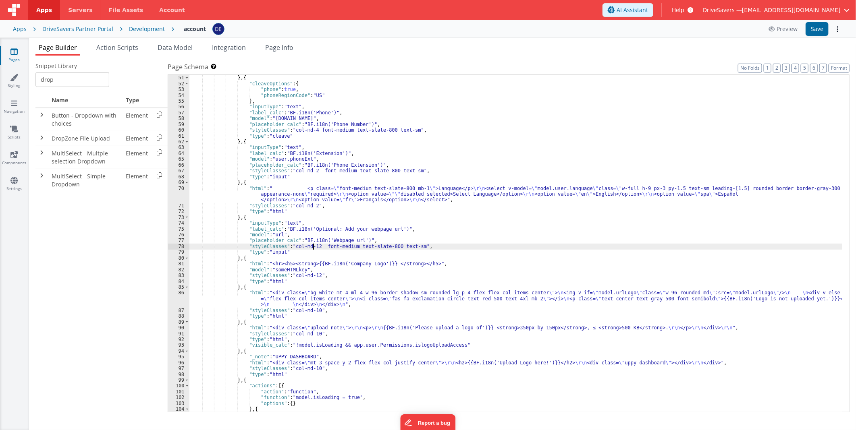
click at [311, 246] on div ""validator" : "string" } , { "cleaveOptions" : { "phone" : true , "phoneRegionC…" at bounding box center [515, 243] width 653 height 349
click at [818, 30] on button "Save" at bounding box center [816, 29] width 23 height 14
click at [682, 196] on div ""validator" : "string" } , { "cleaveOptions" : { "phone" : true , "phoneRegionC…" at bounding box center [515, 243] width 653 height 349
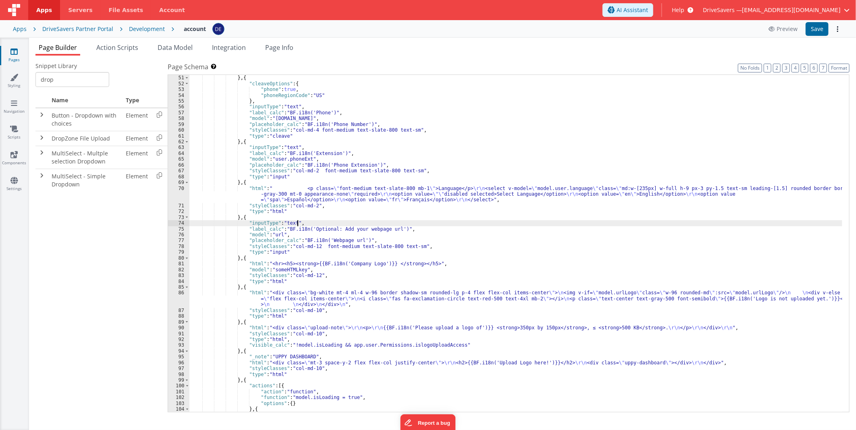
click at [532, 226] on div ""validator" : "string" } , { "cleaveOptions" : { "phone" : true , "phoneRegionC…" at bounding box center [515, 243] width 653 height 349
click at [313, 246] on div ""validator" : "string" } , { "cleaveOptions" : { "phone" : true , "phoneRegionC…" at bounding box center [515, 243] width 653 height 349
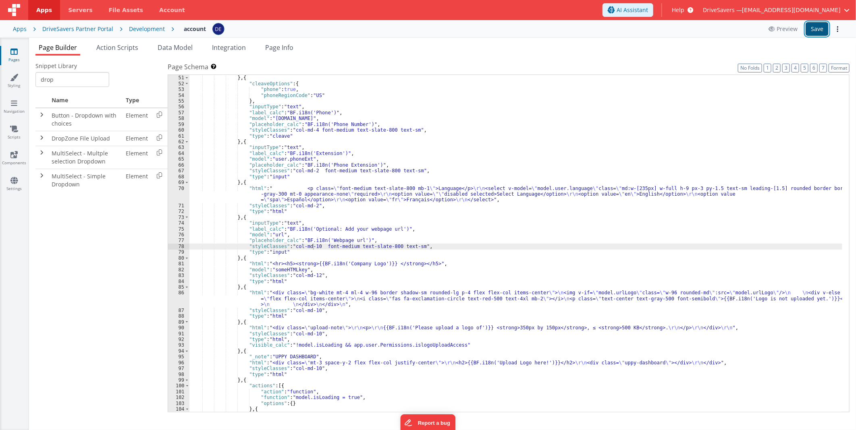
click at [814, 29] on button "Save" at bounding box center [816, 29] width 23 height 14
click at [457, 234] on div ""validator" : "string" } , { "cleaveOptions" : { "phone" : true , "phoneRegionC…" at bounding box center [515, 243] width 653 height 349
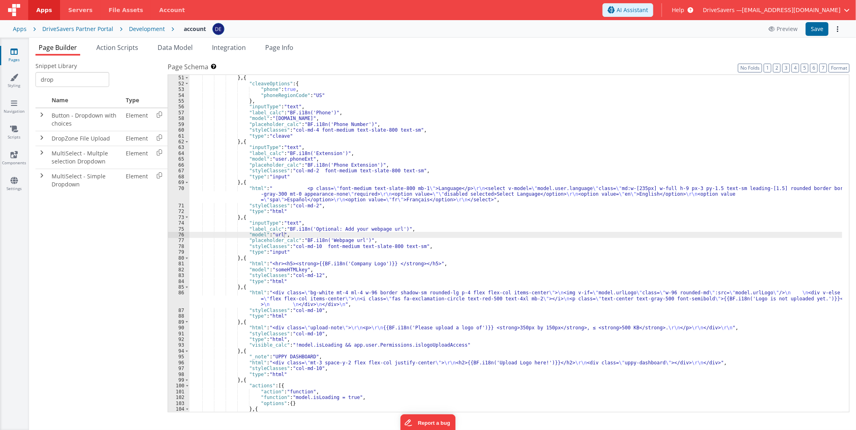
scroll to position [243, 0]
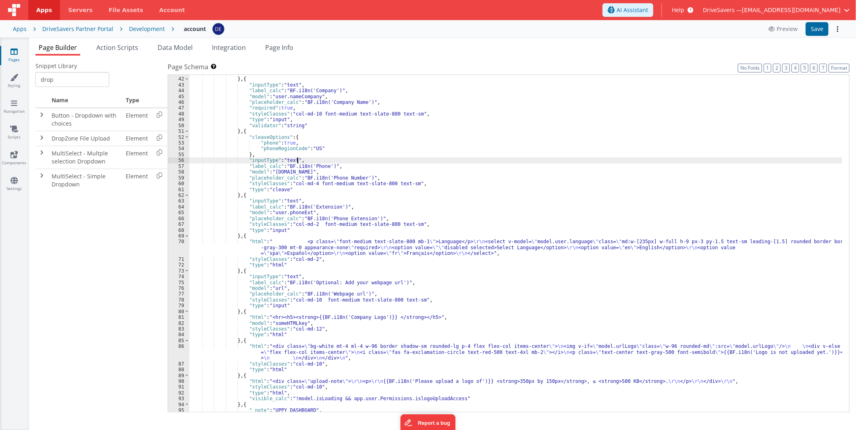
click at [408, 157] on div ""validator" : "email" } , { "inputType" : "text" , "label_calc" : "BF.i18n('Com…" at bounding box center [515, 244] width 653 height 349
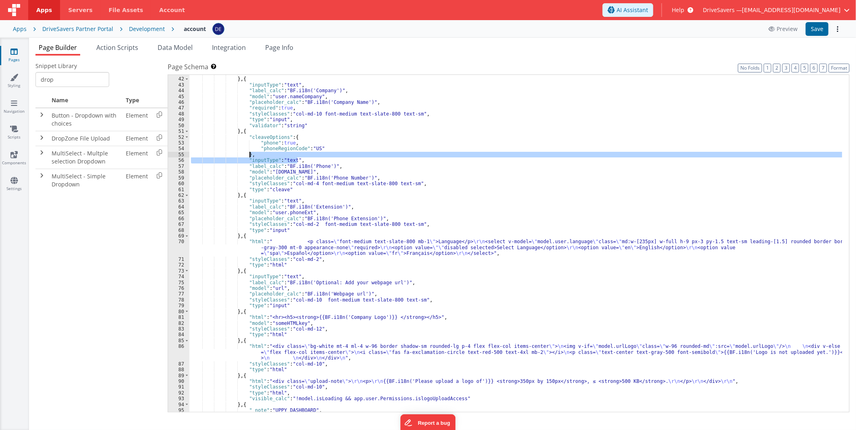
click at [408, 247] on div ""validator" : "email" } , { "inputType" : "text" , "label_calc" : "BF.i18n('Com…" at bounding box center [515, 244] width 653 height 349
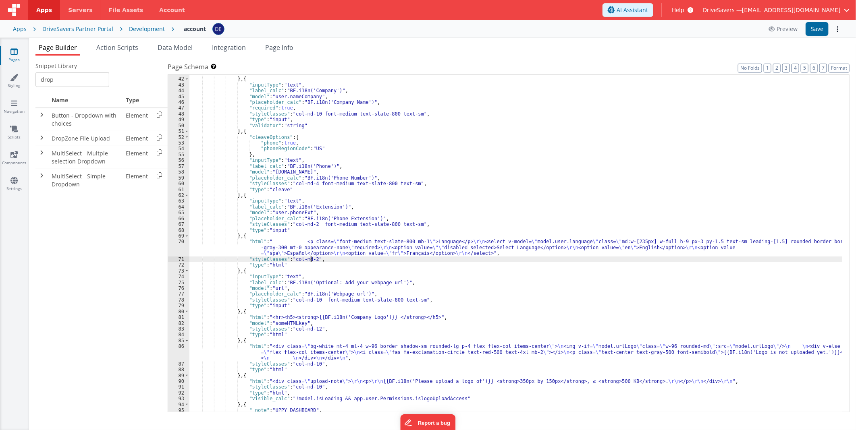
click at [309, 258] on div ""validator" : "email" } , { "inputType" : "text" , "label_calc" : "BF.i18n('Com…" at bounding box center [515, 244] width 653 height 349
click at [812, 28] on button "Save" at bounding box center [816, 29] width 23 height 14
click at [310, 259] on div ""validator" : "email" } , { "inputType" : "text" , "label_calc" : "BF.i18n('Com…" at bounding box center [515, 244] width 653 height 349
click at [805, 29] on div "Preview Save" at bounding box center [802, 29] width 79 height 14
click at [812, 27] on button "Save" at bounding box center [816, 29] width 23 height 14
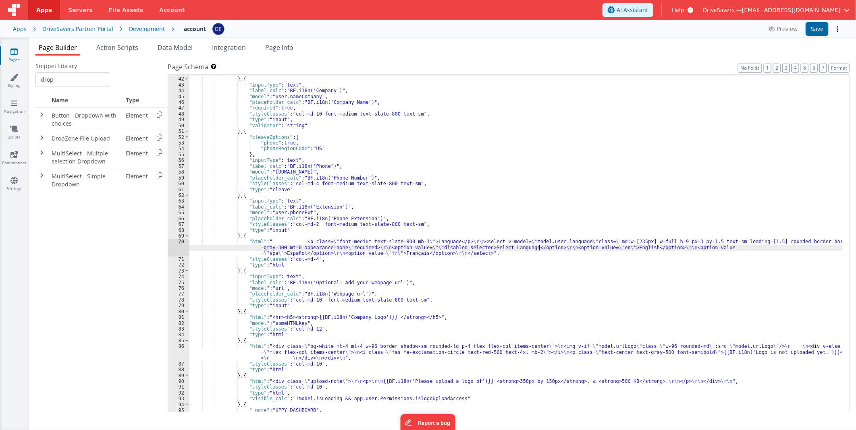
click at [539, 247] on div ""validator" : "email" } , { "inputType" : "text" , "label_calc" : "BF.i18n('Com…" at bounding box center [515, 244] width 653 height 349
click at [170, 249] on div "70" at bounding box center [178, 247] width 21 height 17
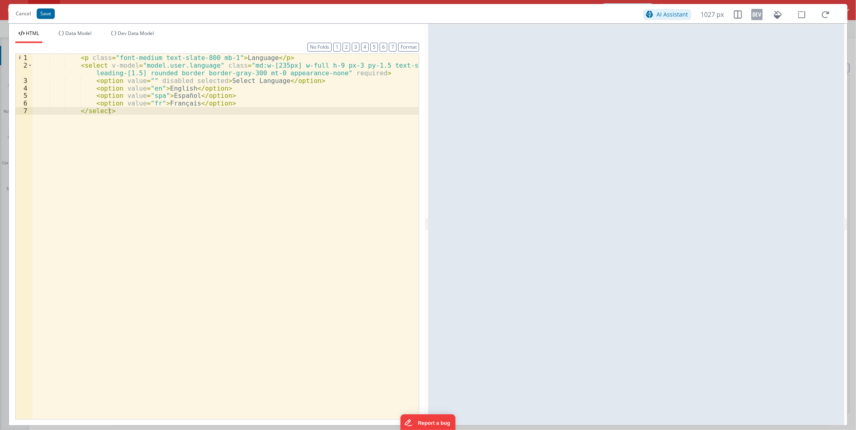
click at [277, 67] on div "< p class = "font-medium text-slate-800 mb-1" > Language </ p > < select v-mode…" at bounding box center [226, 244] width 386 height 380
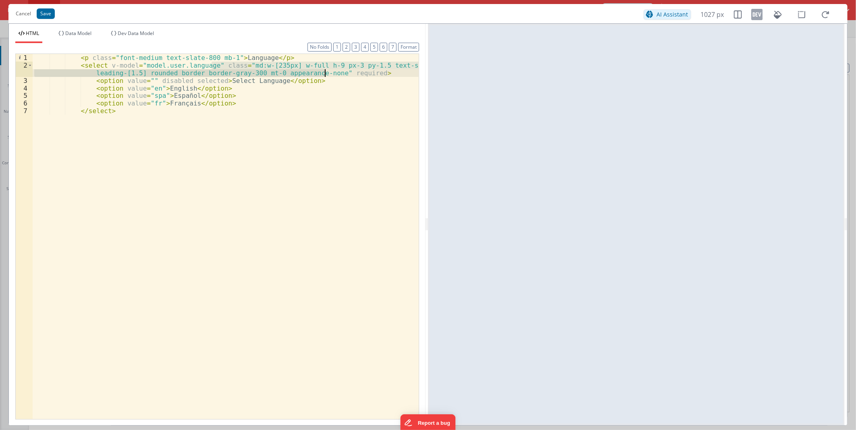
drag, startPoint x: 211, startPoint y: 64, endPoint x: 323, endPoint y: 73, distance: 112.7
click at [323, 73] on div "< p class = "font-medium text-slate-800 mb-1" > Language </ p > < select v-mode…" at bounding box center [226, 244] width 386 height 380
click at [280, 106] on div "< p class = "font-medium text-slate-800 mb-1" > Language </ p > < select v-mode…" at bounding box center [226, 244] width 386 height 380
click at [261, 66] on div "< p class = "font-medium text-slate-800 mb-1" > Language </ p > < select v-mode…" at bounding box center [226, 244] width 386 height 380
click at [39, 11] on button "Save" at bounding box center [46, 13] width 18 height 10
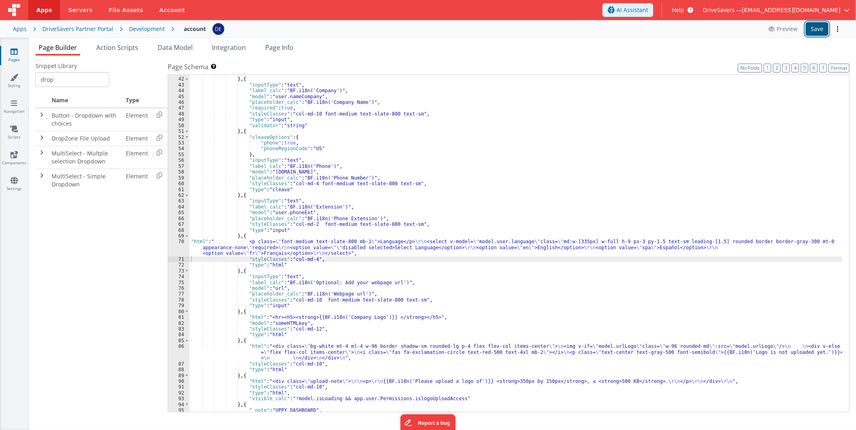
click at [823, 30] on button "Save" at bounding box center [816, 29] width 23 height 14
click at [350, 243] on div ""validator" : "email" } , { "inputType" : "text" , "label_calc" : "BF.i18n('Com…" at bounding box center [515, 244] width 653 height 349
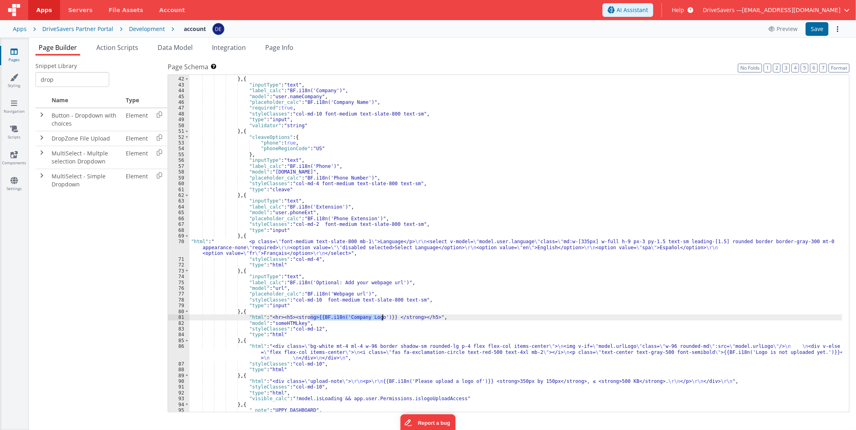
drag, startPoint x: 310, startPoint y: 317, endPoint x: 382, endPoint y: 316, distance: 71.7
click at [382, 316] on div ""validator" : "email" } , { "inputType" : "text" , "label_calc" : "BF.i18n('Com…" at bounding box center [515, 244] width 653 height 349
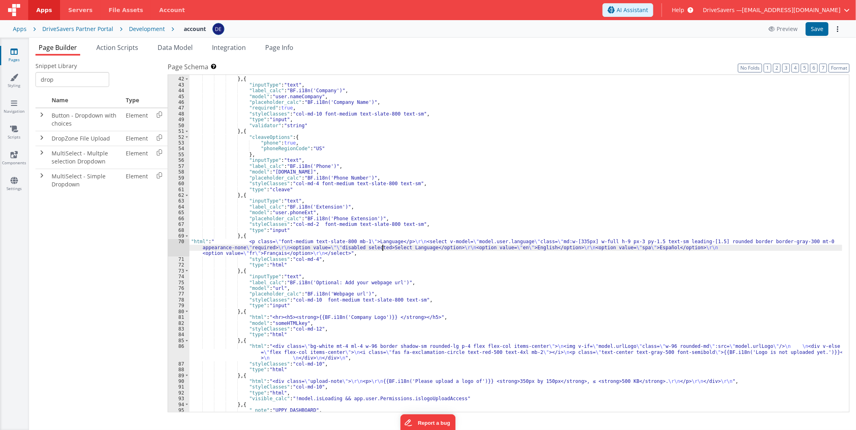
click at [381, 245] on div ""validator" : "email" } , { "inputType" : "text" , "label_calc" : "BF.i18n('Com…" at bounding box center [515, 244] width 653 height 349
click at [168, 251] on div "70" at bounding box center [178, 247] width 21 height 17
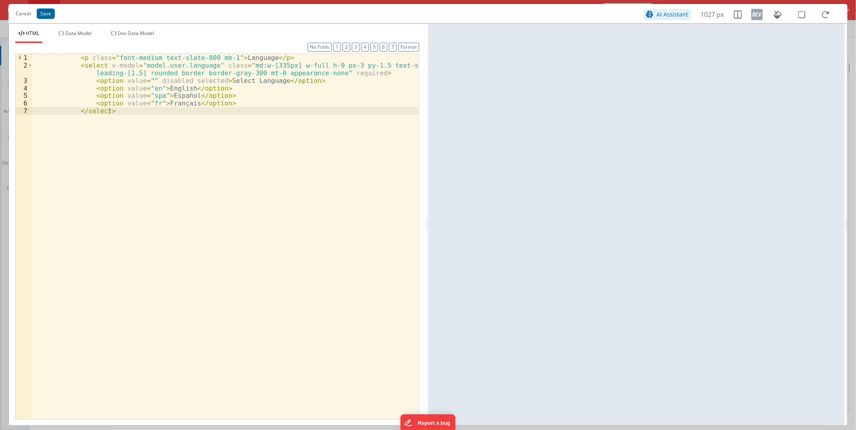
click at [258, 57] on div "< p class = "font-medium text-slate-800 mb-1" > Language </ p > < select v-mode…" at bounding box center [226, 244] width 386 height 380
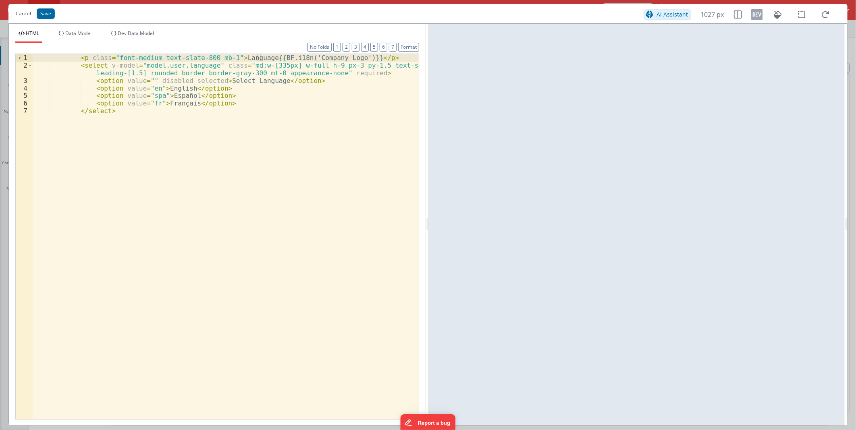
click at [268, 81] on div "< p class = "font-medium text-slate-800 mb-1" > Language{{BF.i18n('Company Logo…" at bounding box center [226, 244] width 386 height 380
click at [246, 58] on div "< p class = "font-medium text-slate-800 mb-1" > Language{{BF.i18n('Company Logo…" at bounding box center [226, 244] width 386 height 380
click at [270, 57] on div "< p class = "font-medium text-slate-800 mb-1" > {{BF.i18n('Company Logo')}} </ …" at bounding box center [226, 244] width 386 height 380
drag, startPoint x: 270, startPoint y: 57, endPoint x: 301, endPoint y: 56, distance: 31.4
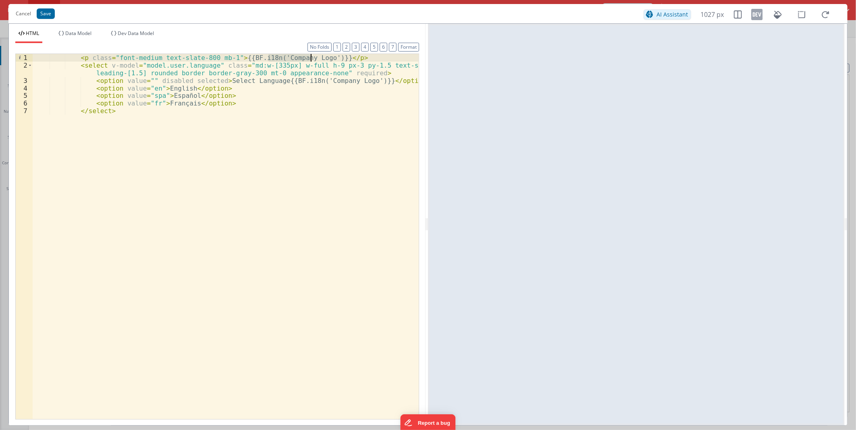
click at [301, 56] on div "< p class = "font-medium text-slate-800 mb-1" > {{BF.i18n('Company Logo')}} </ …" at bounding box center [226, 244] width 386 height 380
click at [222, 82] on div "< p class = "font-medium text-slate-800 mb-1" > {{BF.i18n('Language')}} </ p > …" at bounding box center [226, 244] width 386 height 380
drag, startPoint x: 222, startPoint y: 82, endPoint x: 248, endPoint y: 79, distance: 26.3
click at [248, 79] on div "< p class = "font-medium text-slate-800 mb-1" > {{BF.i18n('Language')}} </ p > …" at bounding box center [226, 244] width 386 height 380
click at [291, 79] on div "< p class = "font-medium text-slate-800 mb-1" > {{BF.i18n('Language')}} </ p > …" at bounding box center [226, 244] width 386 height 380
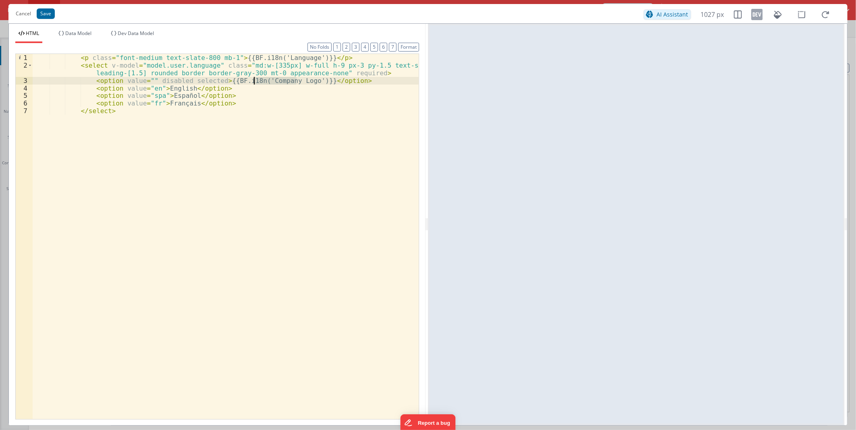
drag, startPoint x: 291, startPoint y: 79, endPoint x: 267, endPoint y: 80, distance: 23.8
click at [267, 80] on div "< p class = "font-medium text-slate-800 mb-1" > {{BF.i18n('Language')}} </ p > …" at bounding box center [226, 244] width 386 height 380
click at [47, 16] on button "Save" at bounding box center [46, 13] width 18 height 10
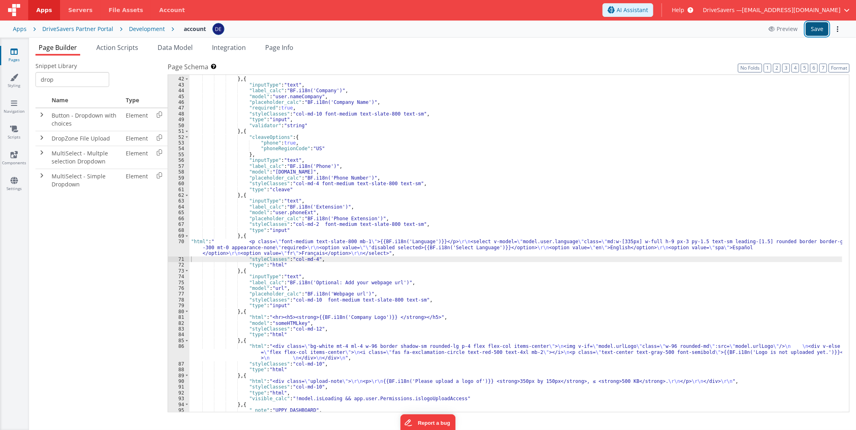
click at [806, 28] on button "Save" at bounding box center [816, 29] width 23 height 14
click at [14, 82] on link "Styling" at bounding box center [14, 81] width 29 height 16
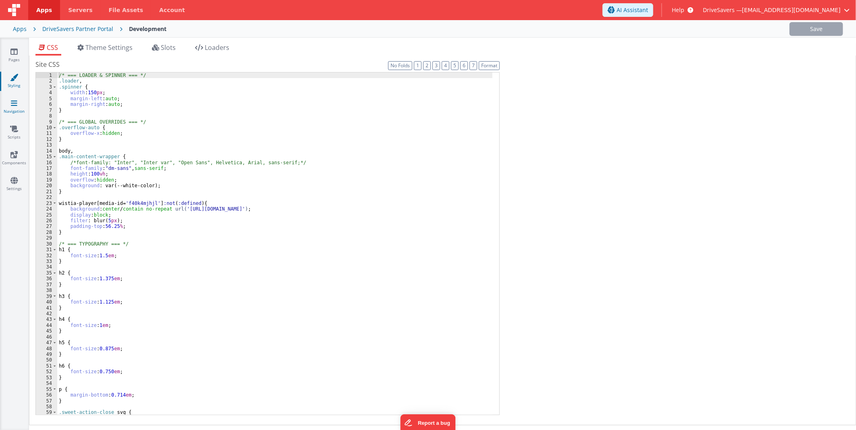
click at [15, 114] on link "Navigation" at bounding box center [14, 107] width 29 height 16
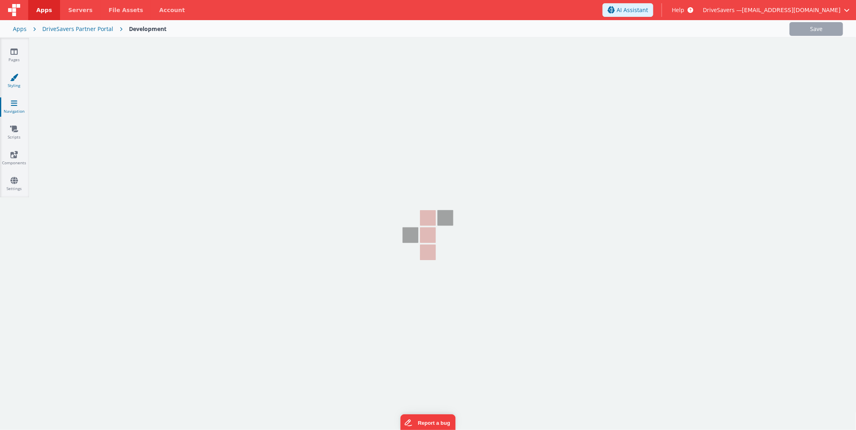
click at [17, 83] on link "Styling" at bounding box center [14, 81] width 29 height 16
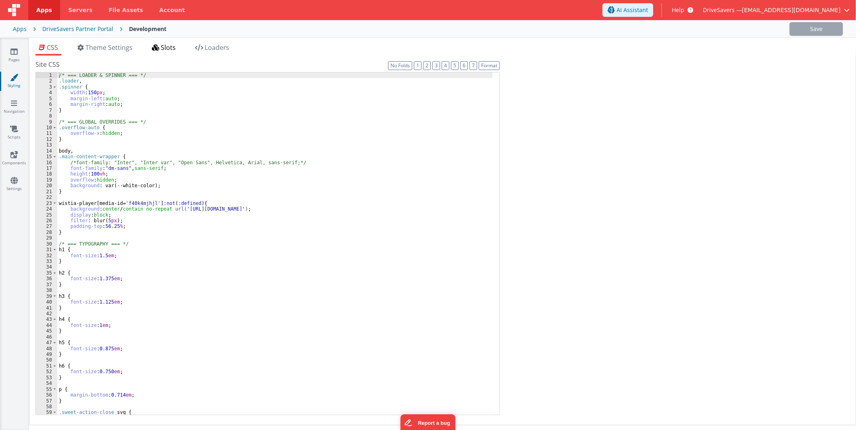
click at [172, 51] on span "Slots" at bounding box center [168, 47] width 15 height 9
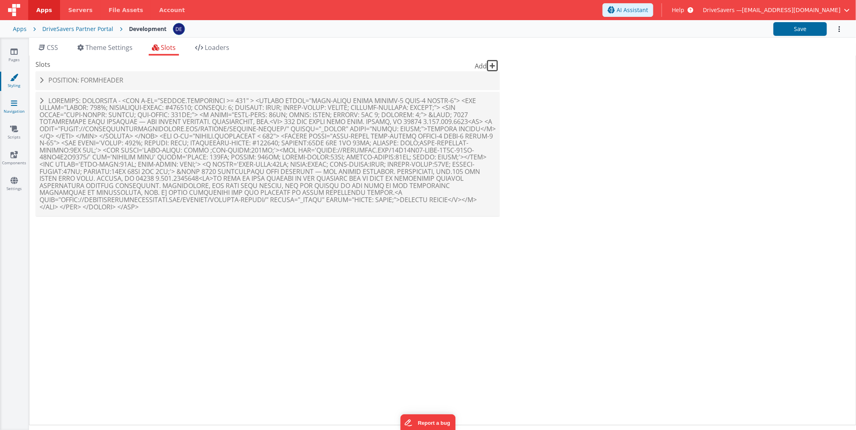
click at [15, 109] on link "Navigation" at bounding box center [14, 107] width 29 height 16
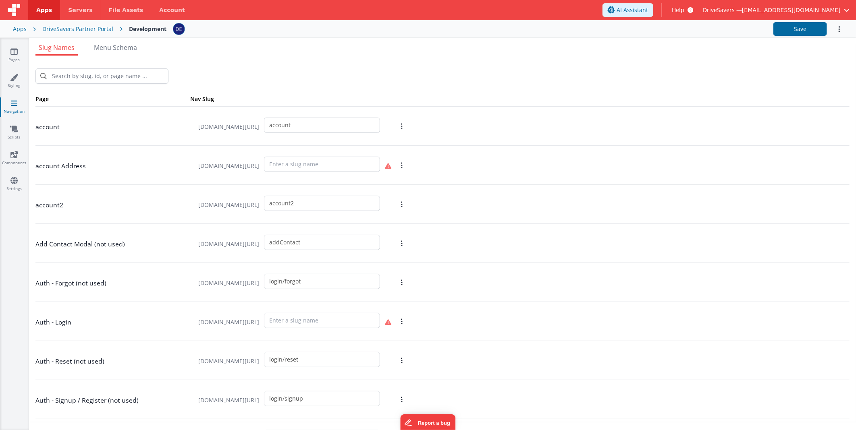
click at [123, 48] on span "Menu Schema" at bounding box center [115, 47] width 43 height 9
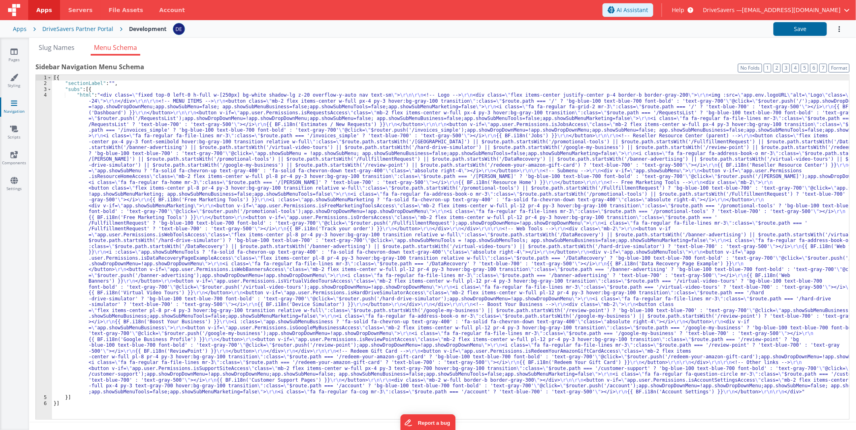
click at [150, 125] on div "[{ "sectionLabel" : "" , "subs" : [{ "html" : "<div class= \" fixed top-0 left-…" at bounding box center [450, 253] width 797 height 356
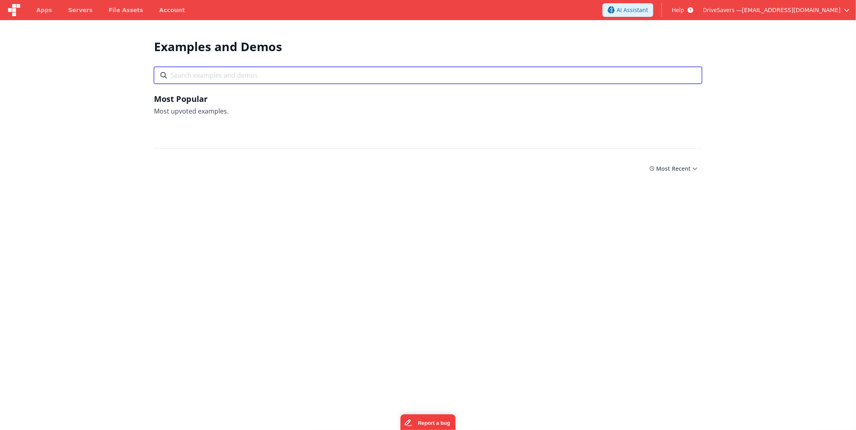
click at [256, 75] on input "text" at bounding box center [428, 75] width 548 height 17
type input "dr"
type input "op"
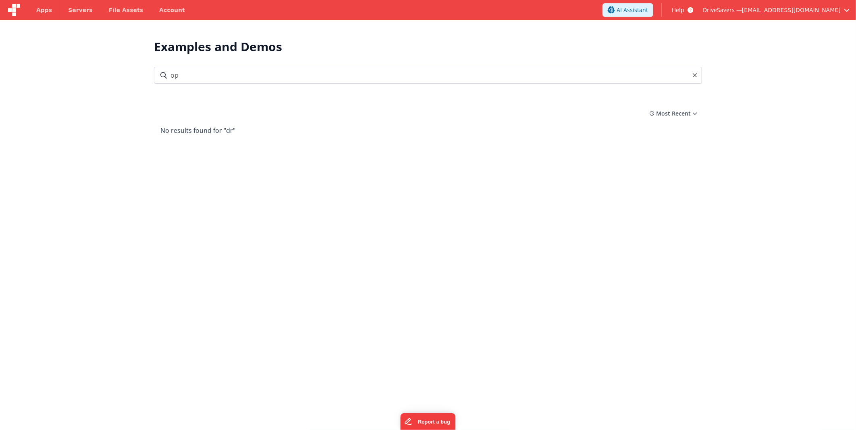
click at [415, 41] on div "Examples and Demos" at bounding box center [428, 46] width 548 height 15
click at [494, 75] on input "op" at bounding box center [428, 75] width 548 height 17
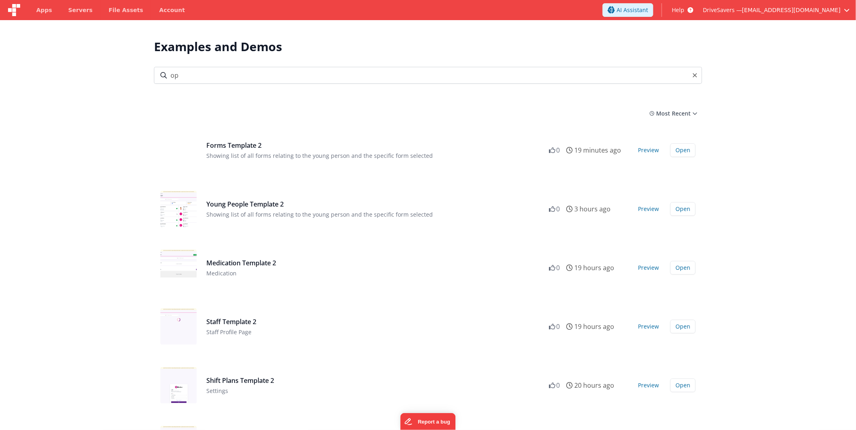
click at [508, 118] on div "Most Recent Most Popular Most Recent" at bounding box center [428, 113] width 548 height 15
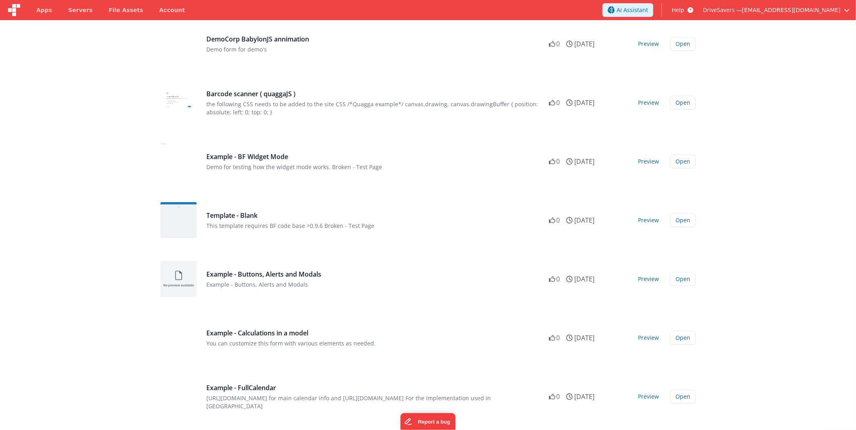
scroll to position [1969, 0]
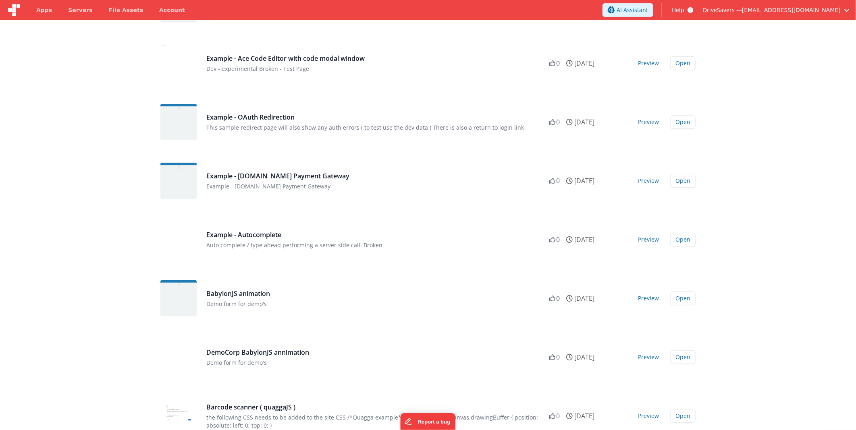
drag, startPoint x: 737, startPoint y: 239, endPoint x: 732, endPoint y: 17, distance: 222.4
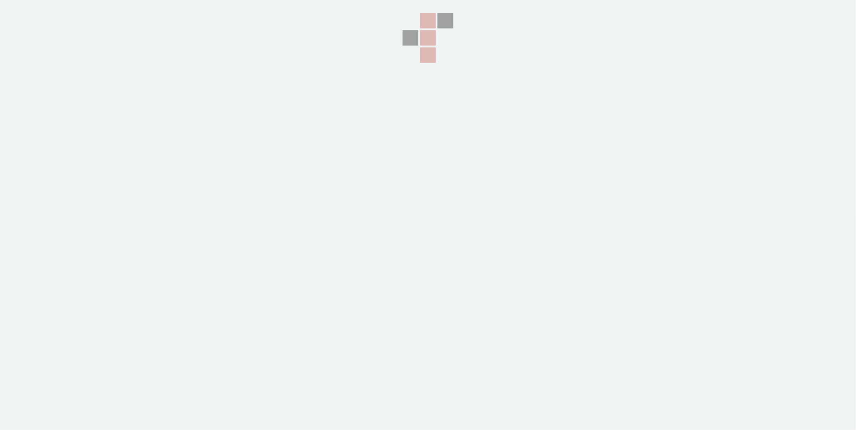
click at [0, 103] on html at bounding box center [428, 215] width 856 height 430
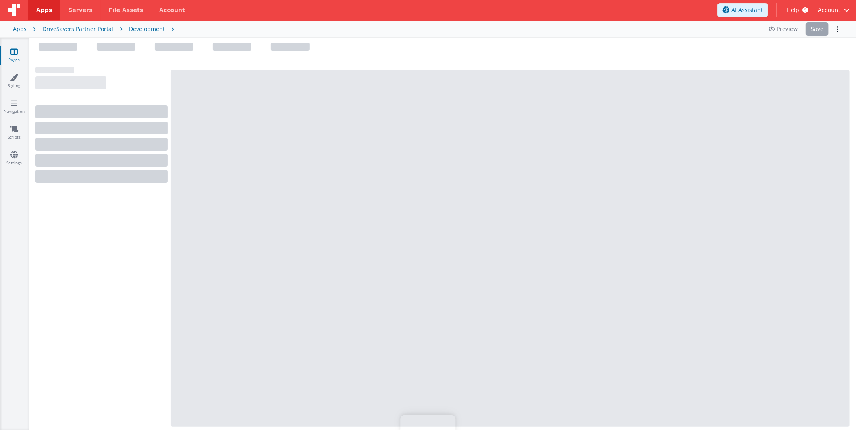
click at [795, 10] on span "Help" at bounding box center [792, 10] width 12 height 8
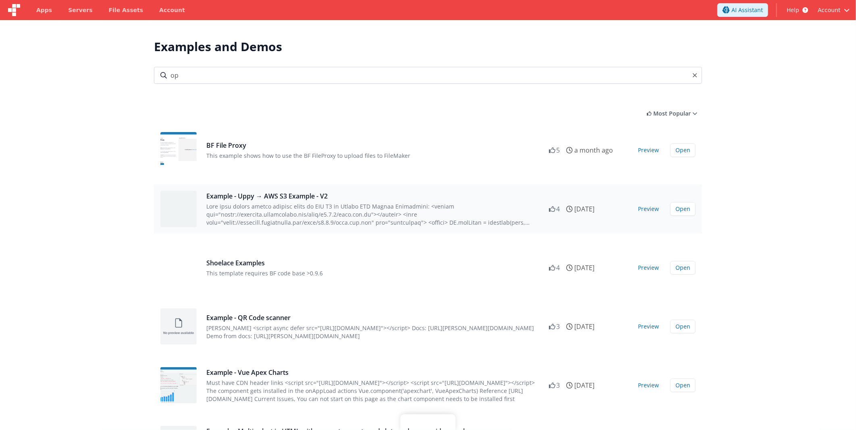
click at [75, 83] on section "Examples and Demos All Files Getting Started Examples Demos My Favourites op Mo…" at bounding box center [428, 235] width 856 height 430
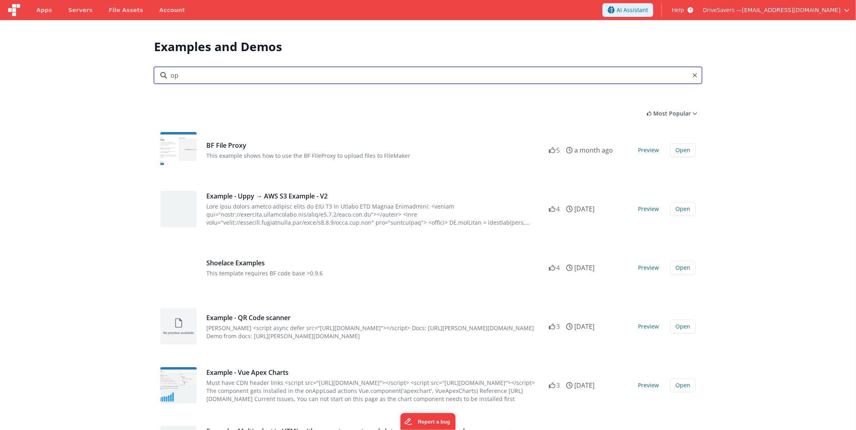
click at [178, 77] on input "op" at bounding box center [428, 75] width 548 height 17
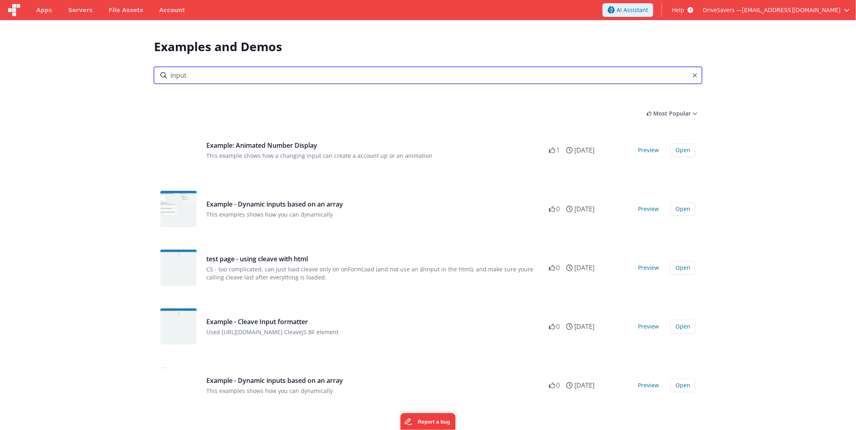
type input "input"
click at [106, 110] on section "Examples and Demos All Files Getting Started Examples Demos My Favourites input…" at bounding box center [428, 235] width 856 height 430
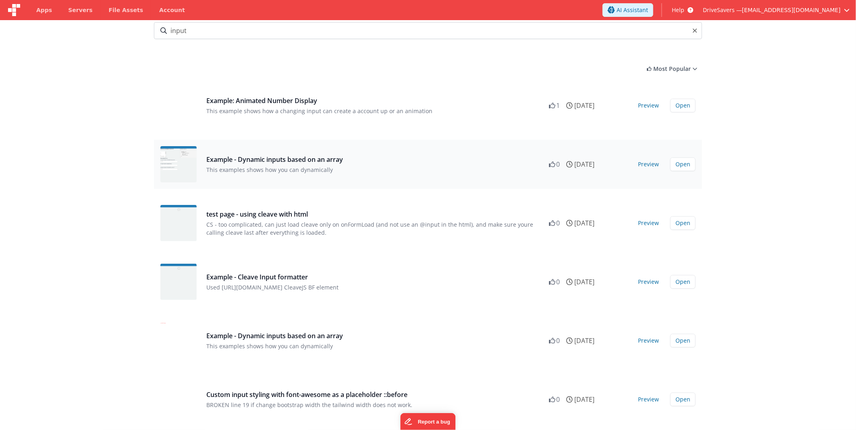
scroll to position [76, 0]
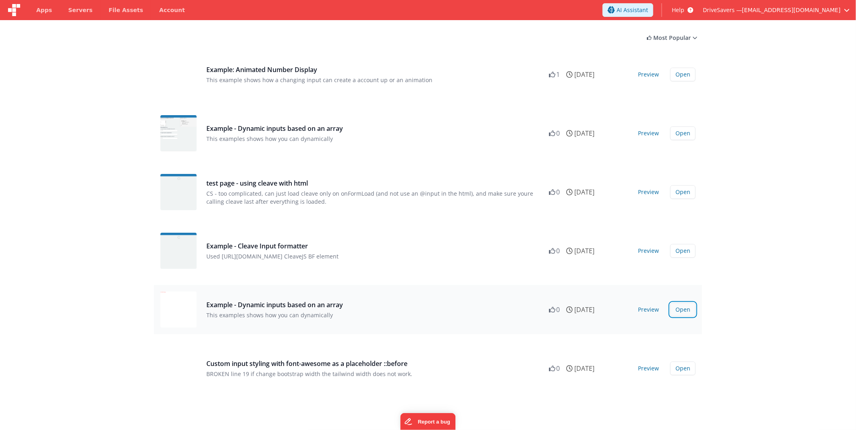
click at [686, 312] on button "Open" at bounding box center [682, 310] width 25 height 14
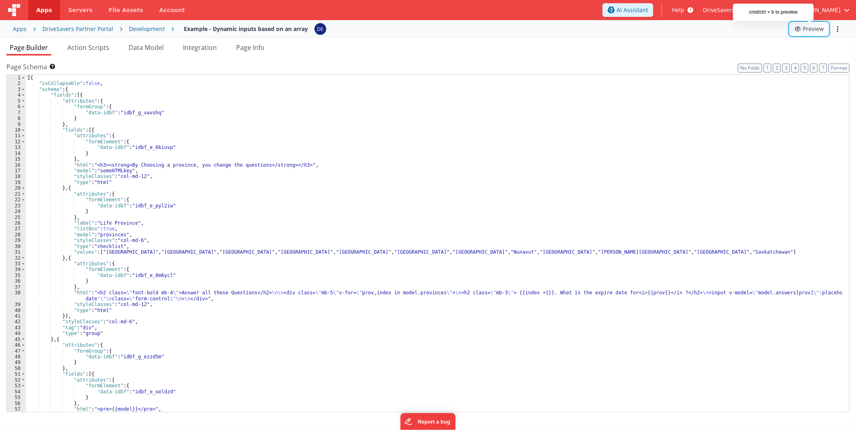
click at [802, 28] on icon at bounding box center [798, 29] width 8 height 6
click at [86, 191] on div "[{ "isCollapsable" : false , "schema" : { "fields" : [{ "attributes" : { "formG…" at bounding box center [434, 249] width 816 height 349
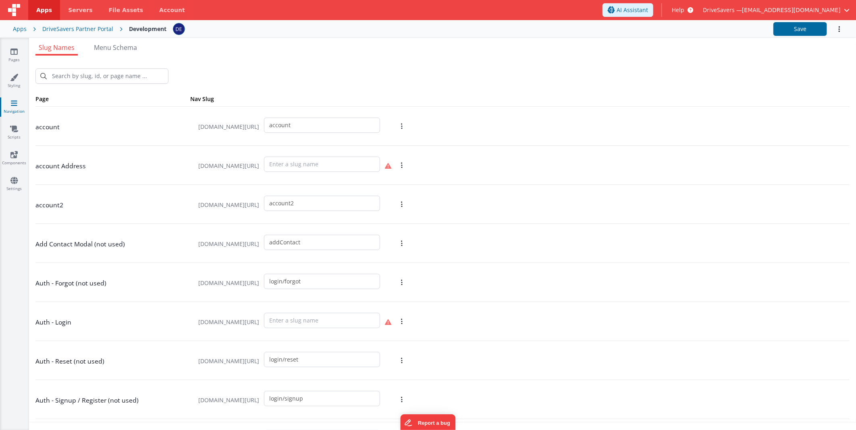
click at [191, 124] on div "account [DOMAIN_NAME][URL] account" at bounding box center [442, 126] width 814 height 39
click at [126, 45] on span "Menu Schema" at bounding box center [115, 47] width 43 height 9
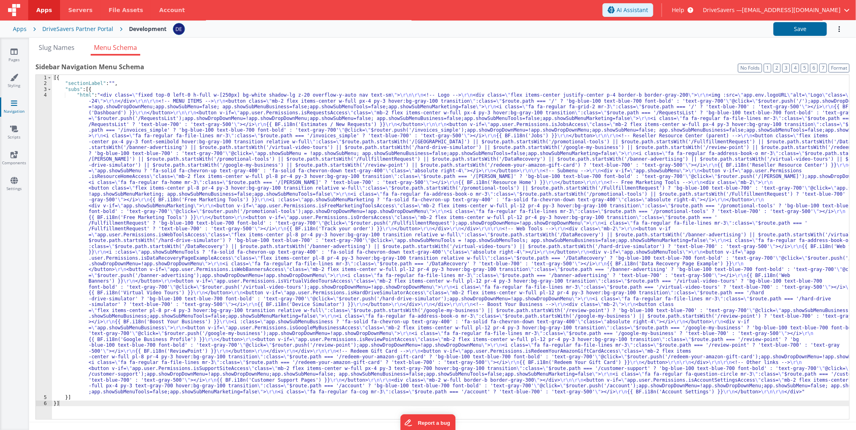
click at [199, 142] on div "[{ "sectionLabel" : "" , "subs" : [{ "html" : "<div class= \" fixed top-0 left-…" at bounding box center [450, 253] width 797 height 356
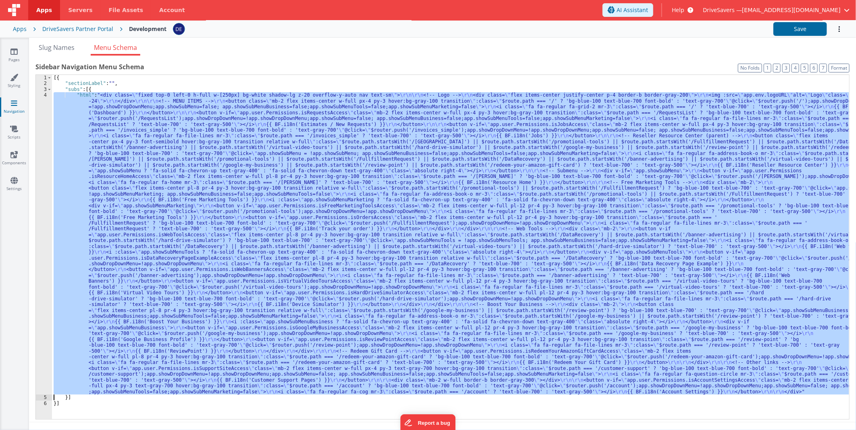
click at [39, 139] on div "4" at bounding box center [44, 243] width 16 height 302
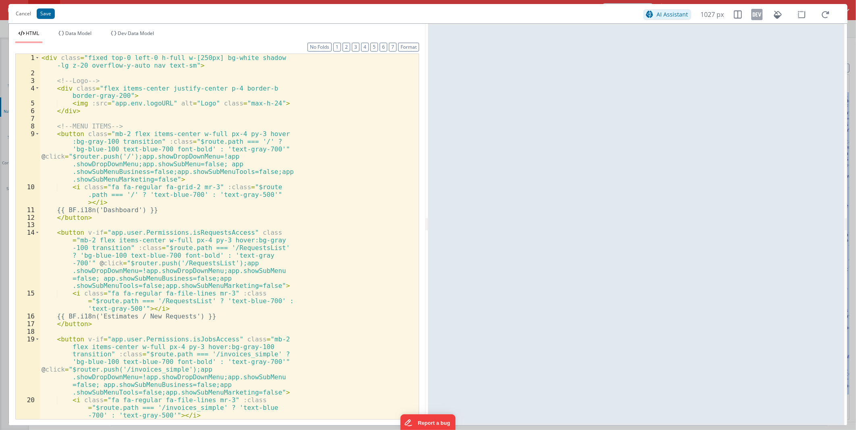
click at [135, 118] on div "< div class = "fixed top-0 left-0 h-full w-[250px] bg-white shadow -lg z-20 ove…" at bounding box center [226, 253] width 372 height 398
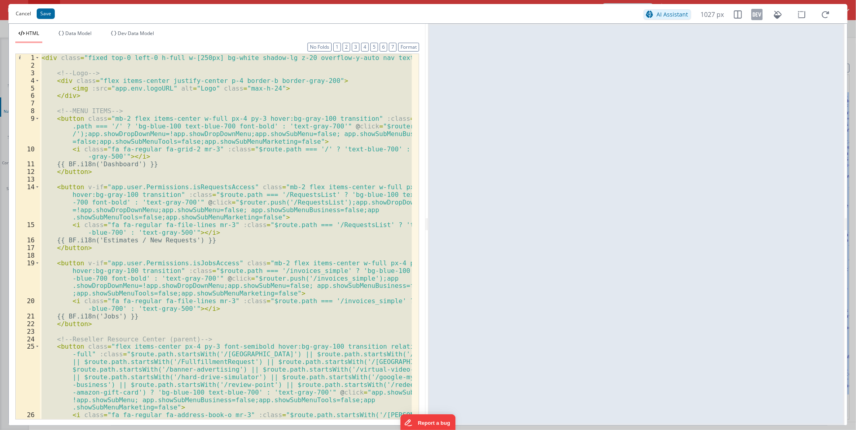
click at [20, 15] on button "Cancel" at bounding box center [23, 13] width 23 height 11
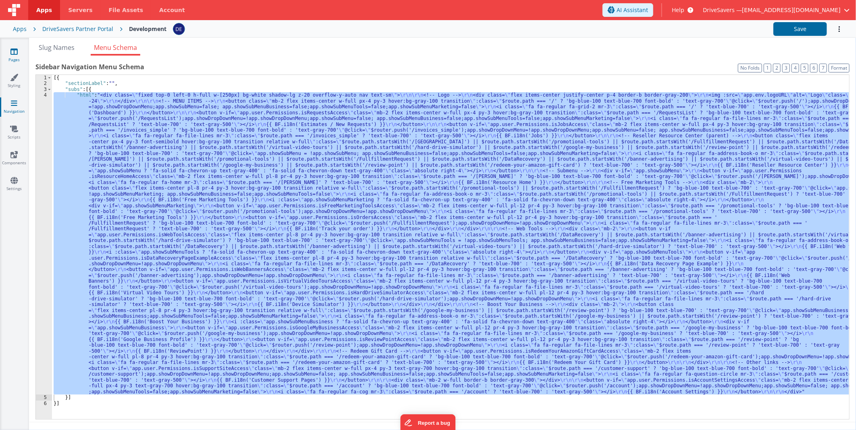
click at [15, 48] on icon at bounding box center [13, 52] width 7 height 8
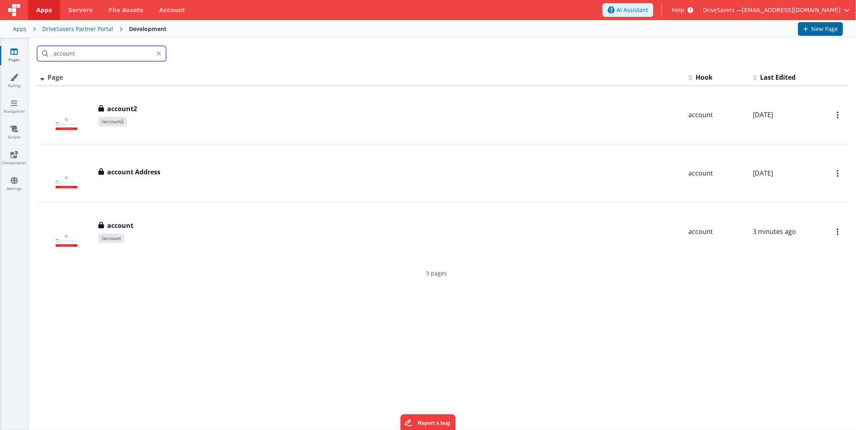
click at [75, 56] on input "account" at bounding box center [101, 53] width 129 height 15
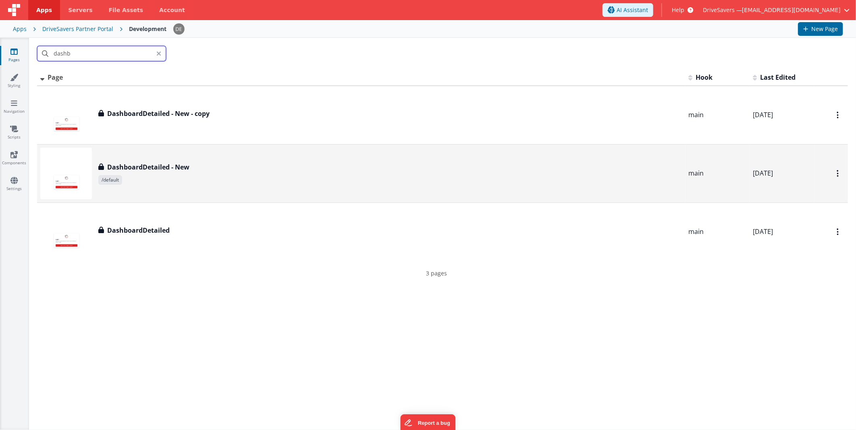
type input "dashb"
click at [169, 180] on span "/default" at bounding box center [389, 180] width 583 height 10
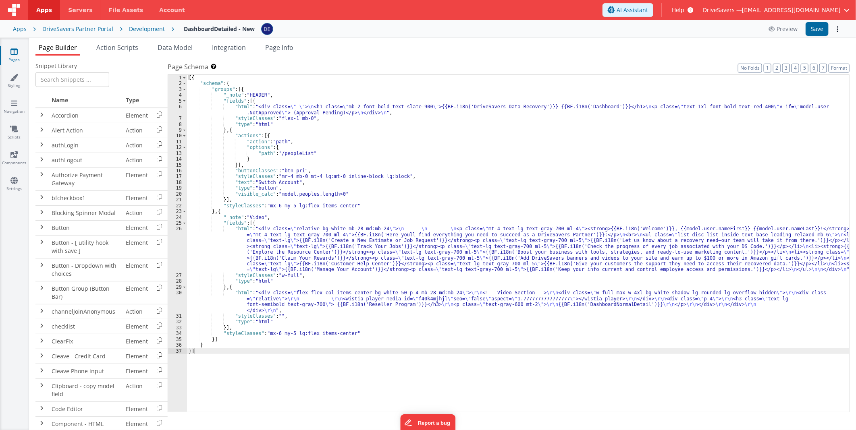
click at [321, 243] on div "[{ "schema" : { "groups" : [{ "_note" : "HEADER" , "fields" : [{ "html" : "<div…" at bounding box center [518, 249] width 662 height 349
click at [179, 252] on div "26" at bounding box center [177, 249] width 19 height 47
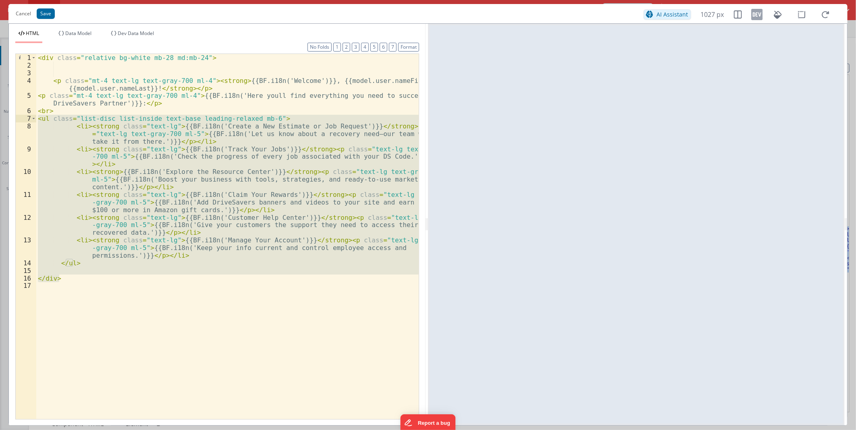
drag, startPoint x: 89, startPoint y: 277, endPoint x: 37, endPoint y: 118, distance: 167.6
click at [37, 118] on div "< div class = "relative bg-white mb-28 md:mb-24" > < p class = "mt-4 text-lg te…" at bounding box center [227, 244] width 382 height 380
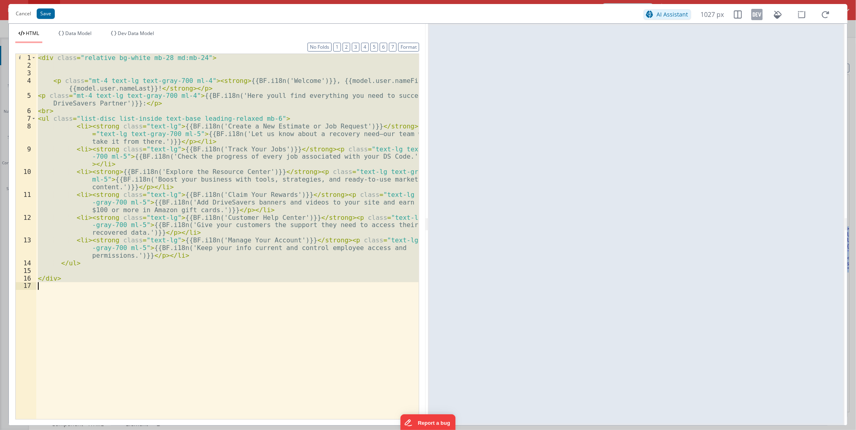
click at [149, 134] on div "< div class = "relative bg-white mb-28 md:mb-24" > < p class = "mt-4 text-lg te…" at bounding box center [227, 236] width 382 height 365
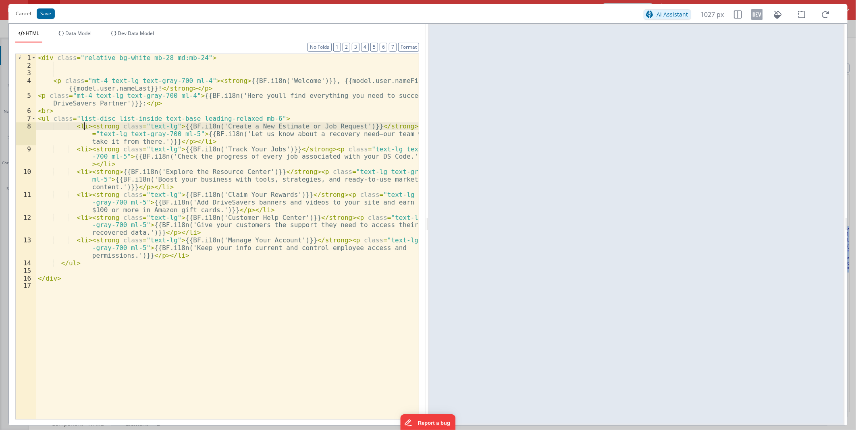
click at [85, 126] on div "< div class = "relative bg-white mb-28 md:mb-24" > < p class = "mt-4 text-lg te…" at bounding box center [227, 244] width 382 height 380
paste textarea
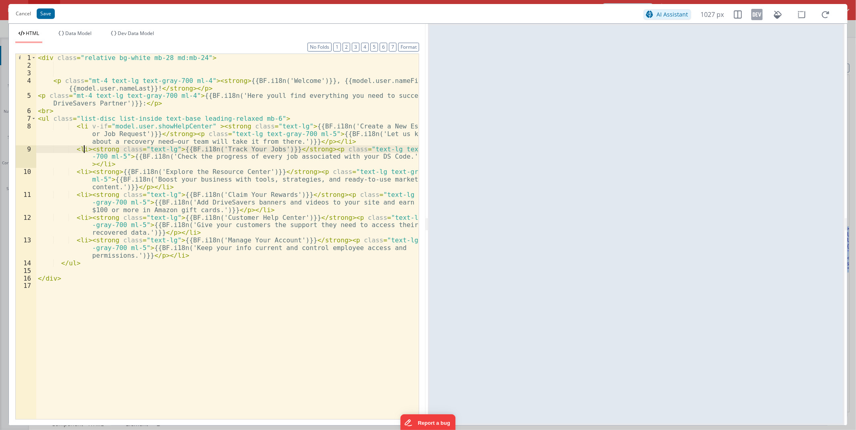
click at [84, 149] on div "< div class = "relative bg-white mb-28 md:mb-24" > < p class = "mt-4 text-lg te…" at bounding box center [227, 244] width 382 height 380
paste textarea
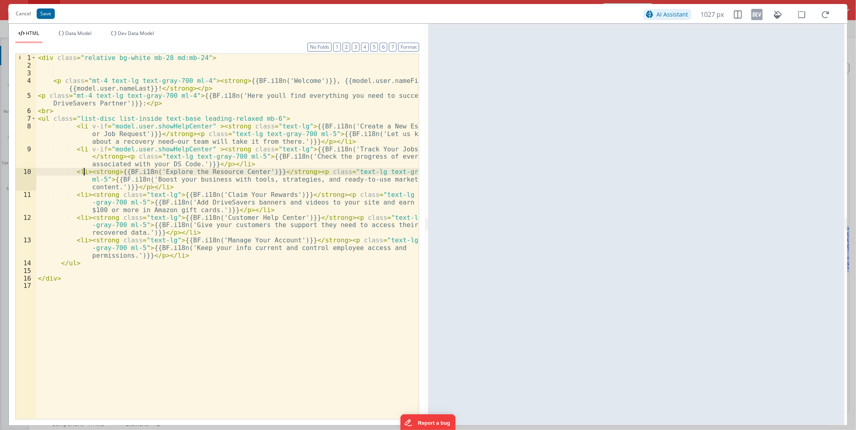
click at [83, 171] on div "< div class = "relative bg-white mb-28 md:mb-24" > < p class = "mt-4 text-lg te…" at bounding box center [227, 244] width 382 height 380
paste textarea
click at [85, 193] on div "< div class = "relative bg-white mb-28 md:mb-24" > < p class = "mt-4 text-lg te…" at bounding box center [227, 244] width 382 height 380
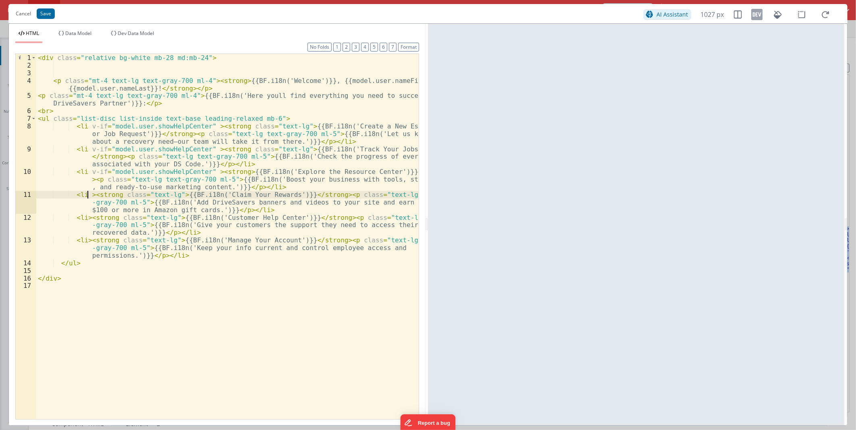
paste textarea
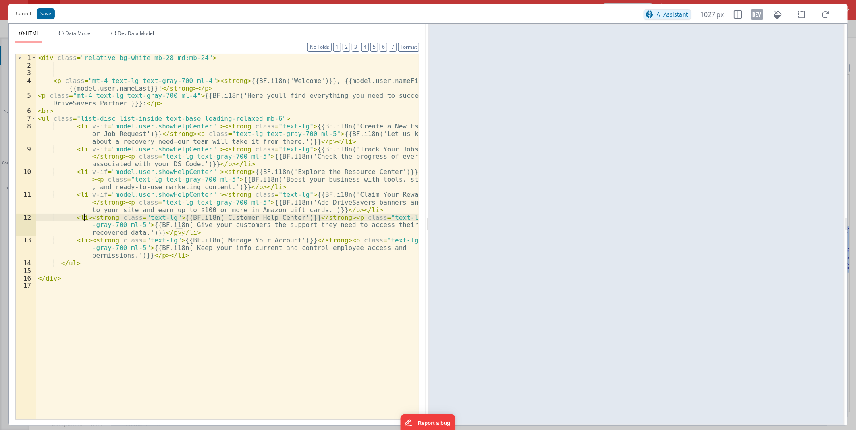
click at [84, 215] on div "< div class = "relative bg-white mb-28 md:mb-24" > < p class = "mt-4 text-lg te…" at bounding box center [227, 244] width 382 height 380
click at [84, 216] on div "< div class = "relative bg-white mb-28 md:mb-24" > < p class = "mt-4 text-lg te…" at bounding box center [227, 244] width 382 height 380
paste textarea
click at [84, 240] on div "< div class = "relative bg-white mb-28 md:mb-24" > < p class = "mt-4 text-lg te…" at bounding box center [227, 244] width 382 height 380
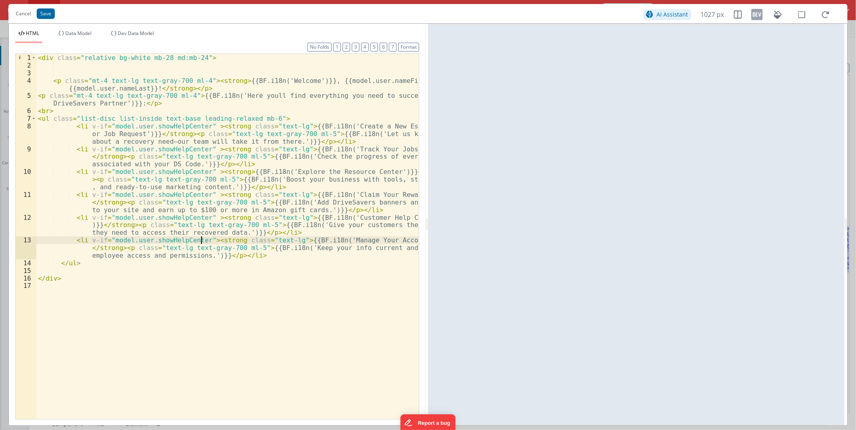
click at [311, 142] on div "< div class = "relative bg-white mb-28 md:mb-24" > < p class = "mt-4 text-lg te…" at bounding box center [227, 244] width 382 height 380
click at [239, 145] on div "< div class = "relative bg-white mb-28 md:mb-24" > < p class = "mt-4 text-lg te…" at bounding box center [227, 244] width 382 height 380
click at [327, 144] on div "< div class = "relative bg-white mb-28 md:mb-24" > < p class = "mt-4 text-lg te…" at bounding box center [227, 244] width 382 height 380
click at [187, 147] on div "< div class = "relative bg-white mb-28 md:mb-24" > < p class = "mt-4 text-lg te…" at bounding box center [227, 244] width 382 height 380
drag, startPoint x: 187, startPoint y: 147, endPoint x: 122, endPoint y: 149, distance: 65.3
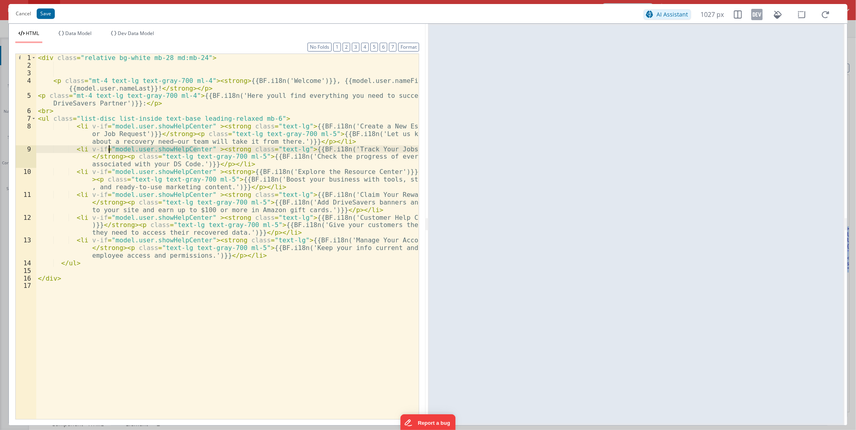
click at [122, 149] on div "< div class = "relative bg-white mb-28 md:mb-24" > < p class = "mt-4 text-lg te…" at bounding box center [227, 244] width 382 height 380
click at [176, 125] on div "< div class = "relative bg-white mb-28 md:mb-24" > < p class = "mt-4 text-lg te…" at bounding box center [227, 244] width 382 height 380
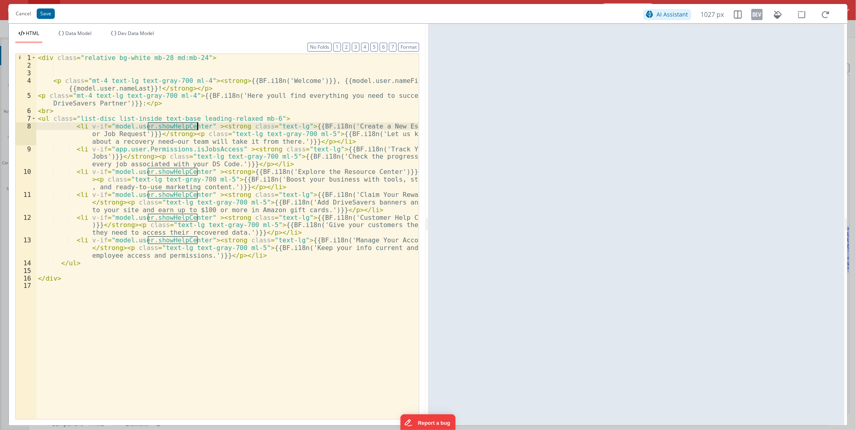
click at [176, 125] on div "< div class = "relative bg-white mb-28 md:mb-24" > < p class = "mt-4 text-lg te…" at bounding box center [227, 244] width 382 height 380
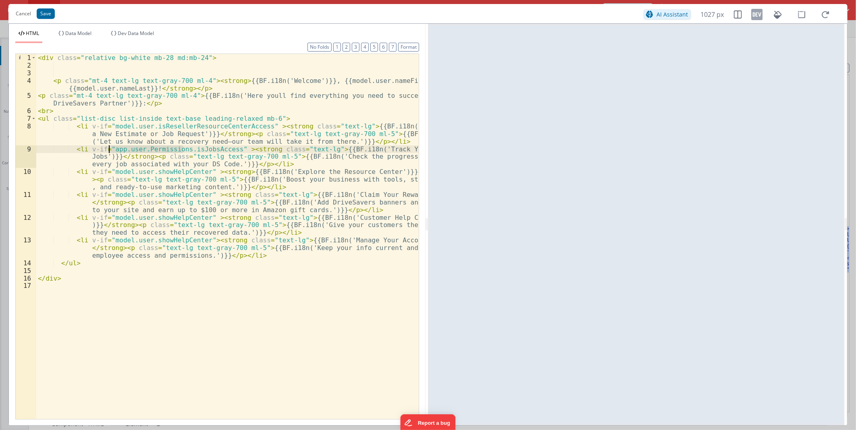
drag, startPoint x: 182, startPoint y: 149, endPoint x: 110, endPoint y: 149, distance: 72.1
click at [110, 149] on div "< div class = "relative bg-white mb-28 md:mb-24" > < p class = "mt-4 text-lg te…" at bounding box center [227, 244] width 382 height 380
drag, startPoint x: 147, startPoint y: 126, endPoint x: 110, endPoint y: 126, distance: 37.1
click at [110, 126] on div "< div class = "relative bg-white mb-28 md:mb-24" > < p class = "mt-4 text-lg te…" at bounding box center [227, 244] width 382 height 380
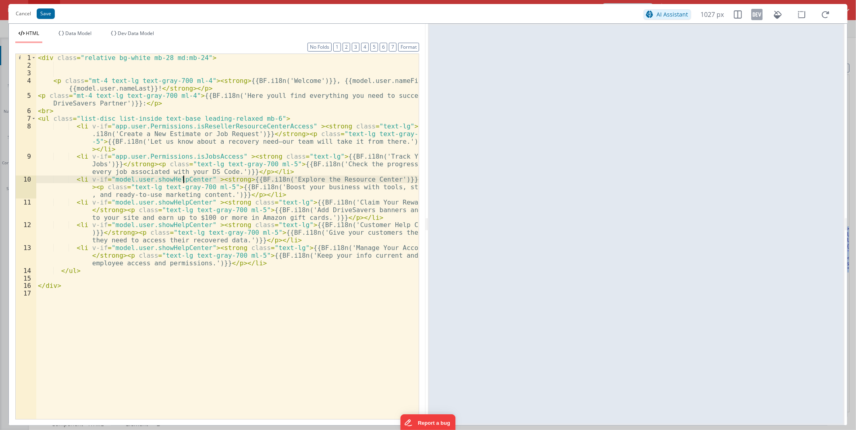
click at [182, 180] on div "< div class = "relative bg-white mb-28 md:mb-24" > < p class = "mt-4 text-lg te…" at bounding box center [227, 244] width 382 height 380
click at [230, 126] on div "< div class = "relative bg-white mb-28 md:mb-24" > < p class = "mt-4 text-lg te…" at bounding box center [227, 244] width 382 height 380
drag, startPoint x: 230, startPoint y: 126, endPoint x: 116, endPoint y: 127, distance: 114.0
click at [116, 127] on div "< div class = "relative bg-white mb-28 md:mb-24" > < p class = "mt-4 text-lg te…" at bounding box center [227, 244] width 382 height 380
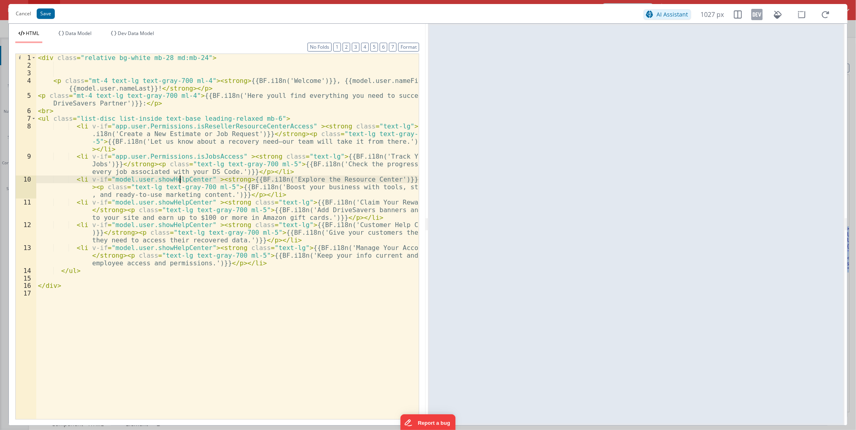
click at [180, 180] on div "< div class = "relative bg-white mb-28 md:mb-24" > < p class = "mt-4 text-lg te…" at bounding box center [227, 244] width 382 height 380
drag, startPoint x: 180, startPoint y: 180, endPoint x: 118, endPoint y: 180, distance: 62.4
click at [118, 180] on div "< div class = "relative bg-white mb-28 md:mb-24" > < p class = "mt-4 text-lg te…" at bounding box center [227, 244] width 382 height 380
click at [184, 203] on div "< div class = "relative bg-white mb-28 md:mb-24" > < p class = "mt-4 text-lg te…" at bounding box center [227, 244] width 382 height 380
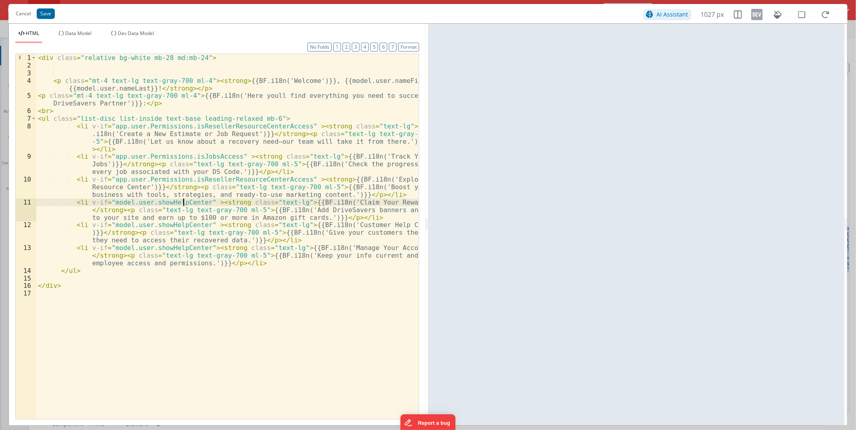
click at [184, 203] on div "< div class = "relative bg-white mb-28 md:mb-24" > < p class = "mt-4 text-lg te…" at bounding box center [227, 244] width 382 height 380
click at [56, 199] on div "< div class = "relative bg-white mb-28 md:mb-24" > < p class = "mt-4 text-lg te…" at bounding box center [227, 244] width 382 height 380
click at [174, 200] on div "< div class = "relative bg-white mb-28 md:mb-24" > < p class = "mt-4 text-lg te…" at bounding box center [227, 244] width 382 height 380
click at [178, 200] on div "< div class = "relative bg-white mb-28 md:mb-24" > < p class = "mt-4 text-lg te…" at bounding box center [227, 244] width 382 height 380
drag, startPoint x: 178, startPoint y: 200, endPoint x: 116, endPoint y: 205, distance: 62.3
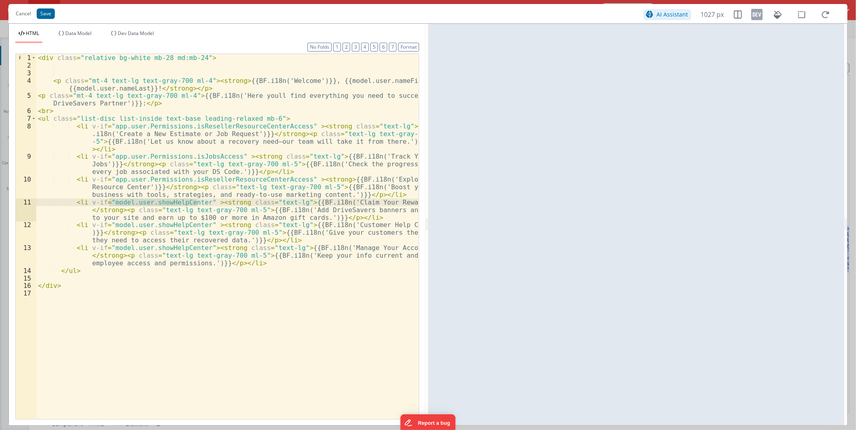
click at [116, 205] on div "< div class = "relative bg-white mb-28 md:mb-24" > < p class = "mt-4 text-lg te…" at bounding box center [227, 244] width 382 height 380
paste textarea
click at [183, 203] on div "< div class = "relative bg-white mb-28 md:mb-24" > < p class = "mt-4 text-lg te…" at bounding box center [227, 244] width 382 height 380
click at [157, 203] on div "< div class = "relative bg-white mb-28 md:mb-24" > < p class = "mt-4 text-lg te…" at bounding box center [227, 244] width 382 height 380
click at [140, 201] on div "< div class = "relative bg-white mb-28 md:mb-24" > < p class = "mt-4 text-lg te…" at bounding box center [227, 244] width 382 height 380
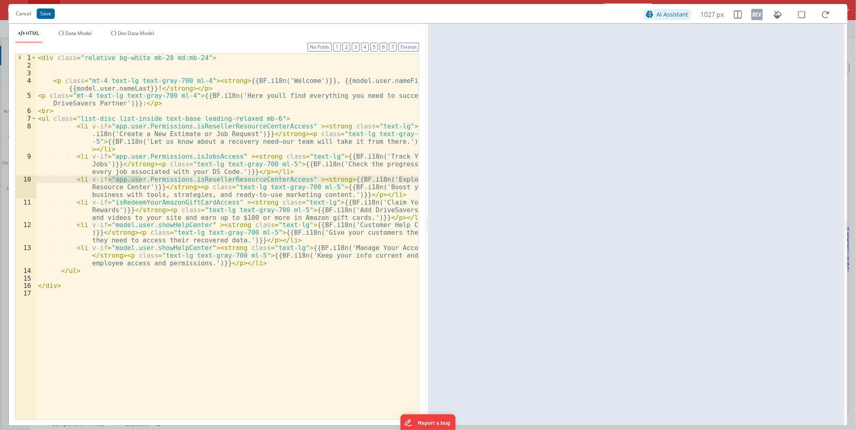
drag, startPoint x: 108, startPoint y: 179, endPoint x: 139, endPoint y: 178, distance: 31.8
click at [139, 178] on div "< div class = "relative bg-white mb-28 md:mb-24" > < p class = "mt-4 text-lg te…" at bounding box center [227, 244] width 382 height 380
click at [109, 202] on div "< div class = "relative bg-white mb-28 md:mb-24" > < p class = "mt-4 text-lg te…" at bounding box center [227, 244] width 382 height 380
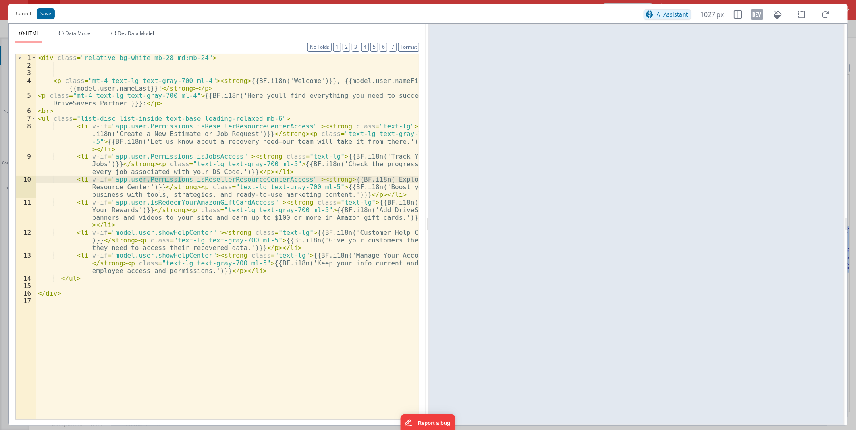
drag, startPoint x: 182, startPoint y: 179, endPoint x: 141, endPoint y: 178, distance: 41.1
click at [141, 178] on div "< div class = "relative bg-white mb-28 md:mb-24" > < p class = "mt-4 text-lg te…" at bounding box center [227, 244] width 382 height 380
click at [139, 202] on div "< div class = "relative bg-white mb-28 md:mb-24" > < p class = "mt-4 text-lg te…" at bounding box center [227, 244] width 382 height 380
click at [348, 234] on div "< div class = "relative bg-white mb-28 md:mb-24" > < p class = "mt-4 text-lg te…" at bounding box center [227, 244] width 382 height 380
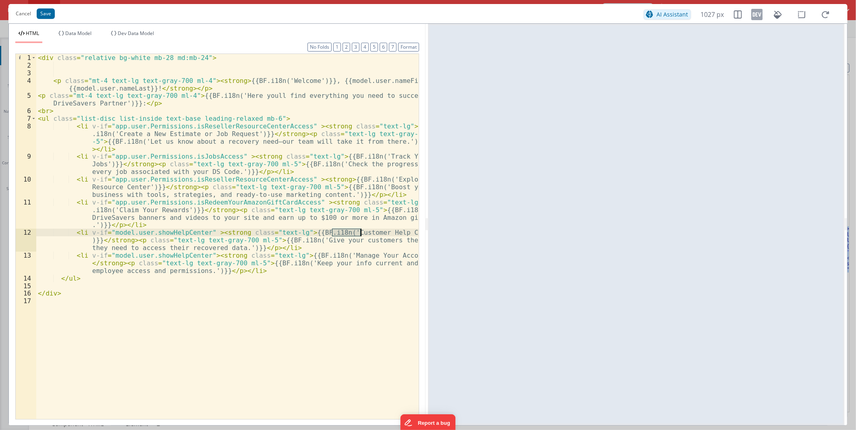
click at [272, 260] on div "< div class = "relative bg-white mb-28 md:mb-24" > < p class = "mt-4 text-lg te…" at bounding box center [227, 244] width 382 height 380
click at [258, 255] on div "< div class = "relative bg-white mb-28 md:mb-24" > < p class = "mt-4 text-lg te…" at bounding box center [227, 244] width 382 height 380
click at [178, 256] on div "< div class = "relative bg-white mb-28 md:mb-24" > < p class = "mt-4 text-lg te…" at bounding box center [227, 244] width 382 height 380
click at [114, 203] on div "< div class = "relative bg-white mb-28 md:mb-24" > < p class = "mt-4 text-lg te…" at bounding box center [227, 244] width 382 height 380
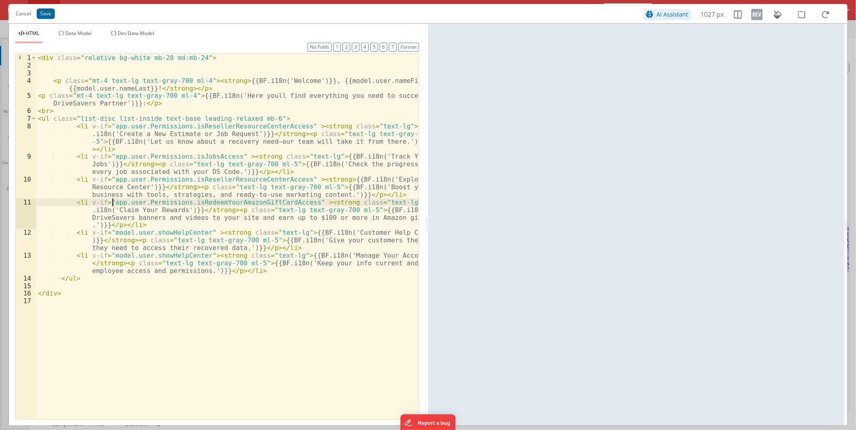
click at [114, 203] on div "< div class = "relative bg-white mb-28 md:mb-24" > < p class = "mt-4 text-lg te…" at bounding box center [227, 244] width 382 height 380
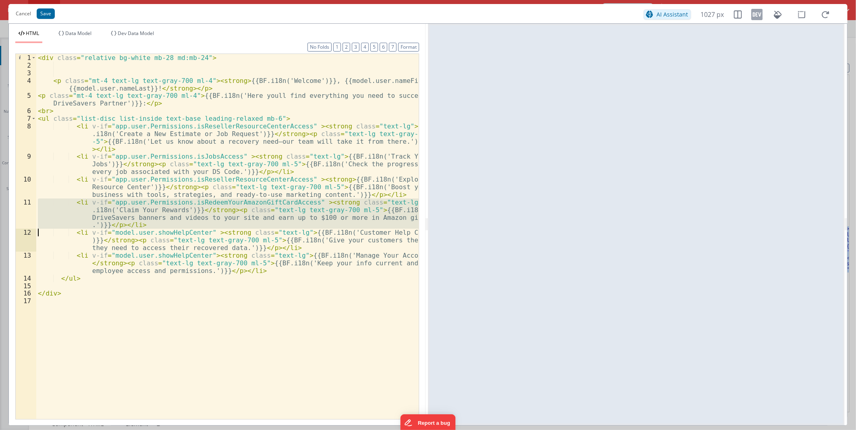
click at [114, 203] on div "< div class = "relative bg-white mb-28 md:mb-24" > < p class = "mt-4 text-lg te…" at bounding box center [227, 244] width 382 height 380
click at [114, 203] on div "< div class = "relative bg-white mb-28 md:mb-24" > < p class = "mt-4 text-lg te…" at bounding box center [227, 236] width 382 height 365
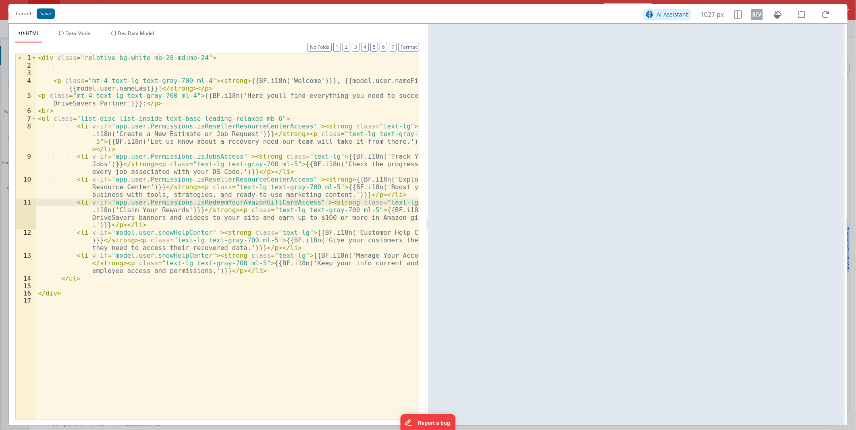
click at [111, 202] on div "< div class = "relative bg-white mb-28 md:mb-24" > < p class = "mt-4 text-lg te…" at bounding box center [227, 244] width 382 height 380
drag, startPoint x: 111, startPoint y: 202, endPoint x: 244, endPoint y: 202, distance: 132.9
click at [244, 202] on div "< div class = "relative bg-white mb-28 md:mb-24" > < p class = "mt-4 text-lg te…" at bounding box center [227, 244] width 382 height 380
click at [115, 254] on div "< div class = "relative bg-white mb-28 md:mb-24" > < p class = "mt-4 text-lg te…" at bounding box center [227, 244] width 382 height 380
drag, startPoint x: 115, startPoint y: 254, endPoint x: 170, endPoint y: 257, distance: 54.4
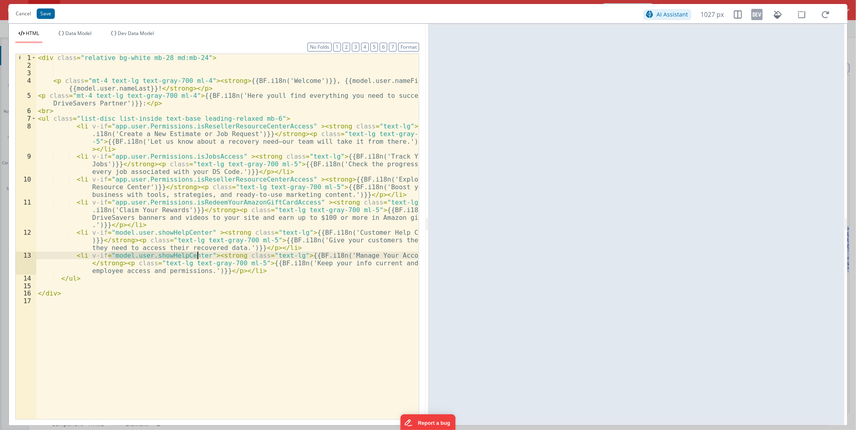
click at [170, 257] on div "< div class = "relative bg-white mb-28 md:mb-24" > < p class = "mt-4 text-lg te…" at bounding box center [227, 244] width 382 height 380
click at [116, 234] on div "< div class = "relative bg-white mb-28 md:mb-24" > < p class = "mt-4 text-lg te…" at bounding box center [227, 244] width 382 height 380
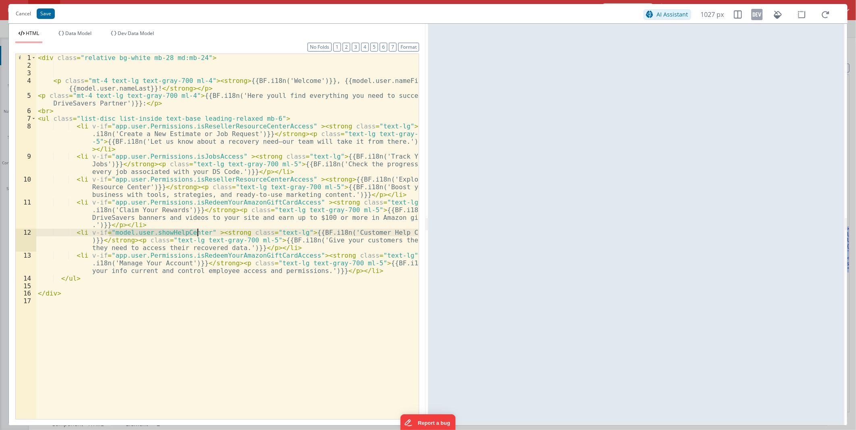
drag, startPoint x: 116, startPoint y: 234, endPoint x: 185, endPoint y: 236, distance: 69.3
click at [185, 236] on div "< div class = "relative bg-white mb-28 md:mb-24" > < p class = "mt-4 text-lg te…" at bounding box center [227, 244] width 382 height 380
click at [264, 257] on div "< div class = "relative bg-white mb-28 md:mb-24" > < p class = "mt-4 text-lg te…" at bounding box center [227, 244] width 382 height 380
click at [259, 231] on div "< div class = "relative bg-white mb-28 md:mb-24" > < p class = "mt-4 text-lg te…" at bounding box center [227, 244] width 382 height 380
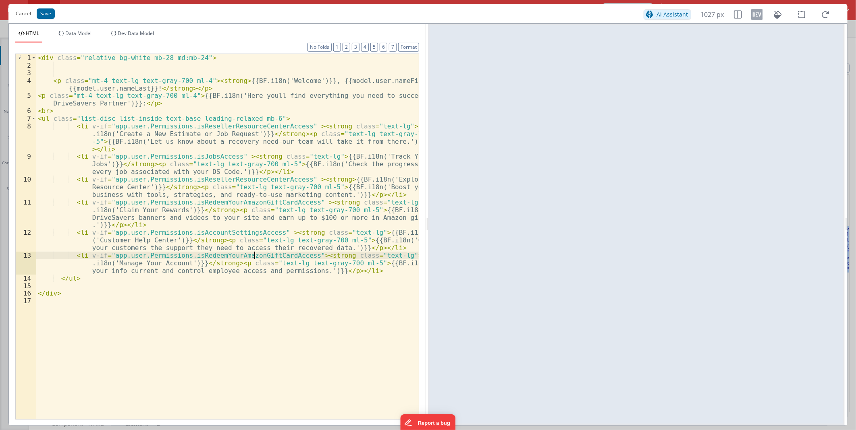
click at [255, 255] on div "< div class = "relative bg-white mb-28 md:mb-24" > < p class = "mt-4 text-lg te…" at bounding box center [227, 244] width 382 height 380
click at [247, 255] on div "< div class = "relative bg-white mb-28 md:mb-24" > < p class = "mt-4 text-lg te…" at bounding box center [227, 244] width 382 height 380
click at [203, 253] on div "< div class = "relative bg-white mb-28 md:mb-24" > < p class = "mt-4 text-lg te…" at bounding box center [227, 244] width 382 height 380
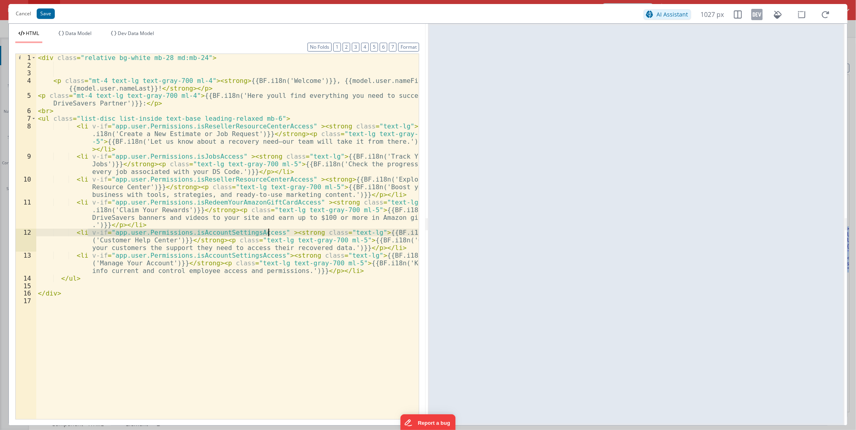
drag, startPoint x: 86, startPoint y: 232, endPoint x: 267, endPoint y: 232, distance: 181.7
click at [267, 232] on div "< div class = "relative bg-white mb-28 md:mb-24" > < p class = "mt-4 text-lg te…" at bounding box center [227, 244] width 382 height 380
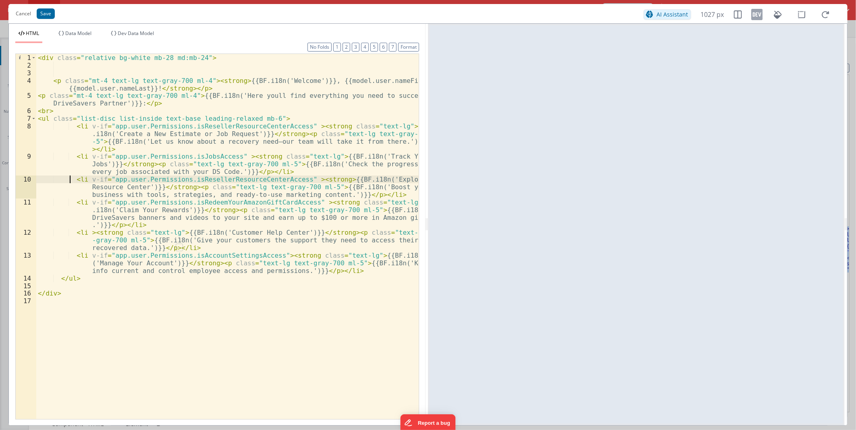
click at [70, 180] on div "< div class = "relative bg-white mb-28 md:mb-24" > < p class = "mt-4 text-lg te…" at bounding box center [227, 244] width 382 height 380
click at [240, 126] on div "< div class = "relative bg-white mb-28 md:mb-24" > < p class = "mt-4 text-lg te…" at bounding box center [227, 244] width 382 height 380
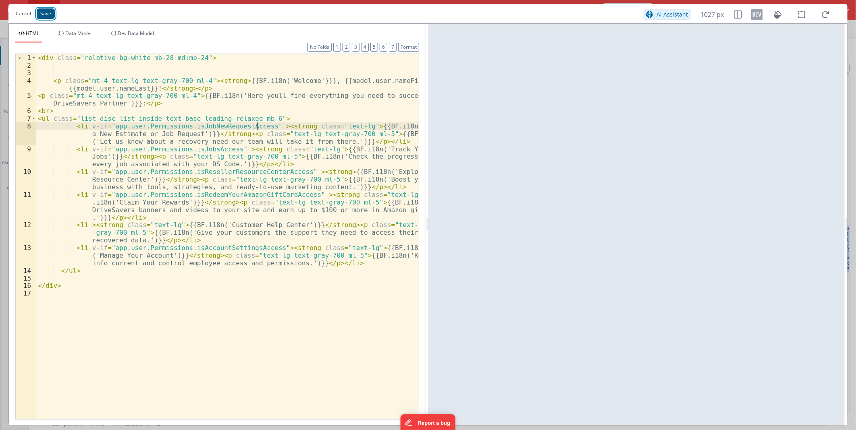
click at [39, 9] on button "Save" at bounding box center [46, 13] width 18 height 10
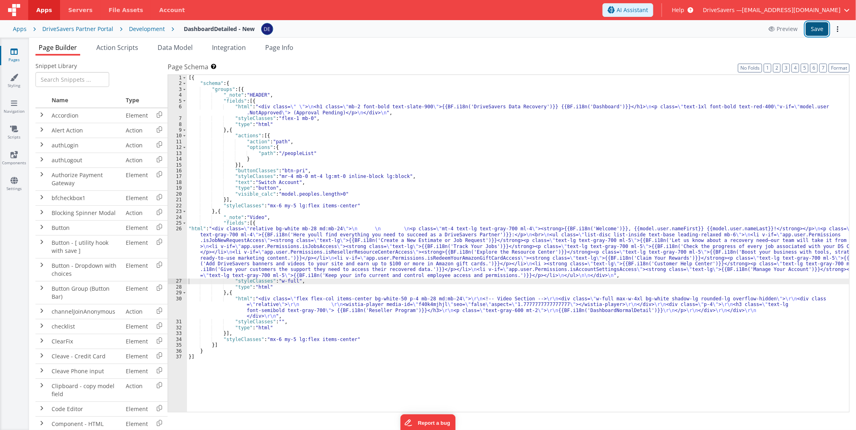
click at [812, 31] on button "Save" at bounding box center [816, 29] width 23 height 14
click at [324, 258] on div "[{ "schema" : { "groups" : [{ "_note" : "HEADER" , "fields" : [{ "html" : "<div…" at bounding box center [518, 249] width 662 height 349
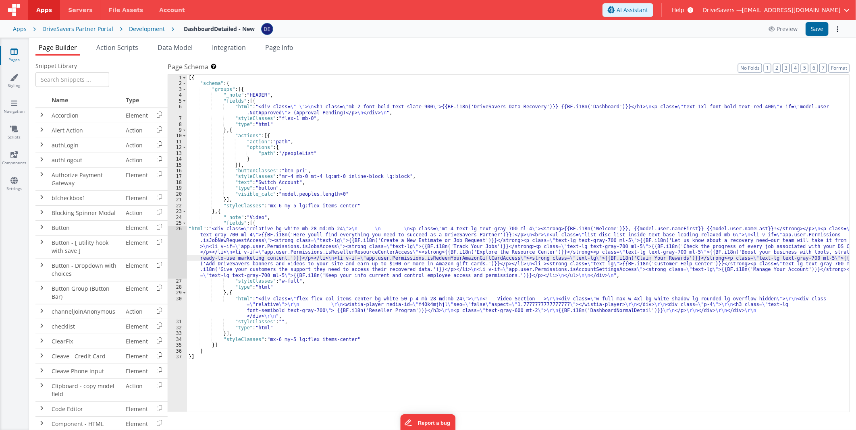
click at [176, 243] on div "26" at bounding box center [177, 252] width 19 height 52
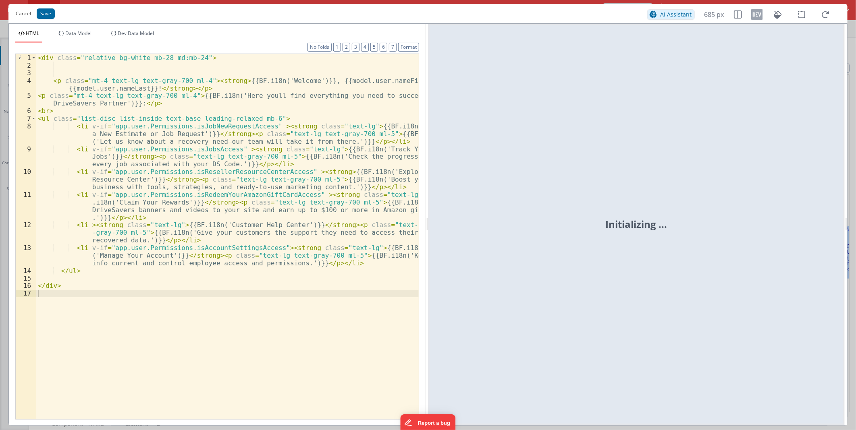
click at [143, 139] on div "< div class = "relative bg-white mb-28 md:mb-24" > < p class = "mt-4 text-lg te…" at bounding box center [227, 244] width 382 height 380
drag, startPoint x: 94, startPoint y: 124, endPoint x: 263, endPoint y: 124, distance: 169.2
click at [263, 124] on div "< div class = "relative bg-white mb-28 md:mb-24" > < p class = "mt-4 text-lg te…" at bounding box center [227, 244] width 382 height 380
click at [21, 12] on button "Cancel" at bounding box center [23, 13] width 23 height 11
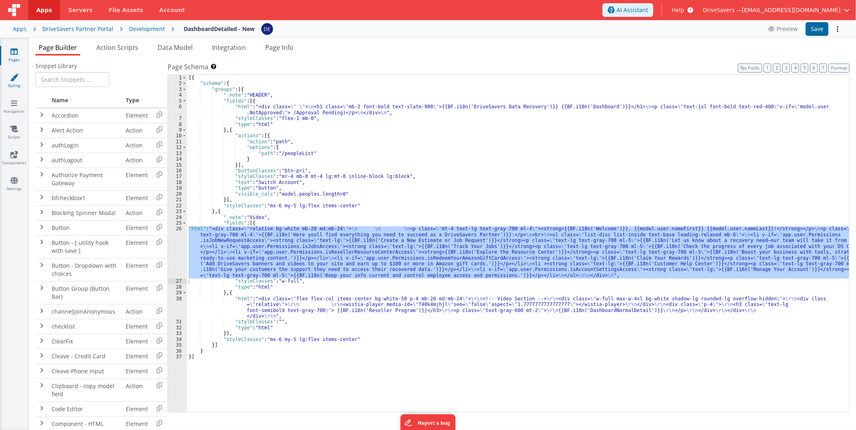
click at [21, 81] on link "Styling" at bounding box center [14, 81] width 29 height 16
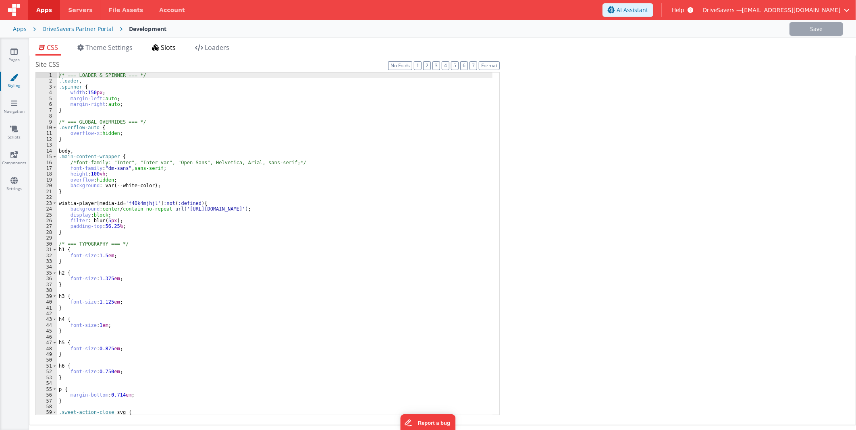
click at [155, 50] on icon at bounding box center [155, 47] width 7 height 6
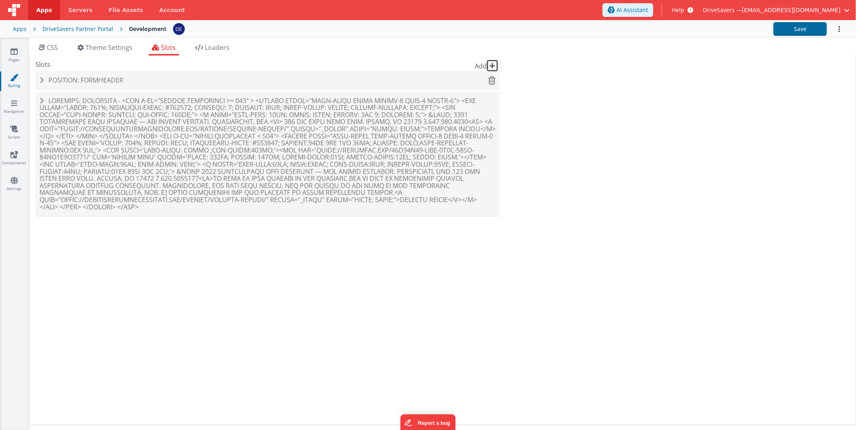
click at [153, 86] on div "Position: formHeader" at bounding box center [267, 80] width 464 height 19
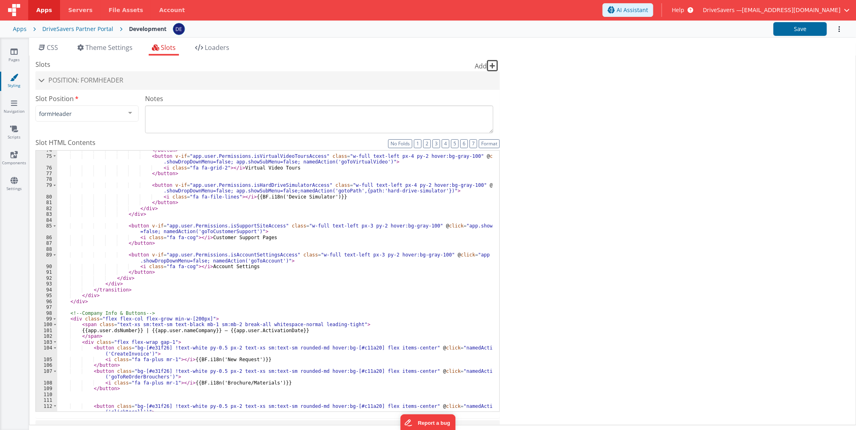
scroll to position [643, 0]
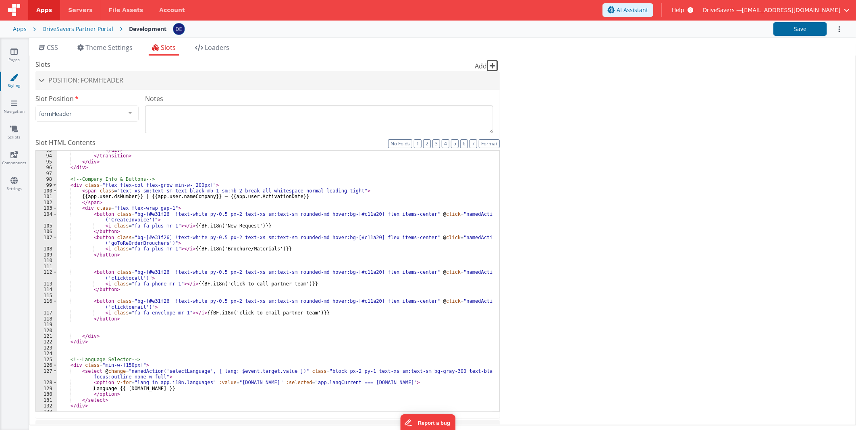
click at [250, 191] on div "</ div > </ transition > </ div > </ div > <!-- Company Info & Buttons --> < di…" at bounding box center [274, 283] width 435 height 273
click at [257, 226] on div "</ div > </ transition > </ div > </ div > <!-- Company Info & Buttons --> < di…" at bounding box center [274, 283] width 435 height 273
click at [242, 249] on div "</ div > </ transition > </ div > </ div > <!-- Company Info & Buttons --> < di…" at bounding box center [274, 283] width 435 height 273
click at [167, 244] on div "</ div > </ transition > </ div > </ div > <!-- Company Info & Buttons --> < di…" at bounding box center [274, 283] width 435 height 273
click at [147, 219] on div "</ div > </ transition > </ div > </ div > <!-- Company Info & Buttons --> < di…" at bounding box center [274, 283] width 435 height 273
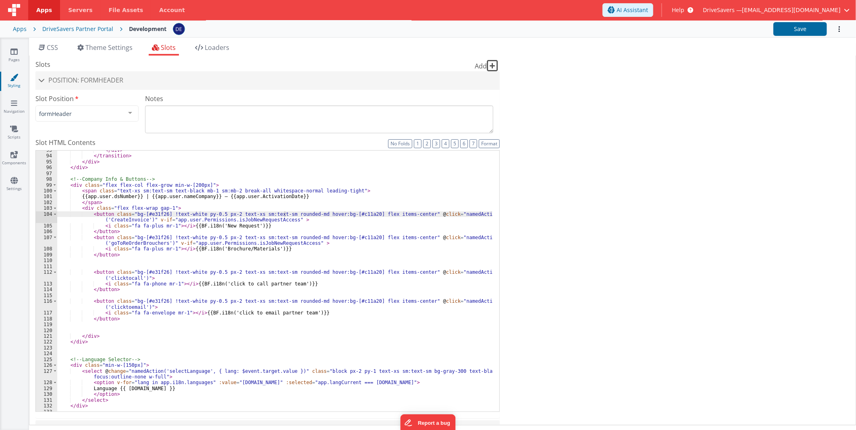
click at [248, 243] on div "</ div > </ transition > </ div > </ div > <!-- Company Info & Buttons --> < di…" at bounding box center [274, 283] width 435 height 273
click at [796, 27] on button "Save" at bounding box center [800, 29] width 54 height 14
click at [10, 51] on icon at bounding box center [13, 52] width 7 height 8
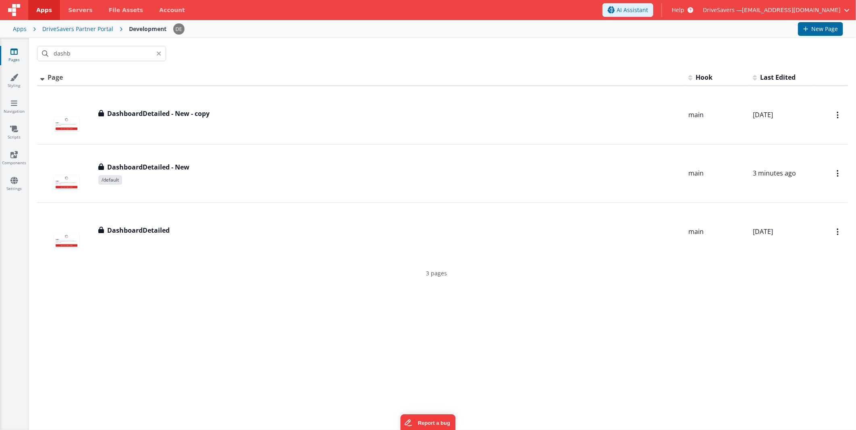
click at [430, 316] on div "Id Page Description Hook Last Edited FR_7B525396-FD6D-AB47-BCA8-5B1D14A67E2D Da…" at bounding box center [442, 249] width 827 height 360
click at [66, 53] on input "dashb" at bounding box center [101, 53] width 129 height 15
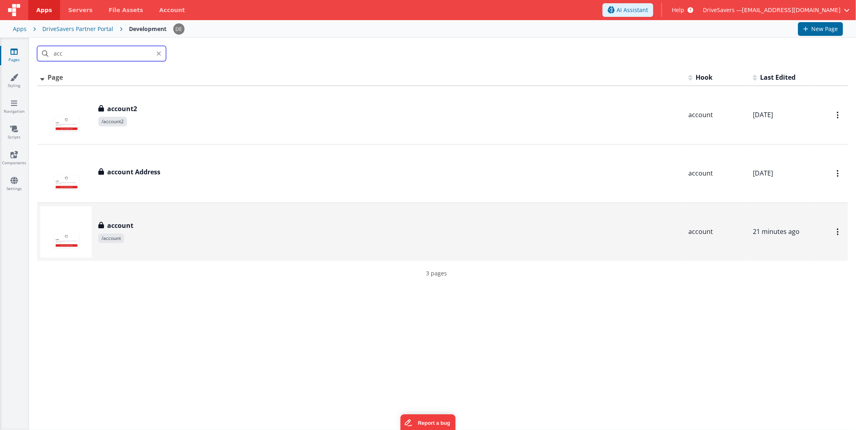
type input "acc"
click at [168, 230] on div "account account /account" at bounding box center [389, 232] width 583 height 23
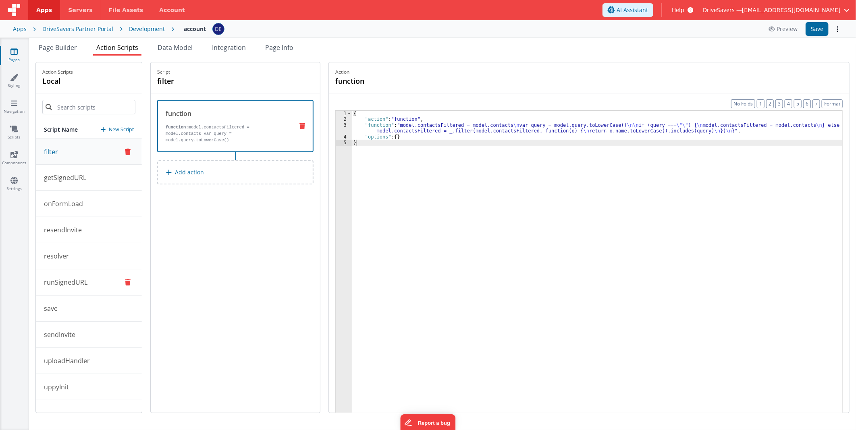
click at [78, 284] on p "runSignedURL" at bounding box center [63, 283] width 48 height 10
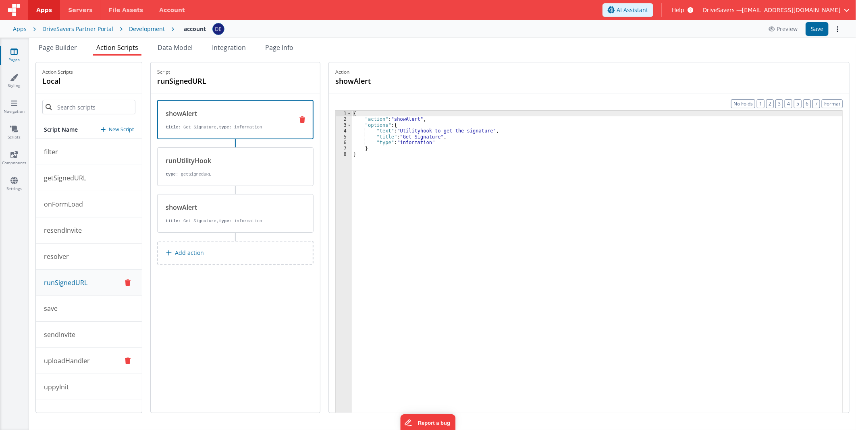
click at [102, 364] on button "uploadHandler" at bounding box center [89, 361] width 106 height 26
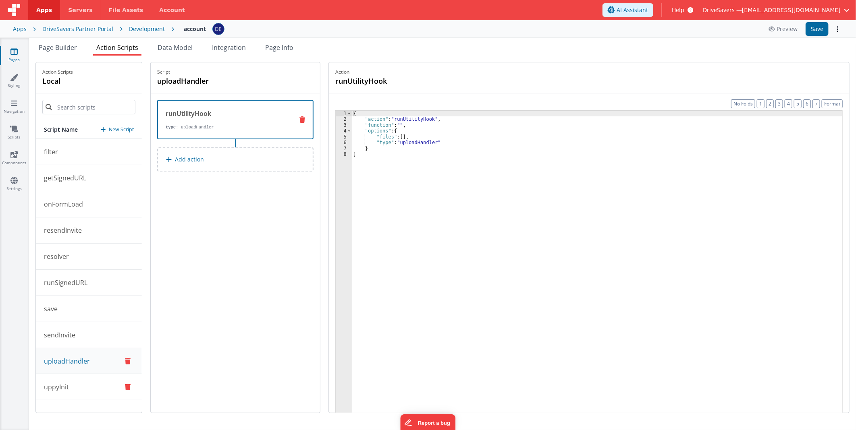
click at [81, 392] on button "uppyInit" at bounding box center [89, 387] width 106 height 26
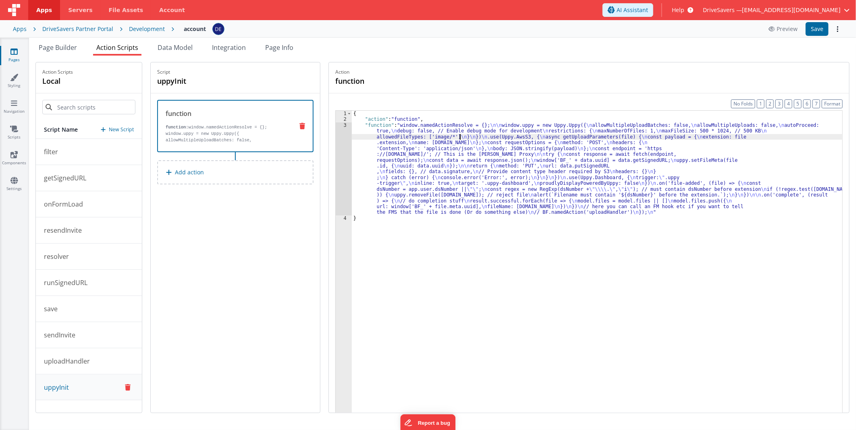
click at [464, 139] on div "{ "action" : "function" , "function" : "window.namedActionResolve = {}; \n\n wi…" at bounding box center [597, 280] width 490 height 339
click at [346, 151] on div "3" at bounding box center [344, 168] width 16 height 93
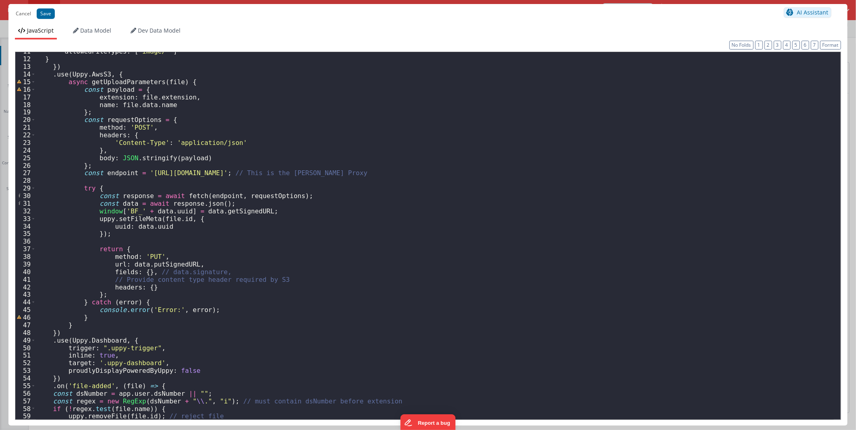
scroll to position [81, 0]
click at [345, 136] on div "allowedFileTypes : [ 'image/*' ] } }) . use ( Uppy . AwsS3 , { async getUploadP…" at bounding box center [435, 239] width 798 height 383
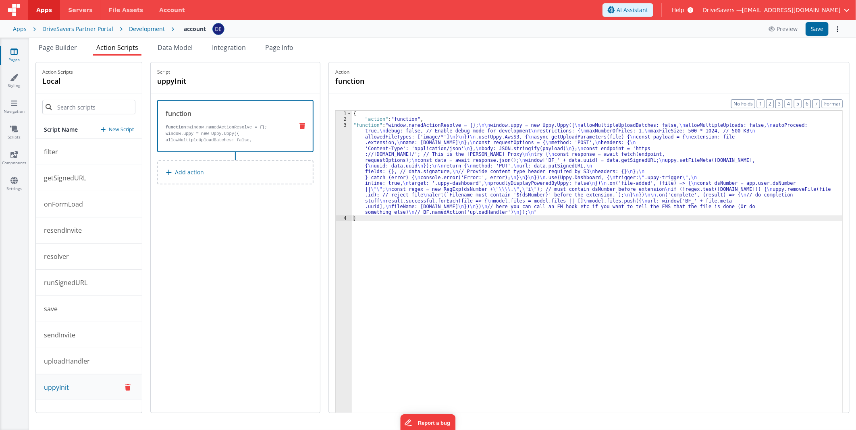
click at [374, 147] on div "{ "action" : "function" , "function" : "window.namedActionResolve = {}; \n\n wi…" at bounding box center [597, 280] width 490 height 339
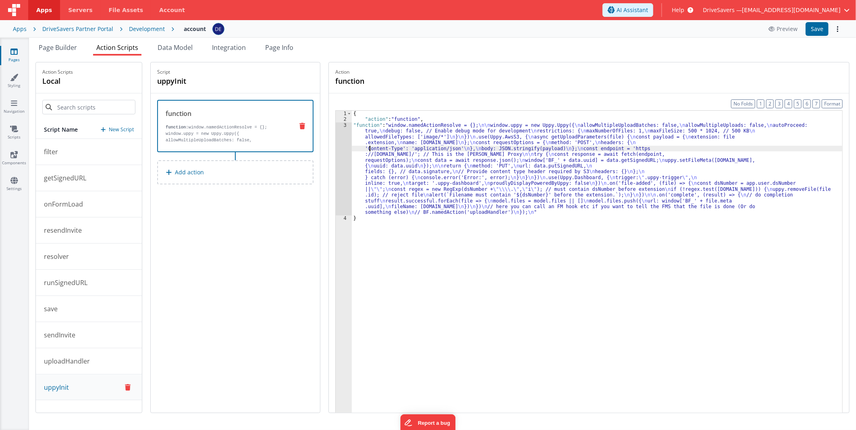
click at [350, 147] on div "3" at bounding box center [344, 168] width 16 height 93
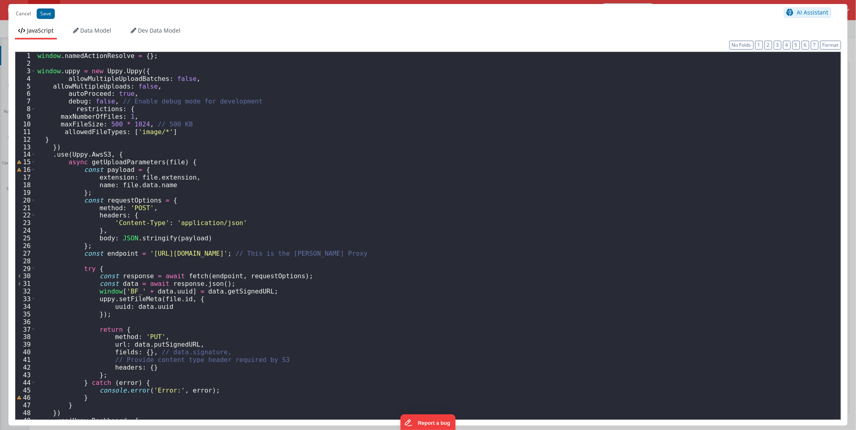
click at [350, 147] on div "window . namedActionResolve = { } ; window . uppy = new Uppy . Uppy ({ allowMul…" at bounding box center [435, 243] width 798 height 383
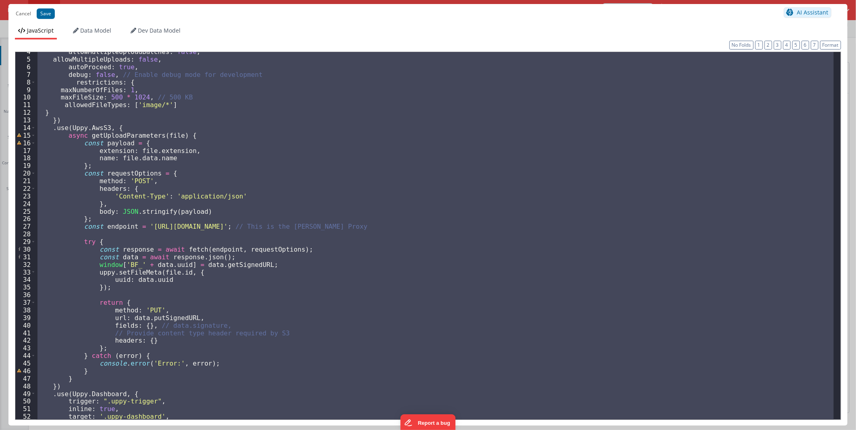
scroll to position [160, 0]
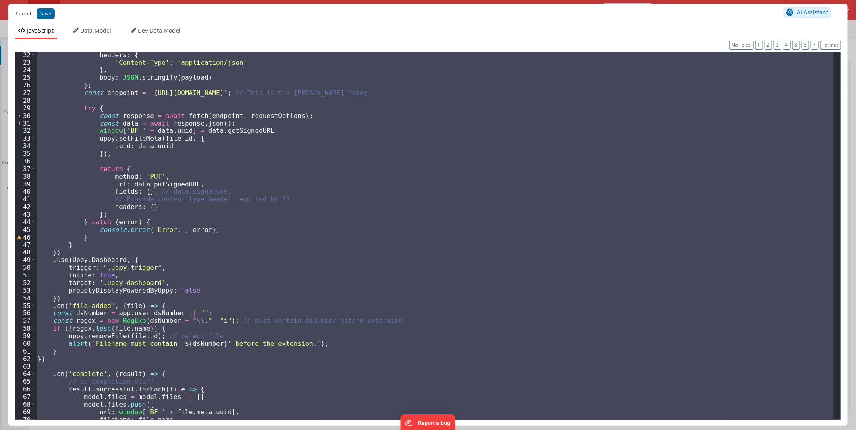
click at [350, 311] on div "headers : { 'Content-Type' : 'application/json' } , body : JSON . stringify ( p…" at bounding box center [435, 236] width 798 height 368
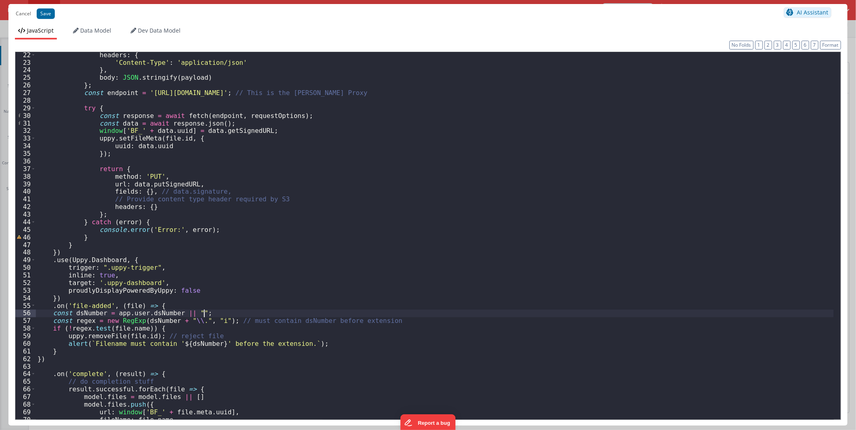
click at [162, 258] on div "headers : { 'Content-Type' : 'application/json' } , body : JSON . stringify ( p…" at bounding box center [435, 242] width 798 height 383
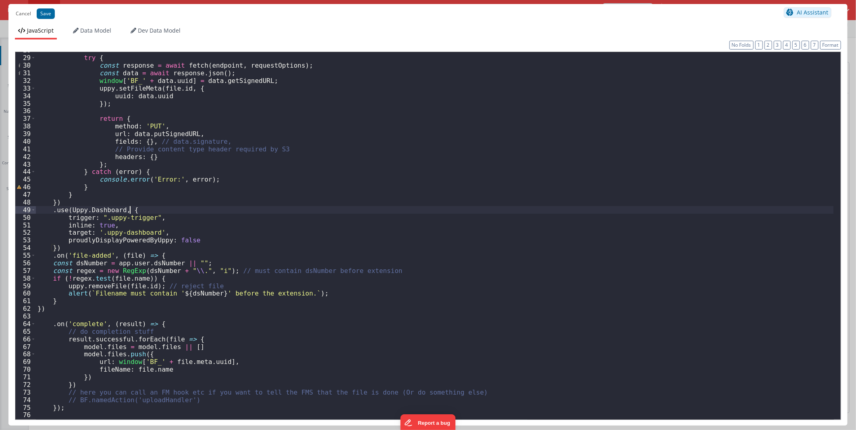
scroll to position [211, 0]
click at [163, 255] on div "try { const response = await fetch ( endpoint , requestOptions ) ; const data =…" at bounding box center [435, 237] width 798 height 383
click at [54, 272] on div "try { const response = await fetch ( endpoint , requestOptions ) ; const data =…" at bounding box center [435, 237] width 798 height 383
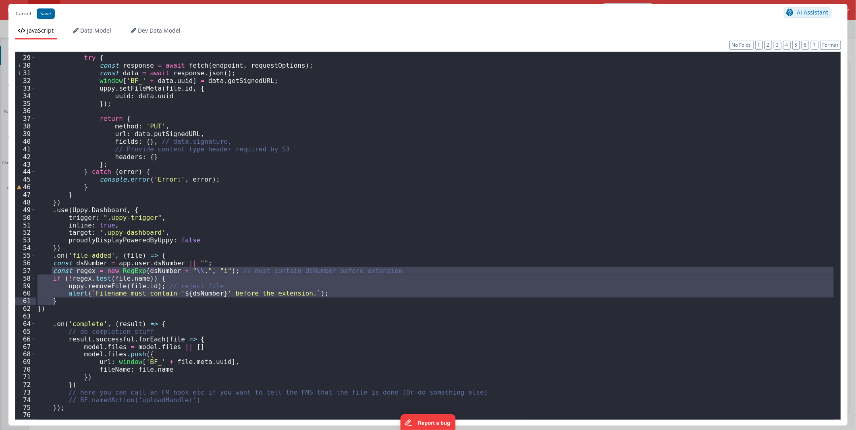
drag, startPoint x: 50, startPoint y: 271, endPoint x: 61, endPoint y: 298, distance: 29.7
click at [61, 298] on div "try { const response = await fetch ( endpoint , requestOptions ) ; const data =…" at bounding box center [435, 237] width 798 height 383
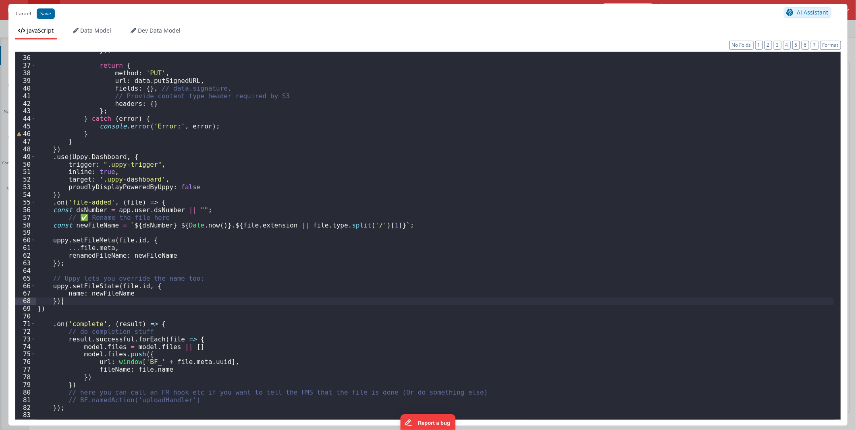
scroll to position [264, 0]
drag, startPoint x: 164, startPoint y: 226, endPoint x: 214, endPoint y: 226, distance: 49.5
click at [214, 226] on div "}) ; return { method : 'PUT' , url : data . putSignedURL , fields : { } , // da…" at bounding box center [435, 237] width 798 height 383
click at [39, 14] on button "Save" at bounding box center [46, 13] width 18 height 10
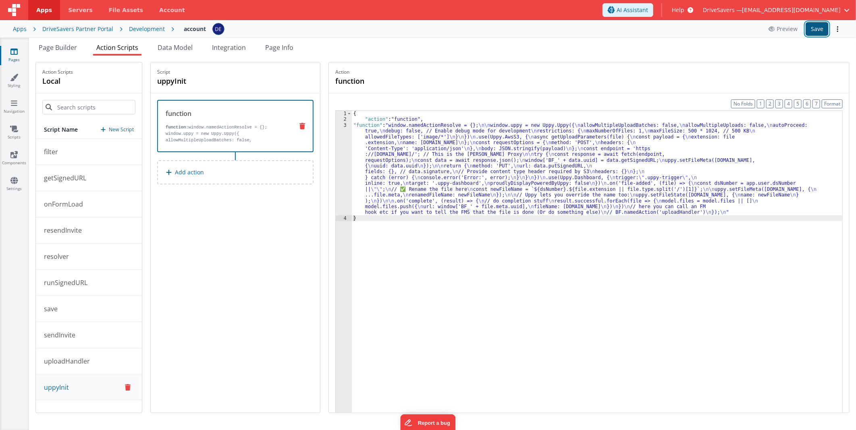
click at [815, 30] on button "Save" at bounding box center [816, 29] width 23 height 14
click at [501, 162] on div "{ "action" : "function" , "function" : "window.namedActionResolve = {}; \n\n wi…" at bounding box center [597, 280] width 490 height 339
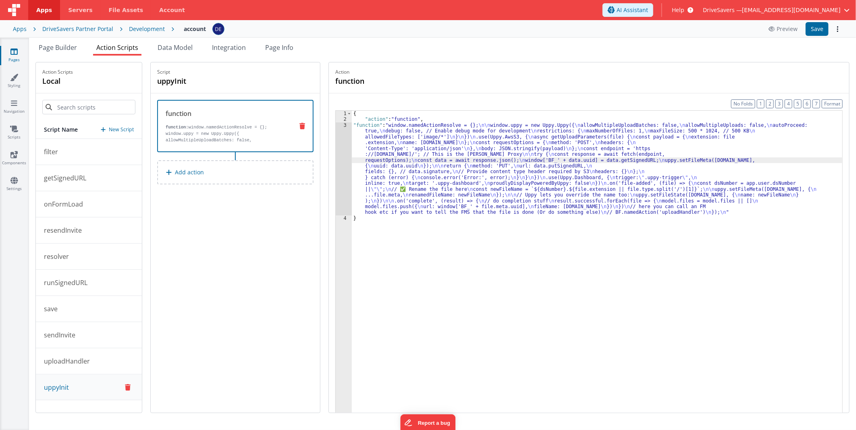
click at [347, 166] on div "3" at bounding box center [344, 168] width 16 height 93
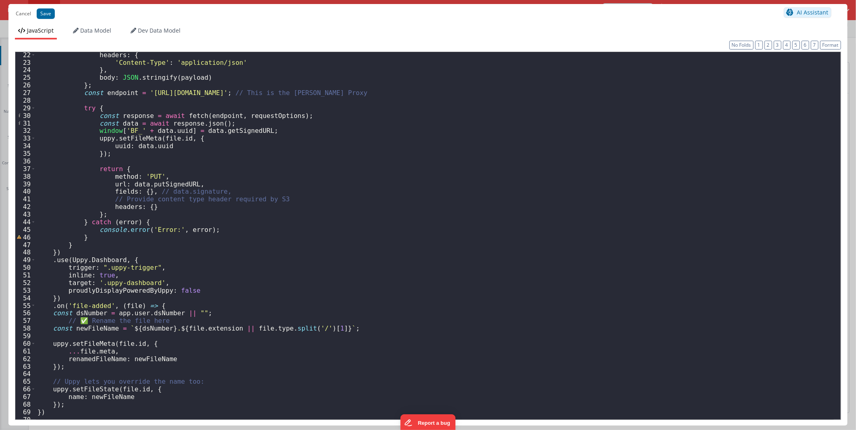
scroll to position [187, 0]
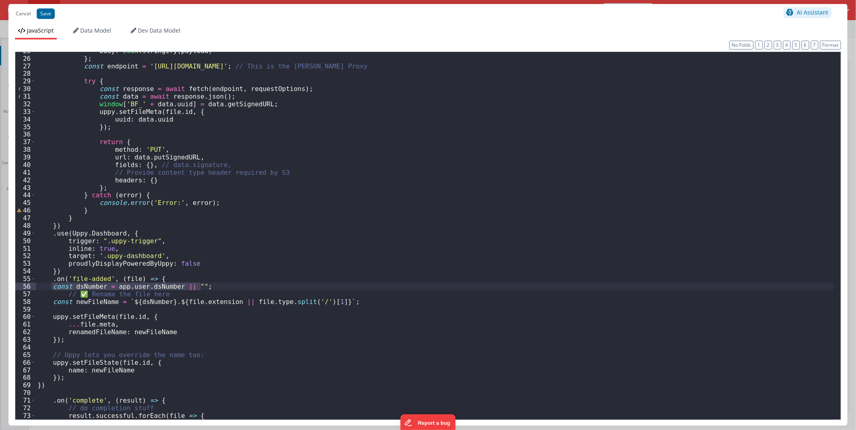
drag, startPoint x: 199, startPoint y: 285, endPoint x: 52, endPoint y: 285, distance: 147.0
click at [52, 285] on div "body : JSON . stringify ( payload ) } ; const endpoint = '[URL][DOMAIN_NAME]' ;…" at bounding box center [435, 238] width 798 height 383
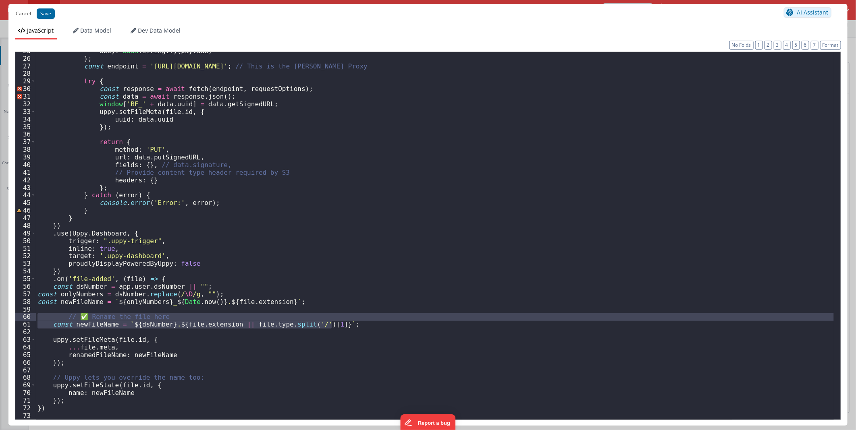
drag, startPoint x: 337, startPoint y: 323, endPoint x: 38, endPoint y: 317, distance: 298.9
click at [38, 317] on div "body : JSON . stringify ( payload ) } ; const endpoint = '[URL][DOMAIN_NAME]' ;…" at bounding box center [435, 238] width 798 height 383
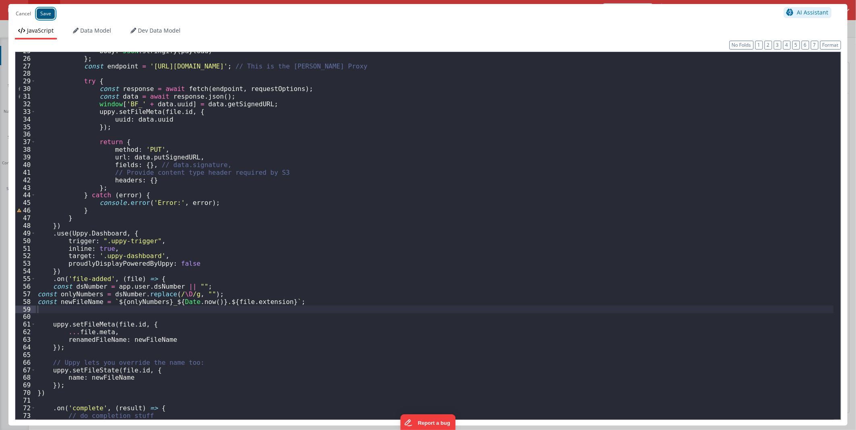
click at [38, 15] on button "Save" at bounding box center [46, 13] width 18 height 10
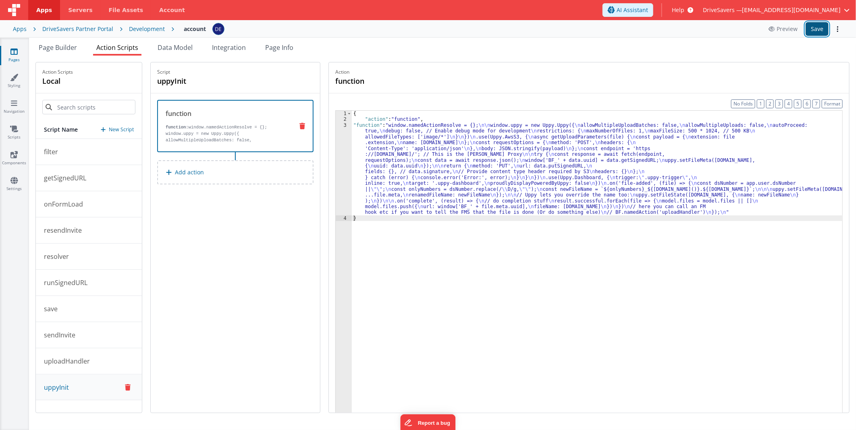
click at [810, 32] on button "Save" at bounding box center [816, 29] width 23 height 14
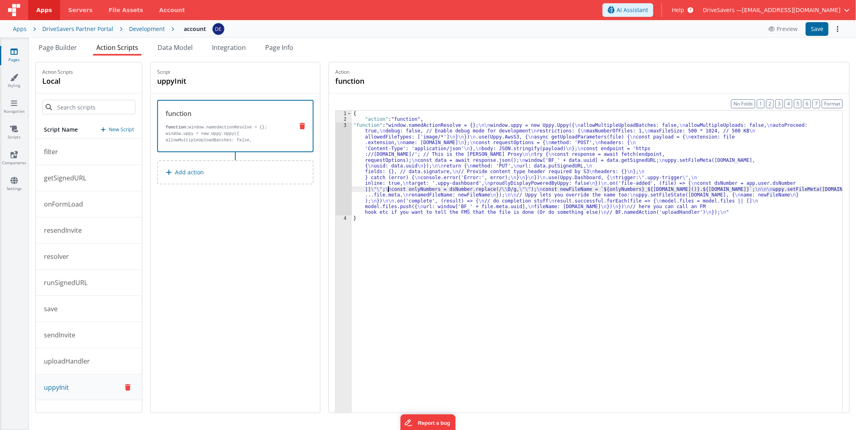
click at [393, 192] on div "{ "action" : "function" , "function" : "window.namedActionResolve = {}; \n\n wi…" at bounding box center [597, 280] width 490 height 339
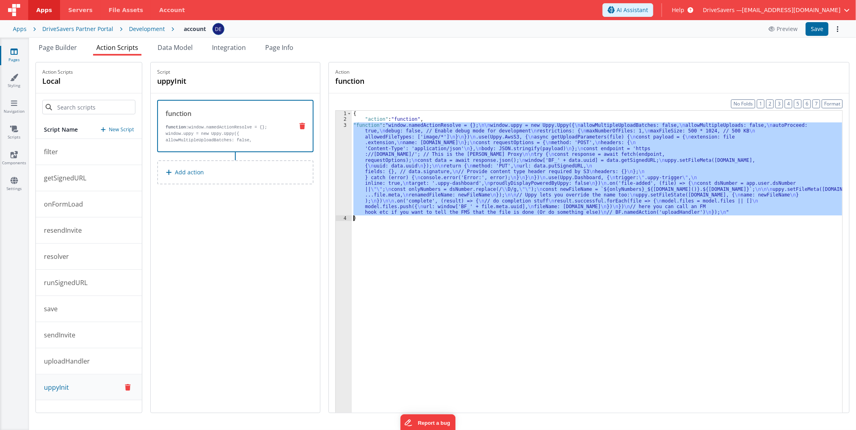
click at [346, 168] on div "3" at bounding box center [344, 168] width 16 height 93
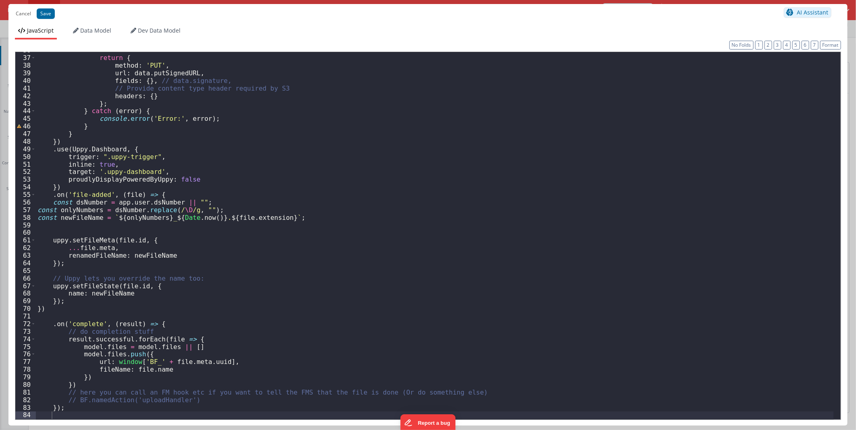
scroll to position [271, 0]
click at [203, 228] on div "return { method : 'PUT' , url : data . putSignedURL , fields : { } , // data.si…" at bounding box center [435, 237] width 798 height 383
drag, startPoint x: 211, startPoint y: 216, endPoint x: 160, endPoint y: 216, distance: 50.8
click at [160, 216] on div "return { method : 'PUT' , url : data . putSignedURL , fields : { } , // data.si…" at bounding box center [435, 237] width 798 height 383
click at [190, 226] on div "return { method : 'PUT' , url : data . putSignedURL , fields : { } , // data.si…" at bounding box center [435, 237] width 798 height 383
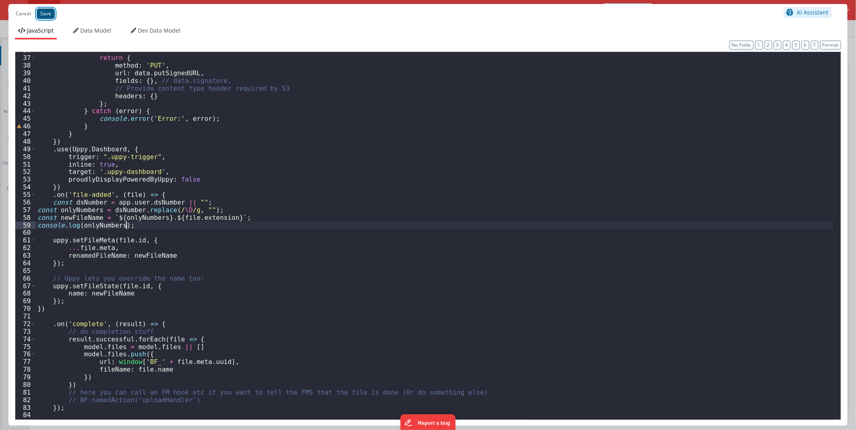
click at [48, 13] on button "Save" at bounding box center [46, 13] width 18 height 10
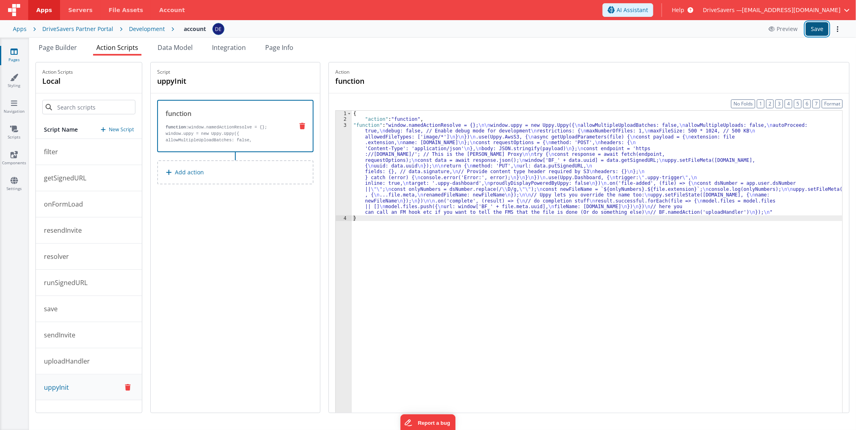
click at [815, 27] on button "Save" at bounding box center [816, 29] width 23 height 14
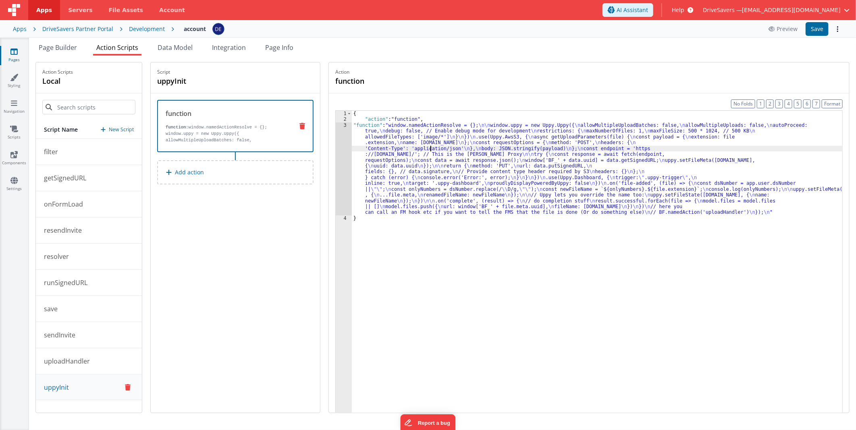
click at [436, 148] on div "{ "action" : "function" , "function" : "window.namedActionResolve = {}; \n\n wi…" at bounding box center [597, 280] width 490 height 339
click at [343, 156] on div "3" at bounding box center [344, 168] width 16 height 93
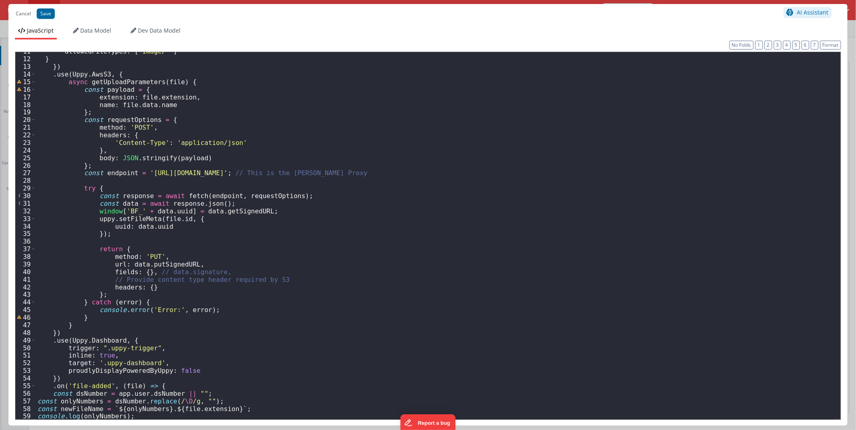
scroll to position [107, 0]
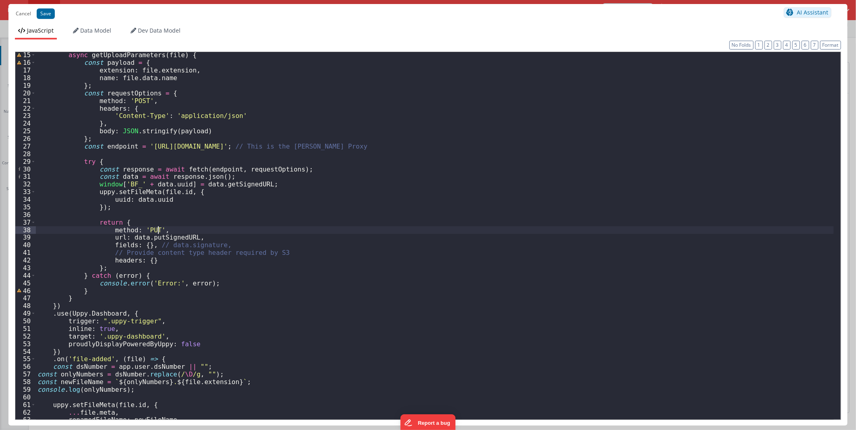
click at [164, 234] on div "async getUploadParameters ( file ) { const payload = { extension : file . exten…" at bounding box center [435, 242] width 798 height 383
click at [166, 238] on div "async getUploadParameters ( file ) { const payload = { extension : file . exten…" at bounding box center [435, 242] width 798 height 383
click at [137, 236] on div "async getUploadParameters ( file ) { const payload = { extension : file . exten…" at bounding box center [435, 242] width 798 height 383
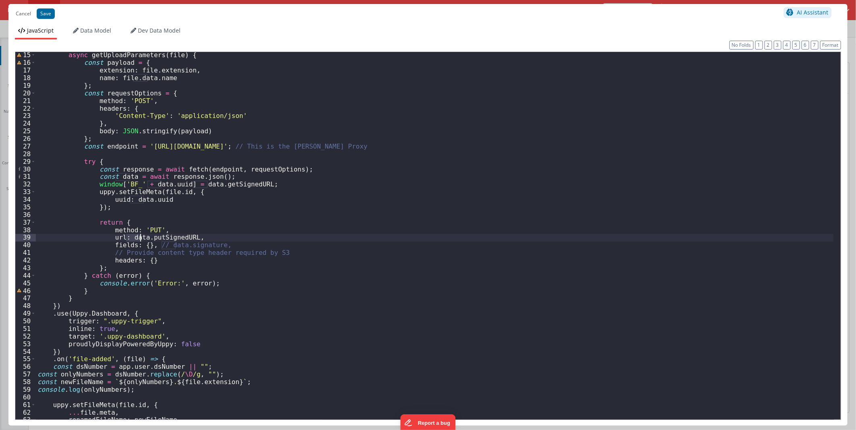
click at [137, 236] on div "async getUploadParameters ( file ) { const payload = { extension : file . exten…" at bounding box center [435, 242] width 798 height 383
click at [139, 203] on div "async getUploadParameters ( file ) { const payload = { extension : file . exten…" at bounding box center [435, 242] width 798 height 383
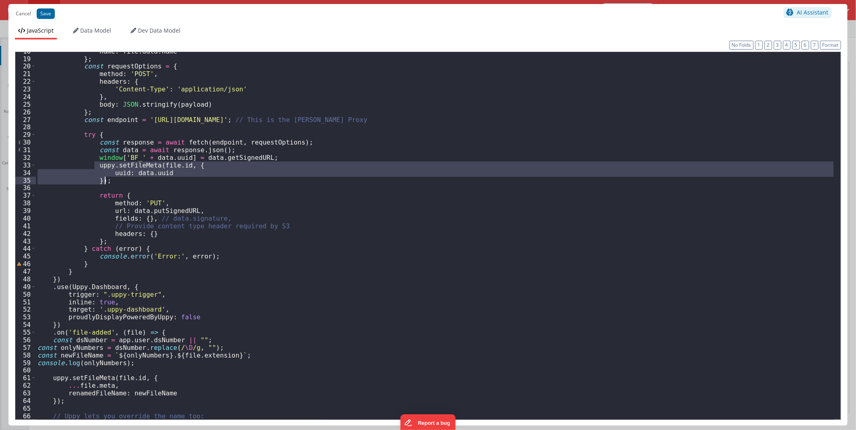
drag, startPoint x: 93, startPoint y: 166, endPoint x: 107, endPoint y: 179, distance: 19.4
click at [107, 179] on div "name : file . data . name } ; const requestOptions = { method : 'POST' , header…" at bounding box center [435, 239] width 798 height 383
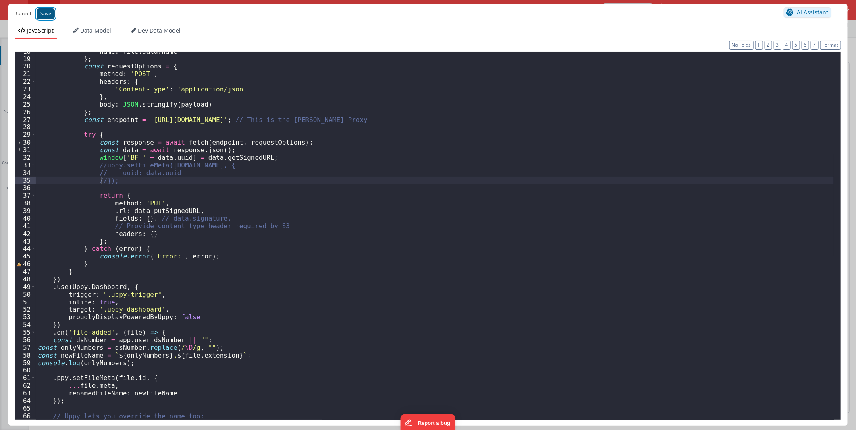
click at [49, 16] on button "Save" at bounding box center [46, 13] width 18 height 10
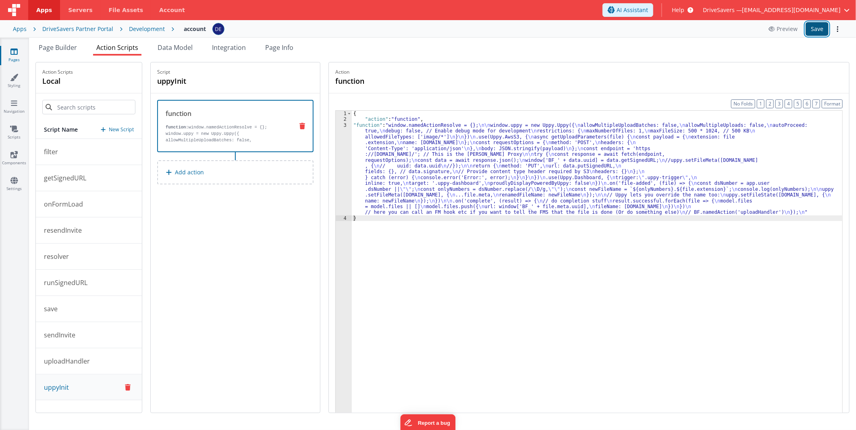
click at [815, 30] on button "Save" at bounding box center [816, 29] width 23 height 14
click at [414, 174] on div "{ "action" : "function" , "function" : "window.namedActionResolve = {}; \n\n wi…" at bounding box center [597, 280] width 490 height 339
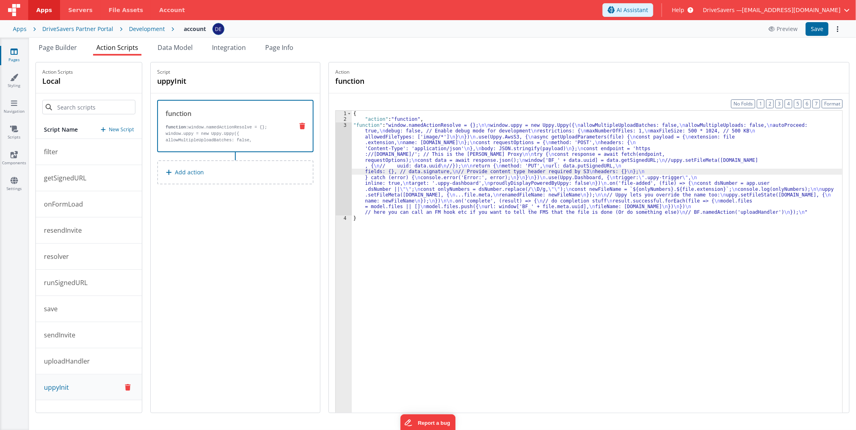
click at [348, 156] on div "3" at bounding box center [344, 168] width 16 height 93
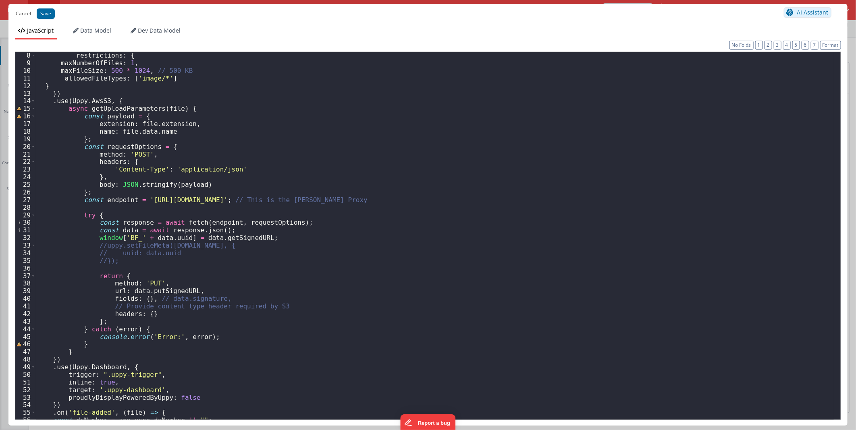
scroll to position [54, 0]
click at [246, 256] on div "restrictions : { maxNumberOfFiles : 1 , maxFileSize : 500 * 1024 , // 500 KB al…" at bounding box center [435, 243] width 798 height 383
click at [118, 262] on div "restrictions : { maxNumberOfFiles : 1 , maxFileSize : 500 * 1024 , // 500 KB al…" at bounding box center [435, 243] width 798 height 383
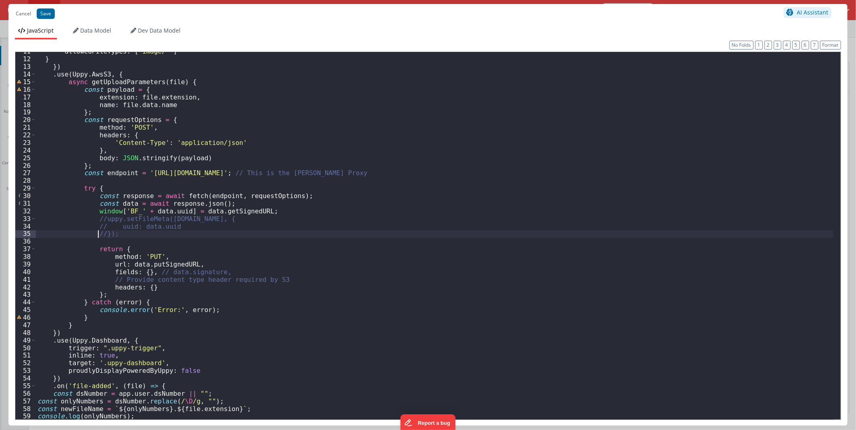
click at [99, 235] on div "allowedFileTypes : [ 'image/*' ] } }) . use ( Uppy . AwsS3 , { async getUploadP…" at bounding box center [435, 239] width 798 height 383
click at [101, 226] on div "allowedFileTypes : [ 'image/*' ] } }) . use ( Uppy . AwsS3 , { async getUploadP…" at bounding box center [435, 239] width 798 height 383
click at [101, 218] on div "allowedFileTypes : [ 'image/*' ] } }) . use ( Uppy . AwsS3 , { async getUploadP…" at bounding box center [435, 239] width 798 height 383
click at [130, 126] on div "allowedFileTypes : [ 'image/*' ] } }) . use ( Uppy . AwsS3 , { async getUploadP…" at bounding box center [435, 239] width 798 height 383
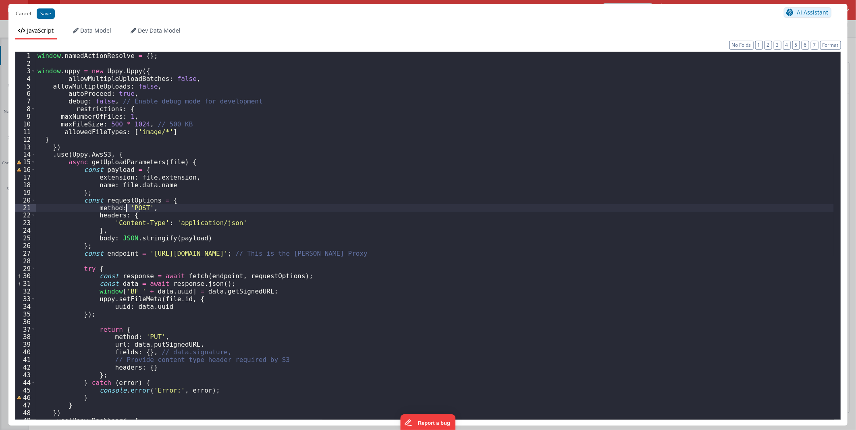
scroll to position [0, 0]
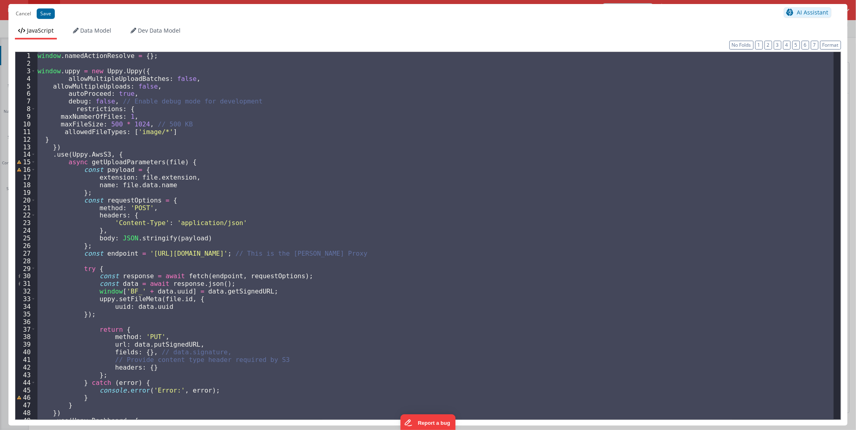
click at [236, 203] on div "window . namedActionResolve = { } ; window . uppy = new Uppy . Uppy ({ allowMul…" at bounding box center [435, 236] width 798 height 368
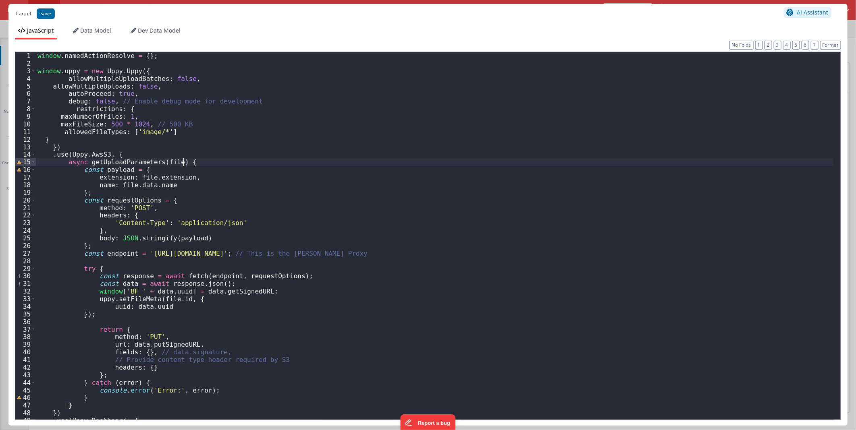
click at [197, 162] on div "window . namedActionResolve = { } ; window . uppy = new Uppy . Uppy ({ allowMul…" at bounding box center [435, 243] width 798 height 383
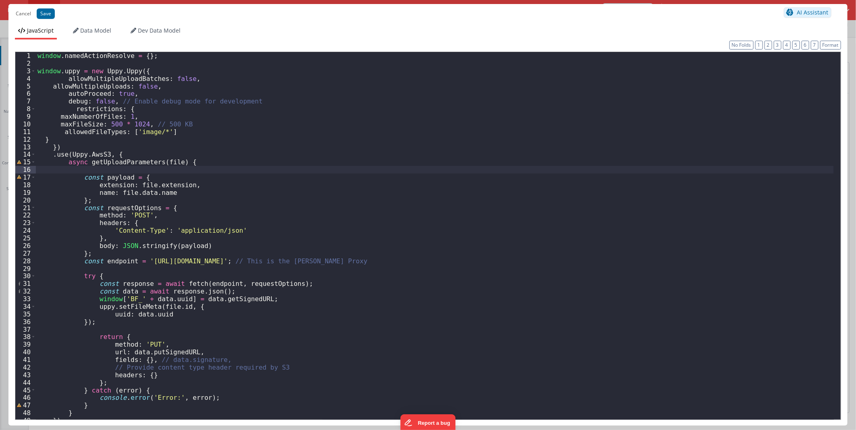
paste textarea
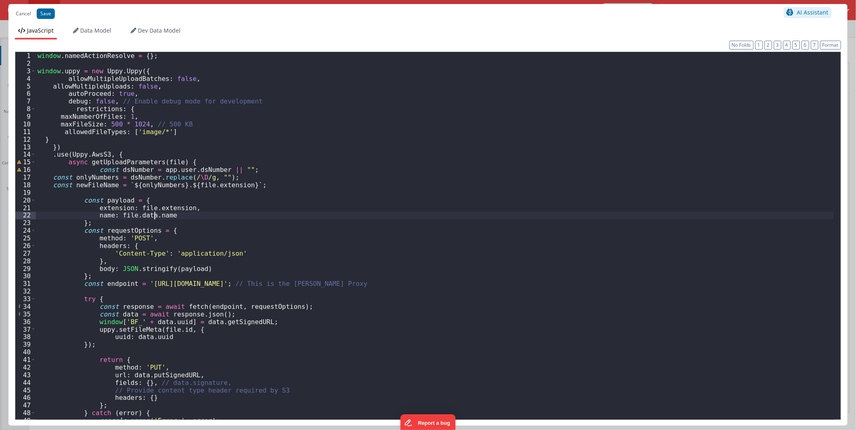
click at [156, 216] on div "window . namedActionResolve = { } ; window . uppy = new Uppy . Uppy ({ allowMul…" at bounding box center [435, 243] width 798 height 383
drag, startPoint x: 156, startPoint y: 216, endPoint x: 118, endPoint y: 216, distance: 38.3
click at [118, 216] on div "window . namedActionResolve = { } ; window . uppy = new Uppy . Uppy ({ allowMul…" at bounding box center [435, 243] width 798 height 383
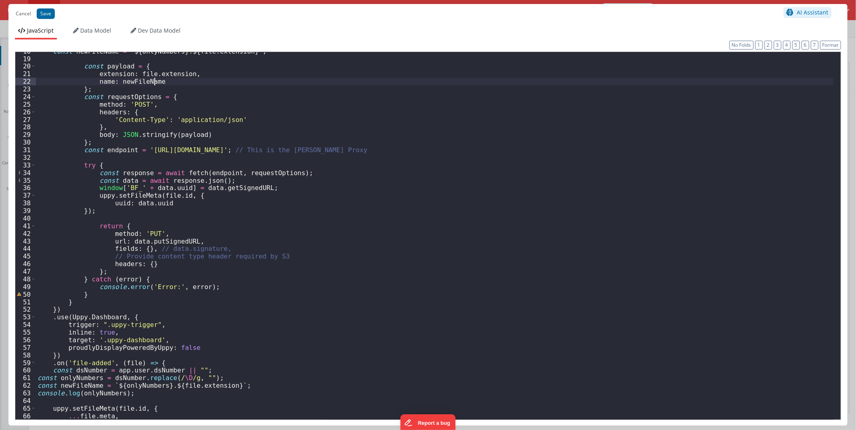
scroll to position [160, 0]
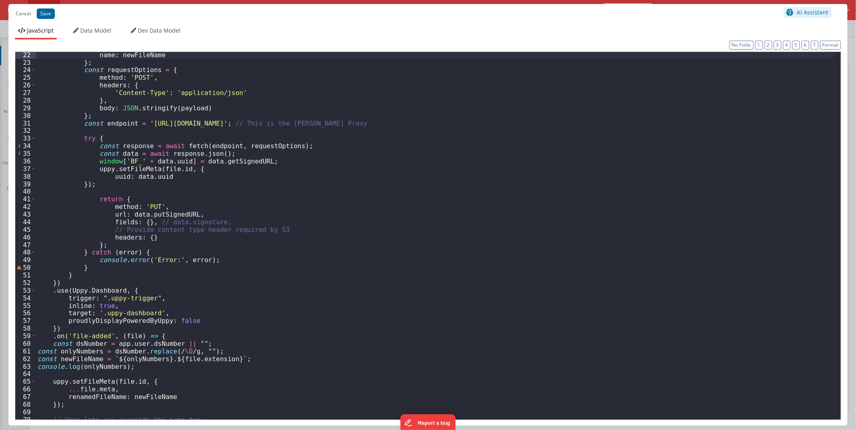
click at [195, 176] on div "name : newFileName } ; const requestOptions = { method : 'POST' , headers : { '…" at bounding box center [435, 242] width 798 height 383
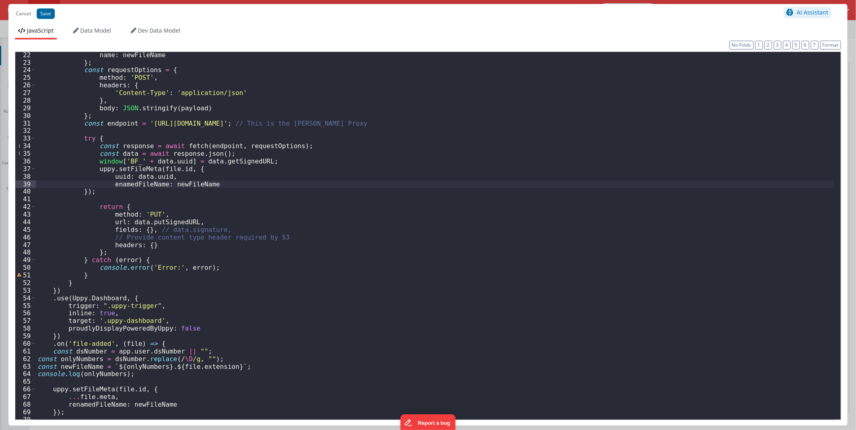
click at [108, 184] on div "name : newFileName } ; const requestOptions = { method : 'POST' , headers : { '…" at bounding box center [435, 242] width 798 height 383
click at [41, 10] on button "Save" at bounding box center [46, 13] width 18 height 10
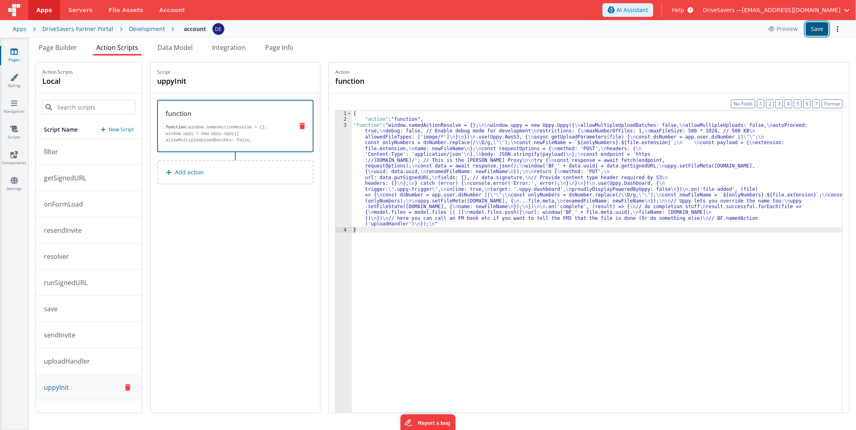
click at [808, 28] on button "Save" at bounding box center [816, 29] width 23 height 14
click at [584, 167] on div "{ "action" : "function" , "function" : "window.namedActionResolve = {}; \n\n wi…" at bounding box center [597, 280] width 490 height 339
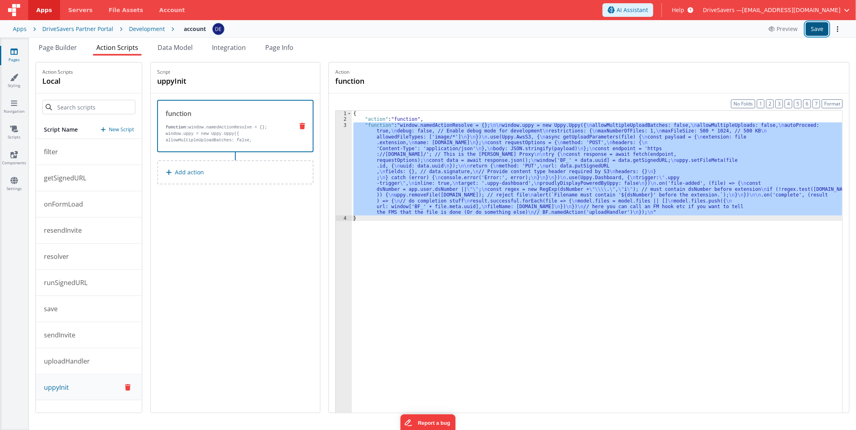
click at [815, 34] on button "Save" at bounding box center [816, 29] width 23 height 14
click at [438, 288] on div "{ "action" : "function" , "function" : "window.namedActionResolve = {}; \n\n wi…" at bounding box center [597, 280] width 490 height 339
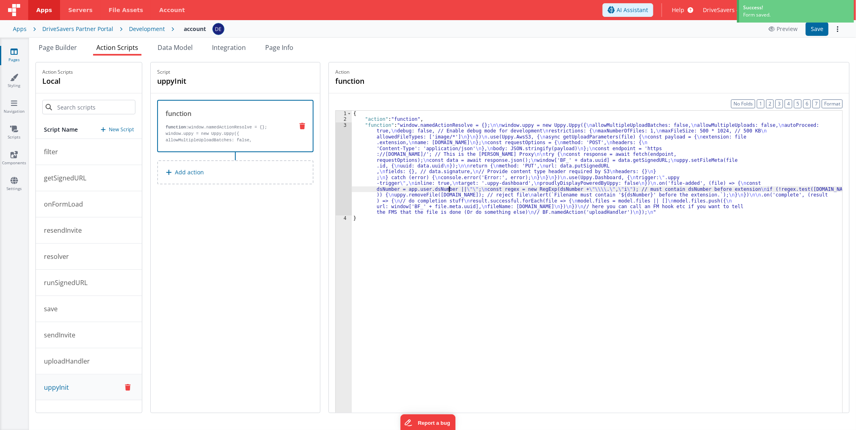
click at [454, 187] on div "{ "action" : "function" , "function" : "window.namedActionResolve = {}; \n\n wi…" at bounding box center [597, 280] width 490 height 339
click at [348, 149] on div "3" at bounding box center [344, 168] width 16 height 93
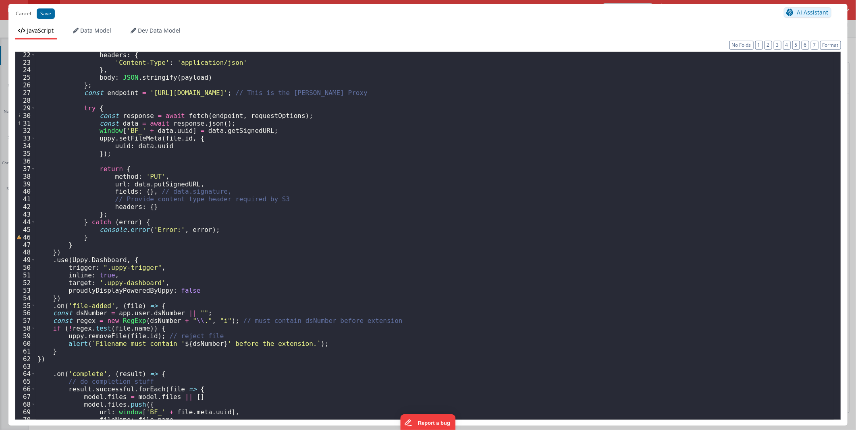
click at [164, 307] on div "headers : { 'Content-Type' : 'application/json' } , body : JSON . stringify ( p…" at bounding box center [435, 242] width 798 height 383
click at [61, 350] on div "headers : { 'Content-Type' : 'application/json' } , body : JSON . stringify ( p…" at bounding box center [435, 242] width 798 height 383
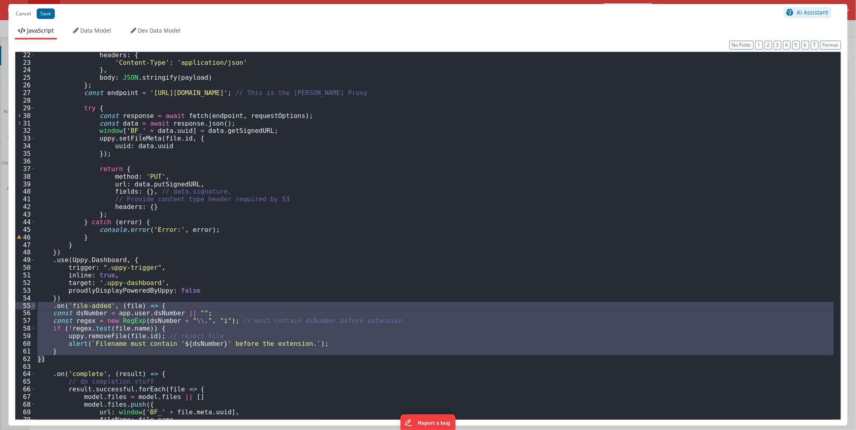
drag, startPoint x: 33, startPoint y: 312, endPoint x: 31, endPoint y: 308, distance: 4.6
click at [31, 308] on div "22 23 24 25 26 27 28 29 30 31 32 33 34 35 36 37 38 39 40 41 42 43 44 45 46 47 4…" at bounding box center [428, 236] width 826 height 369
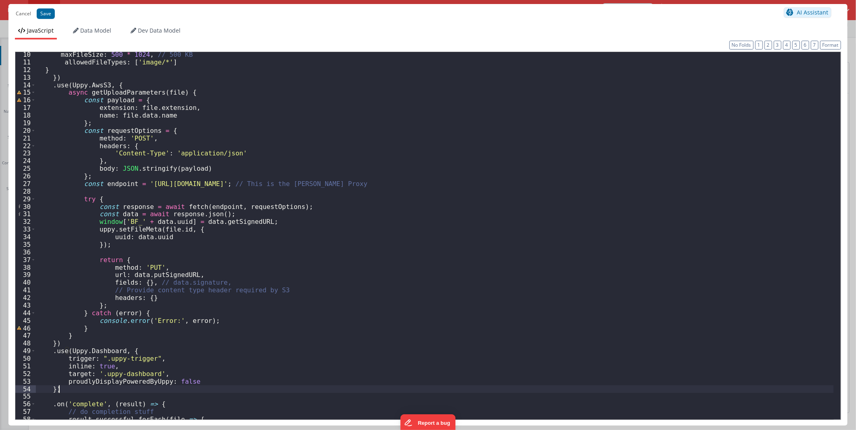
scroll to position [70, 0]
click at [41, 10] on button "Save" at bounding box center [46, 13] width 18 height 10
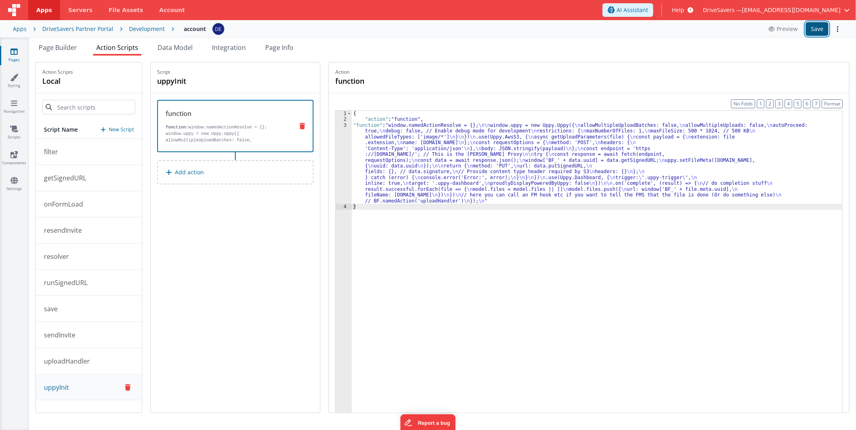
click at [807, 27] on button "Save" at bounding box center [816, 29] width 23 height 14
click at [436, 144] on div "{ "action" : "function" , "function" : "window.namedActionResolve = {}; \n\n wi…" at bounding box center [597, 280] width 490 height 339
click at [352, 145] on div "3" at bounding box center [344, 162] width 16 height 81
click at [351, 145] on div "3" at bounding box center [344, 162] width 16 height 81
click at [348, 145] on div "3" at bounding box center [344, 162] width 16 height 81
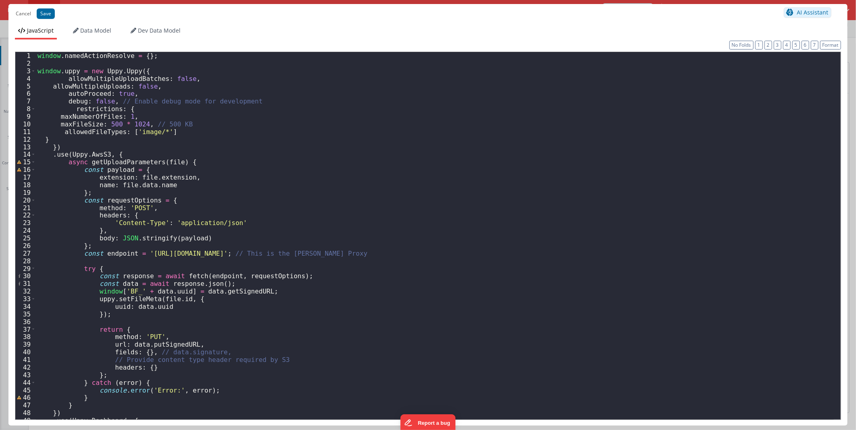
click at [93, 189] on div "window . namedActionResolve = { } ; window . uppy = new Uppy . Uppy ({ allowMul…" at bounding box center [435, 243] width 798 height 383
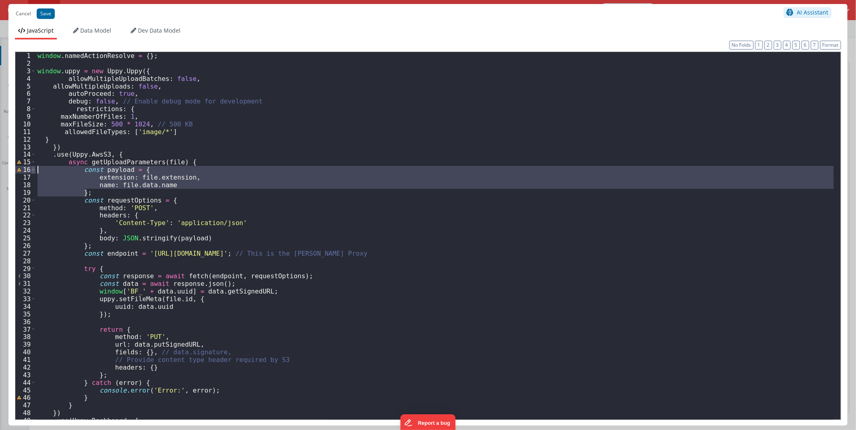
drag, startPoint x: 91, startPoint y: 192, endPoint x: 33, endPoint y: 168, distance: 63.0
click at [33, 168] on div "1 2 3 4 5 6 7 8 9 10 11 12 13 14 15 16 17 18 19 20 21 22 23 24 25 26 27 28 29 3…" at bounding box center [428, 236] width 826 height 369
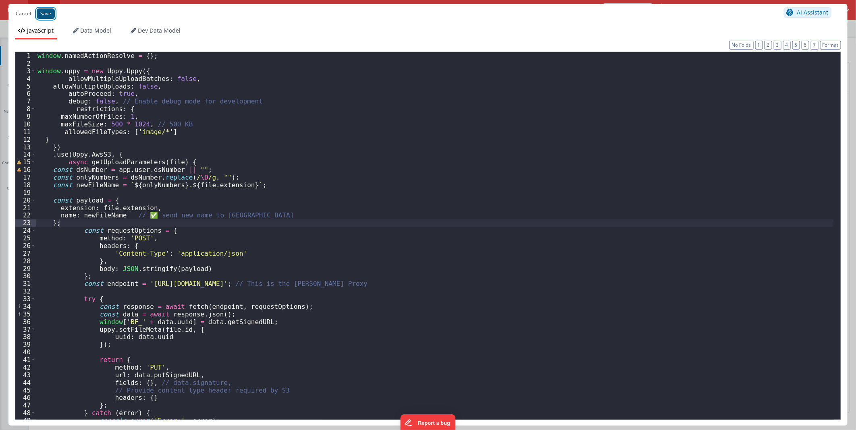
click at [51, 10] on button "Save" at bounding box center [46, 13] width 18 height 10
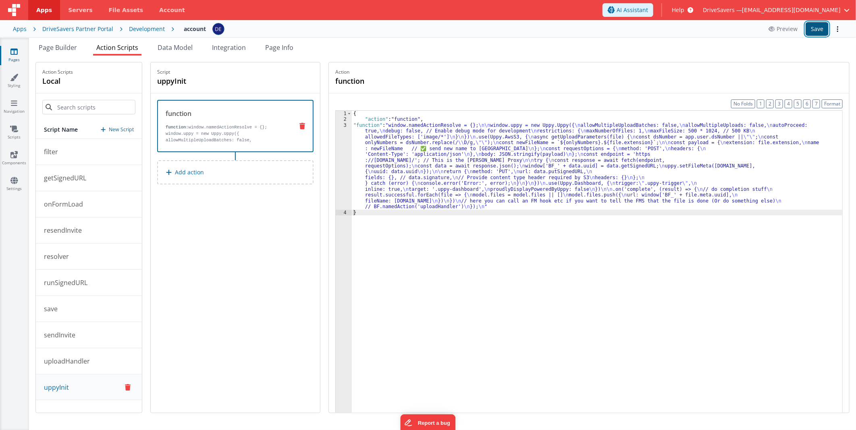
click at [810, 28] on button "Save" at bounding box center [816, 29] width 23 height 14
click at [466, 187] on div "{ "action" : "function" , "function" : "window.namedActionResolve = {}; \n\n wi…" at bounding box center [597, 280] width 490 height 339
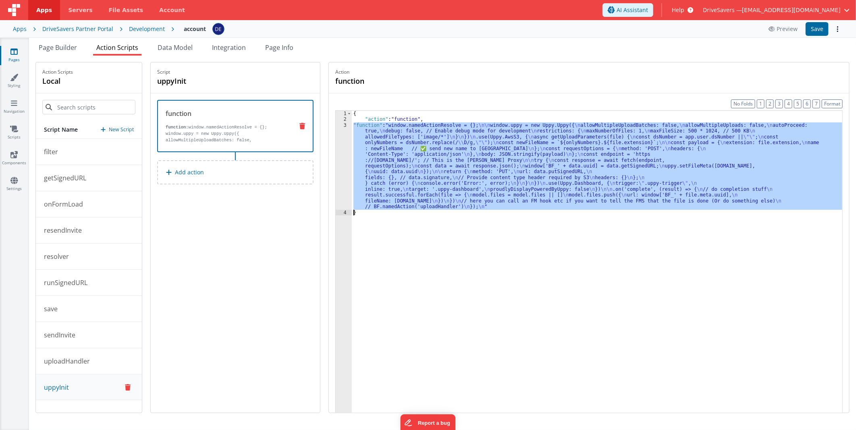
click at [346, 160] on div "3" at bounding box center [344, 165] width 16 height 87
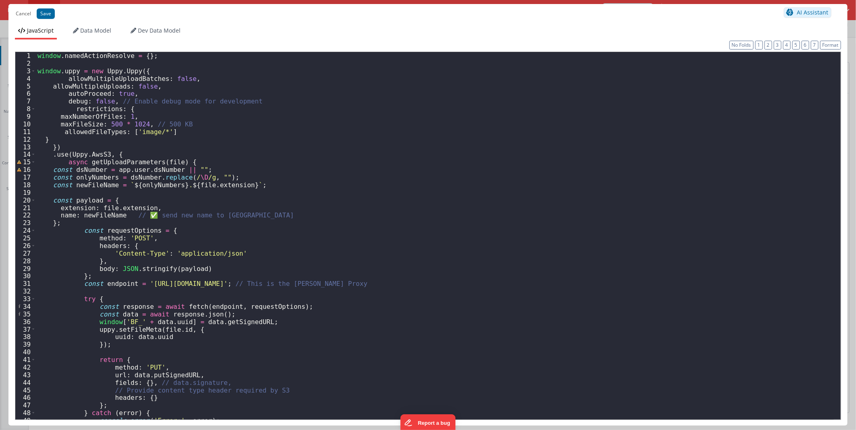
click at [305, 219] on div "window . namedActionResolve = { } ; window . uppy = new Uppy . Uppy ({ allowMul…" at bounding box center [435, 243] width 798 height 383
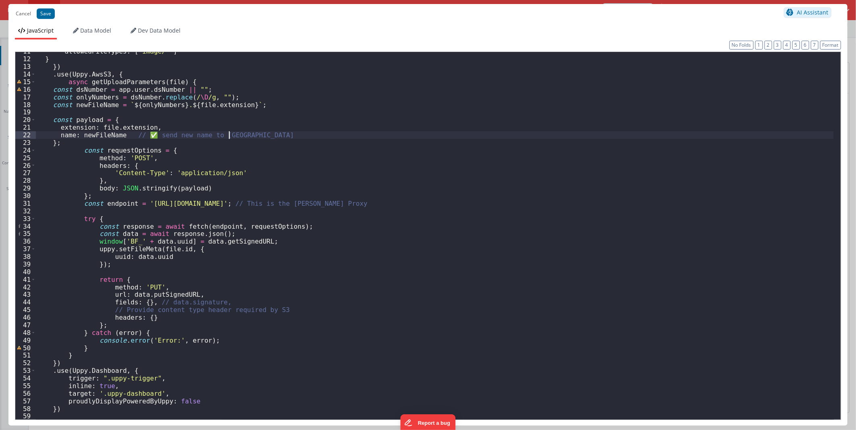
scroll to position [81, 0]
click at [172, 258] on div "allowedFileTypes : [ 'image/*' ] } }) . use ( Uppy . AwsS3 , { async getUploadP…" at bounding box center [435, 239] width 798 height 383
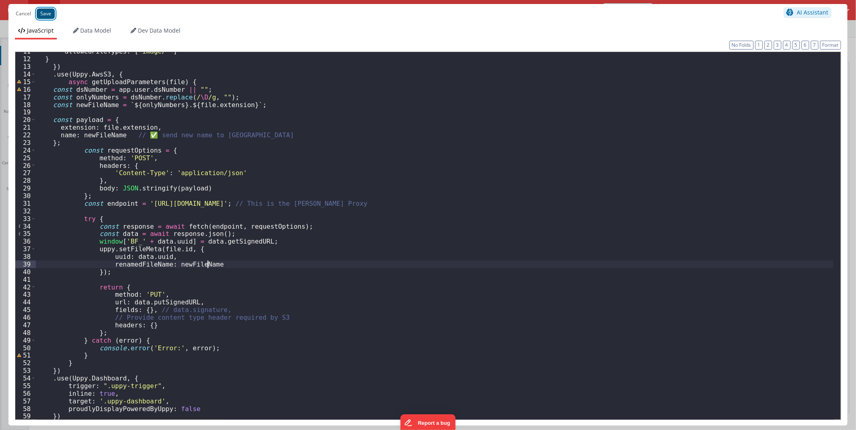
click at [46, 12] on button "Save" at bounding box center [46, 13] width 18 height 10
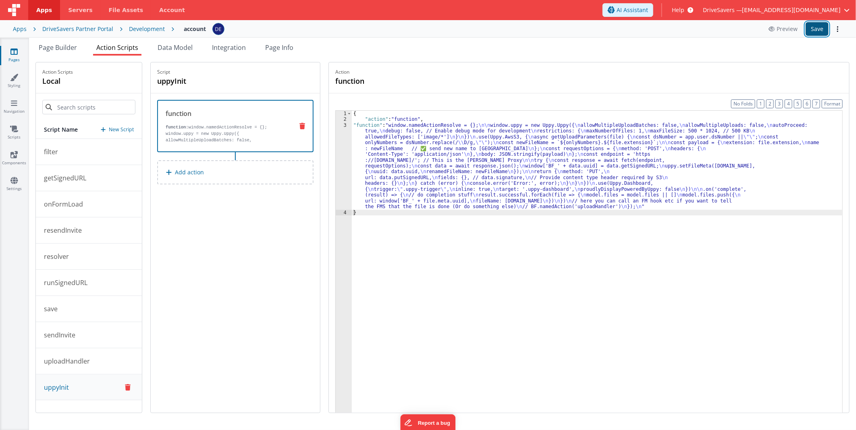
click at [816, 30] on button "Save" at bounding box center [816, 29] width 23 height 14
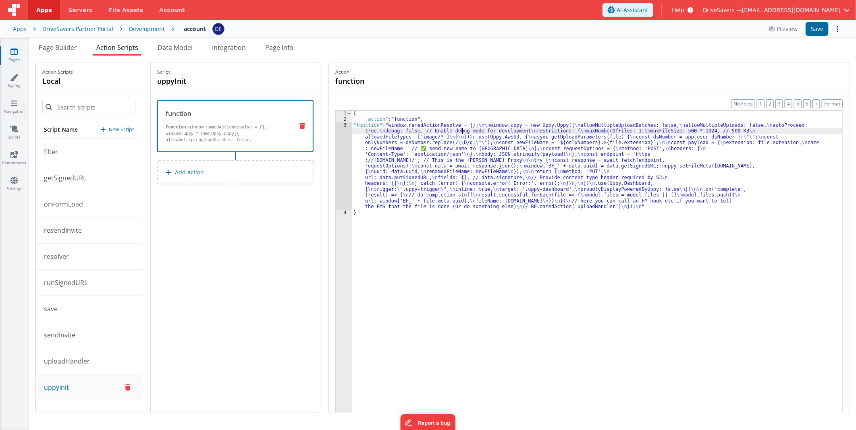
click at [466, 133] on div "{ "action" : "function" , "function" : "window.namedActionResolve = {}; \n\n wi…" at bounding box center [597, 280] width 490 height 339
click at [350, 156] on div "3" at bounding box center [344, 165] width 16 height 87
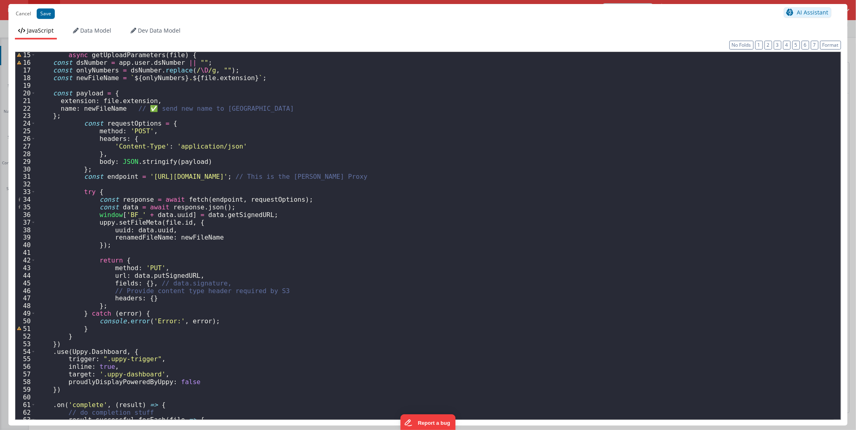
scroll to position [134, 0]
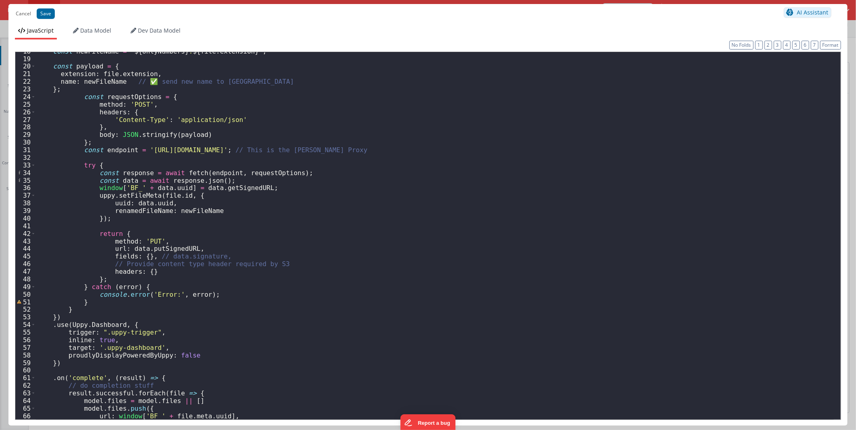
click at [358, 174] on div "const newFileName = ` ${ onlyNumbers } . ${ file . extension } ` ; const payloa…" at bounding box center [435, 239] width 798 height 383
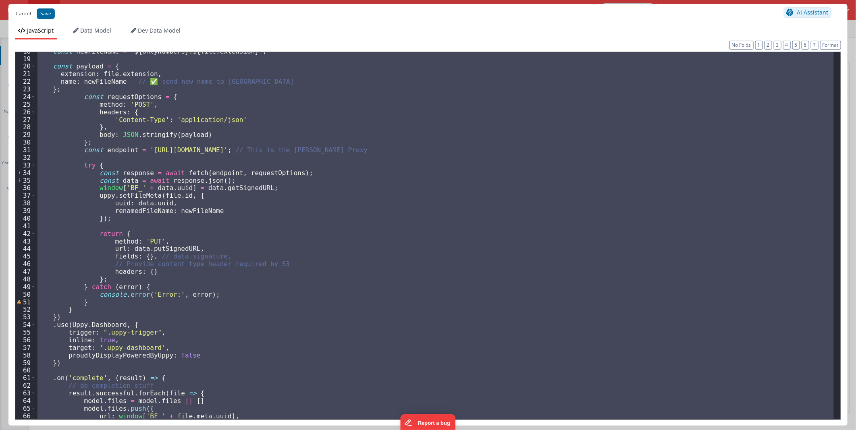
click at [344, 26] on div "JavaScript Data Model Dev Data Model Format 7 6 5 4 3 2 1 No Folds 18 19 20 21 …" at bounding box center [427, 224] width 839 height 402
click at [29, 10] on button "Cancel" at bounding box center [23, 13] width 23 height 11
